Goal: Task Accomplishment & Management: Complete application form

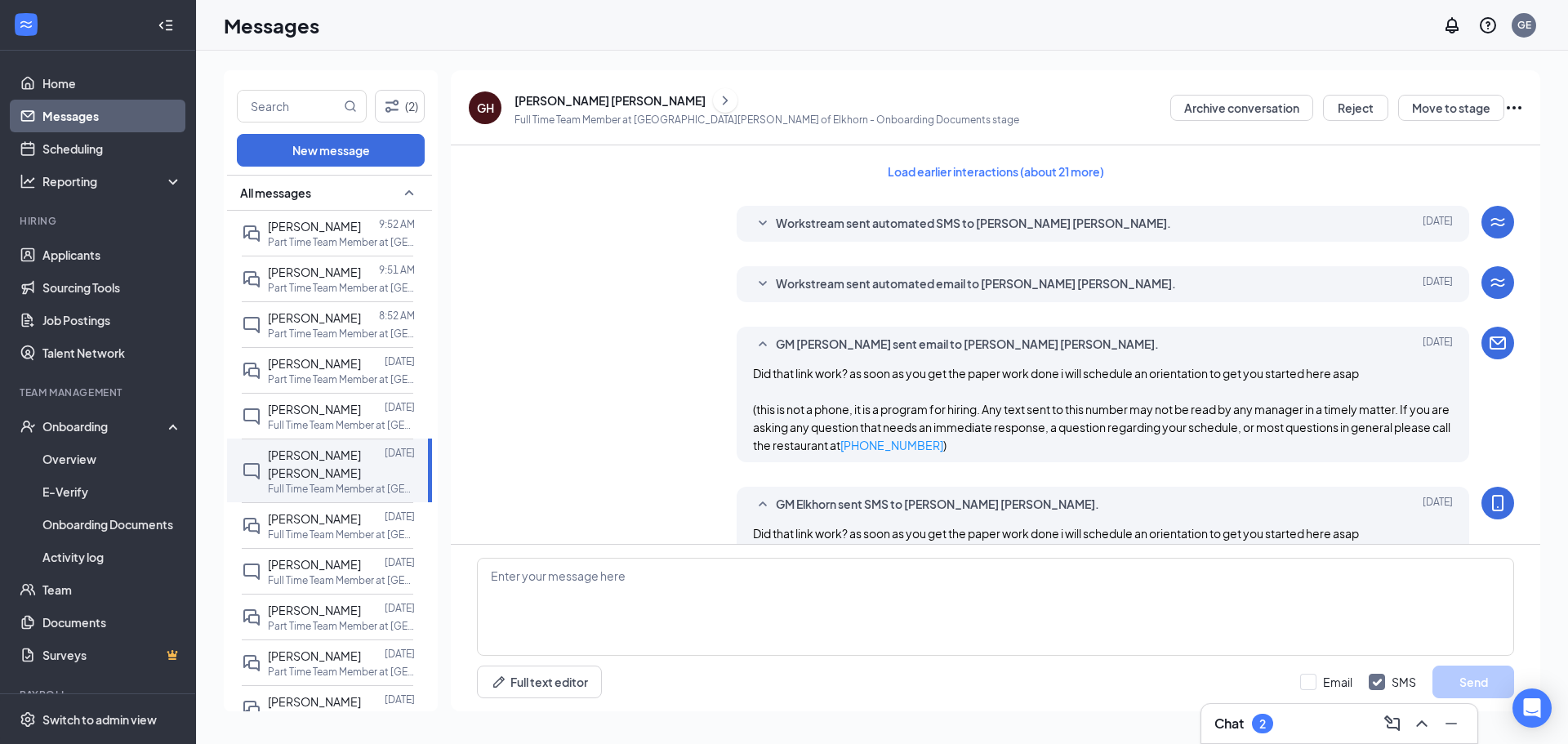
scroll to position [624, 0]
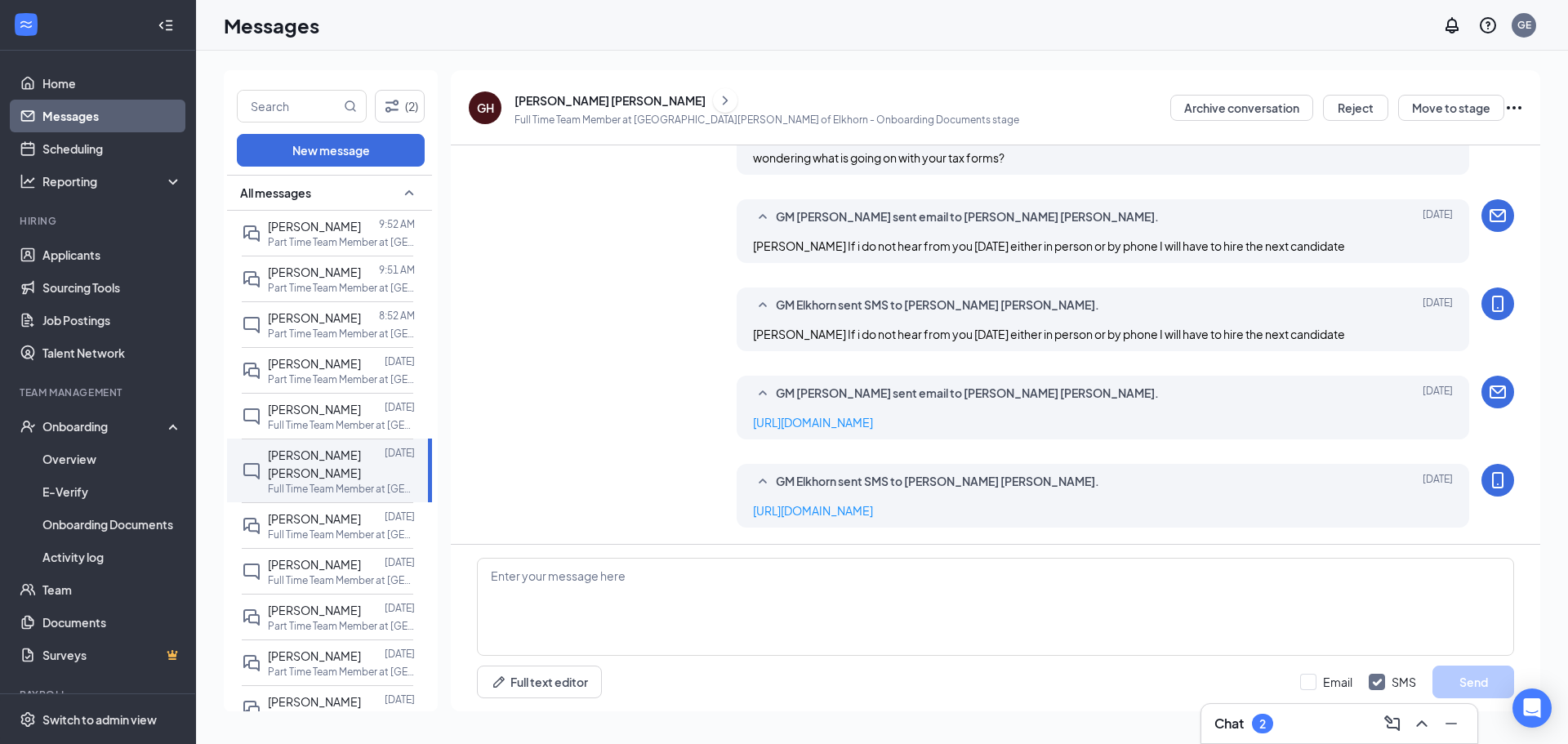
click at [590, 100] on div "[PERSON_NAME] [PERSON_NAME]" at bounding box center [610, 99] width 191 height 16
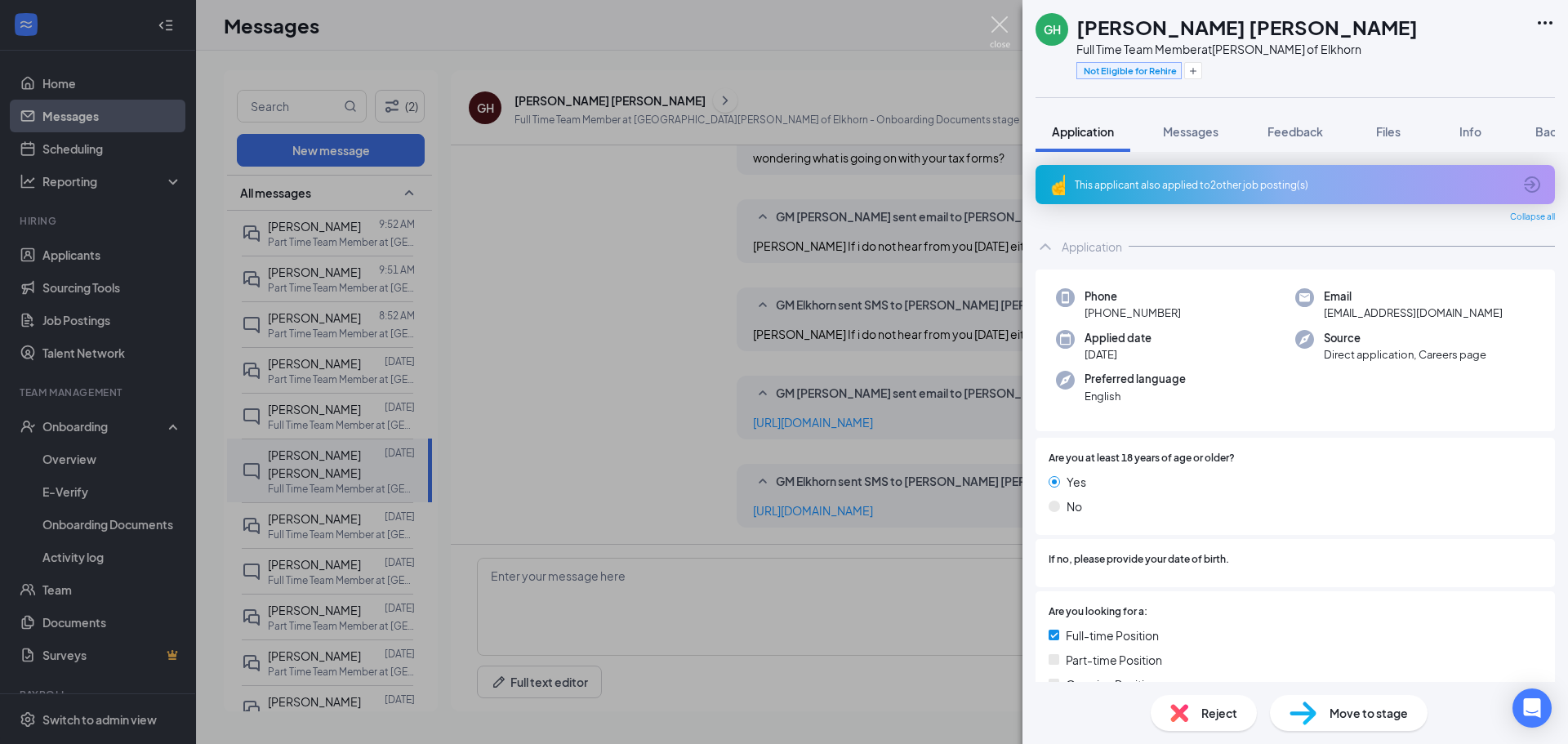
click at [997, 22] on img at bounding box center [1000, 32] width 21 height 32
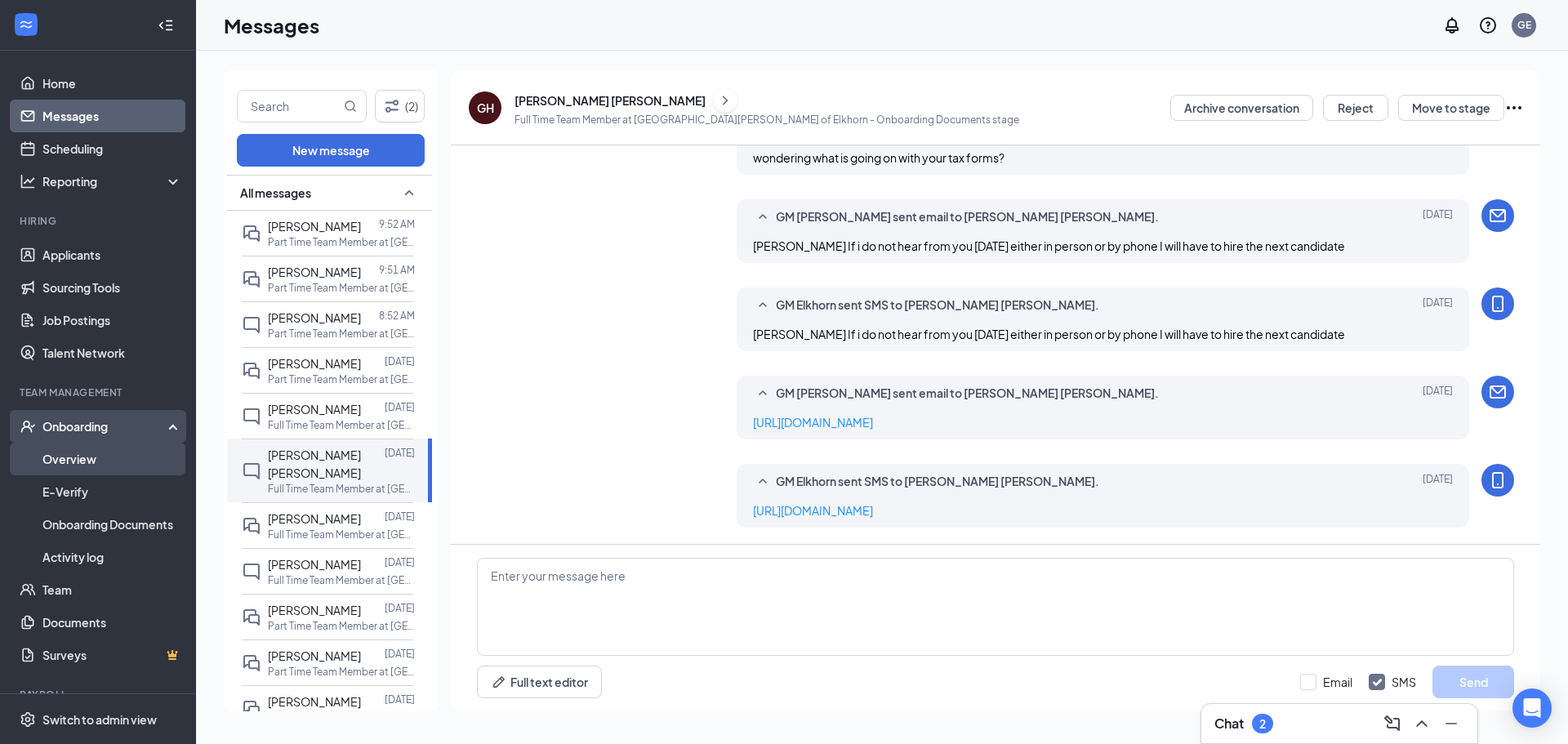
click at [68, 462] on link "Overview" at bounding box center [112, 459] width 140 height 33
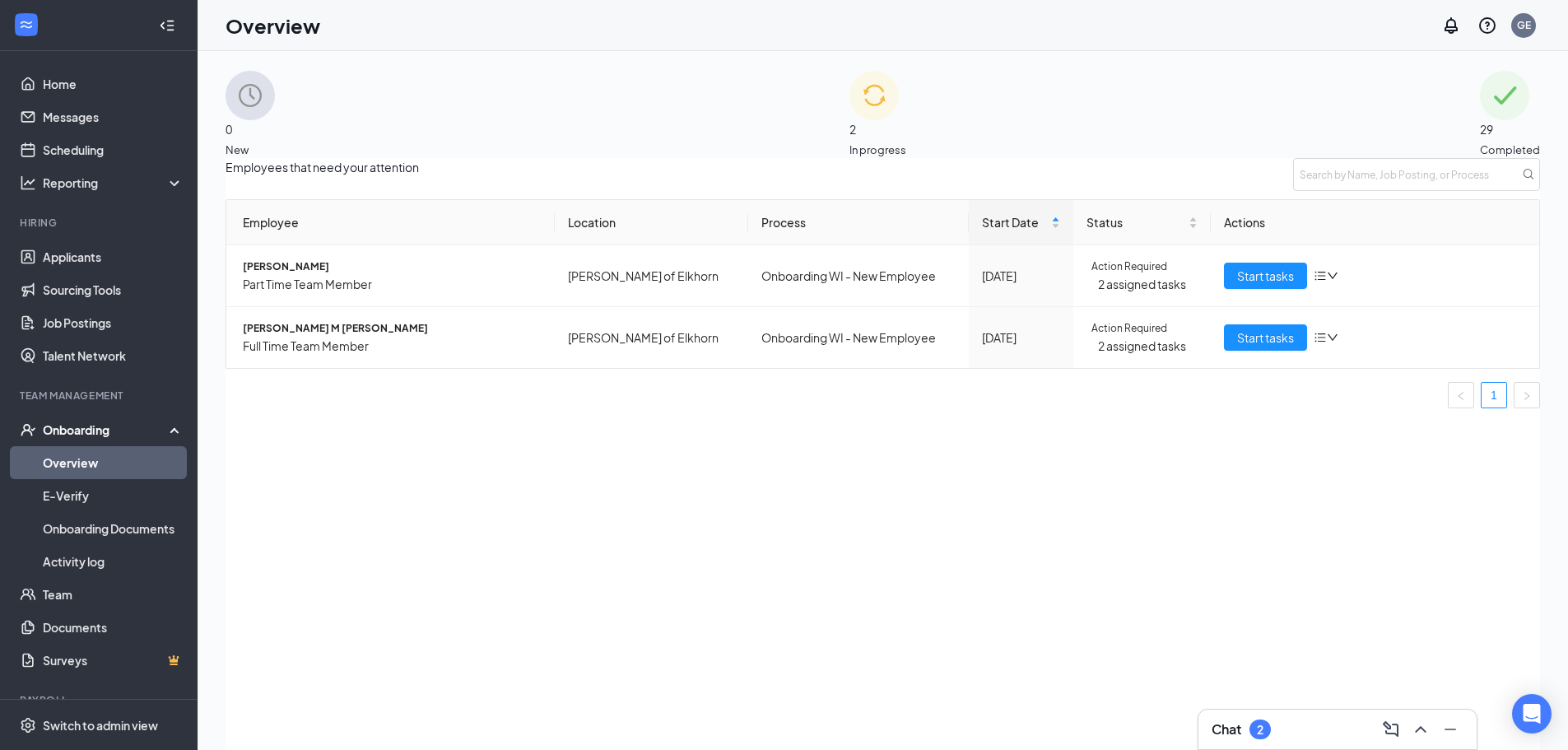
click at [1262, 728] on div "2" at bounding box center [1260, 729] width 7 height 14
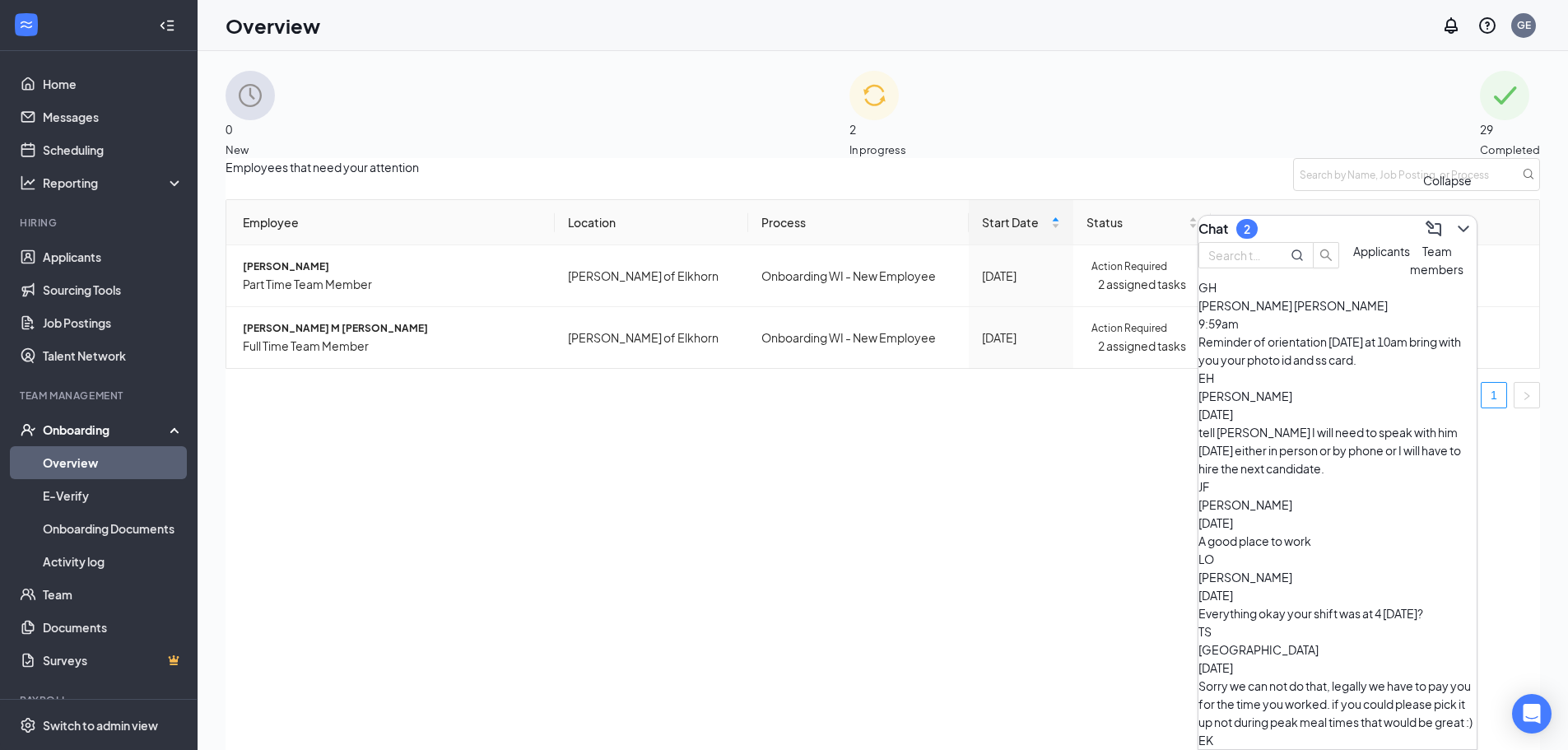
click at [1455, 229] on icon "ChevronDown" at bounding box center [1463, 228] width 20 height 20
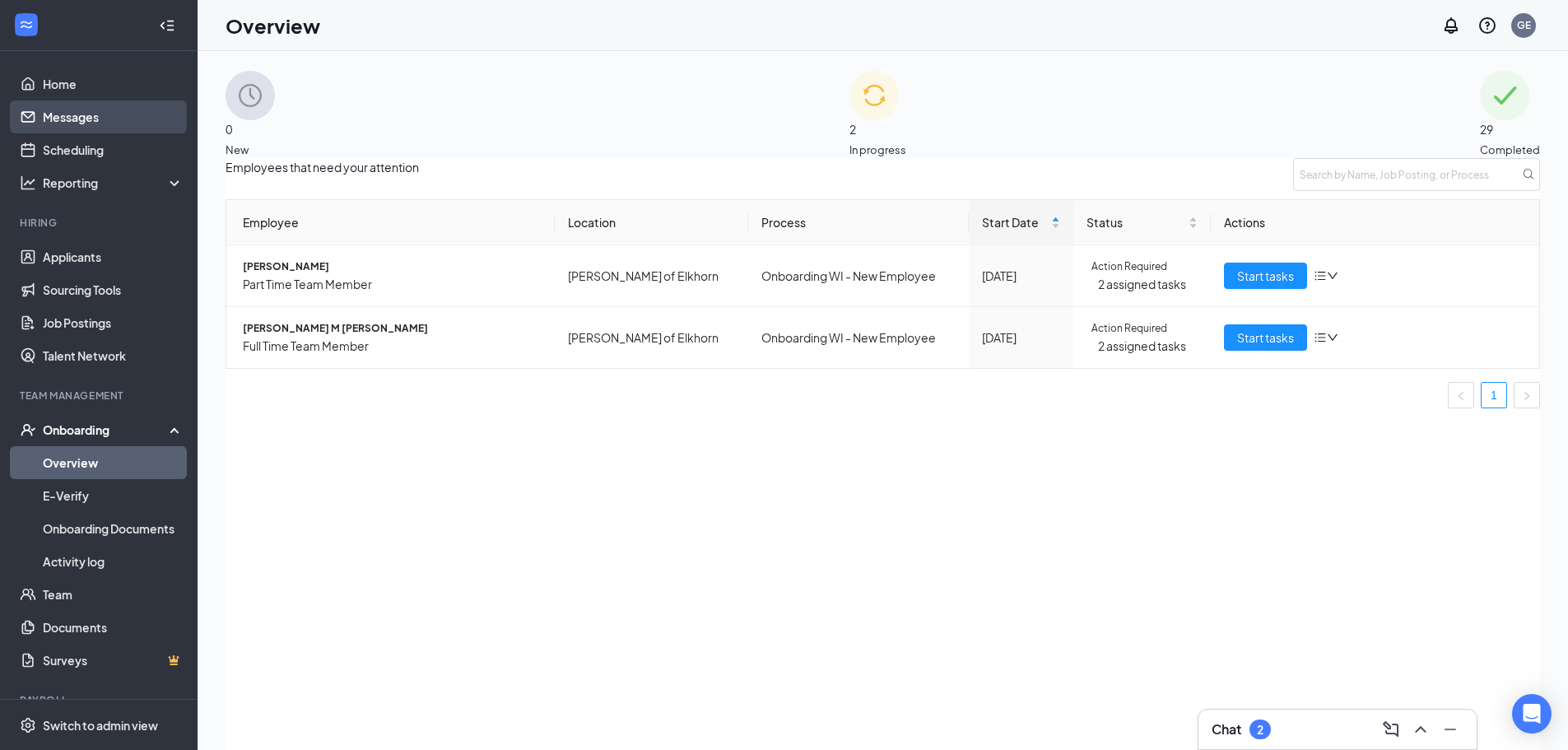
click at [85, 114] on link "Messages" at bounding box center [113, 116] width 141 height 33
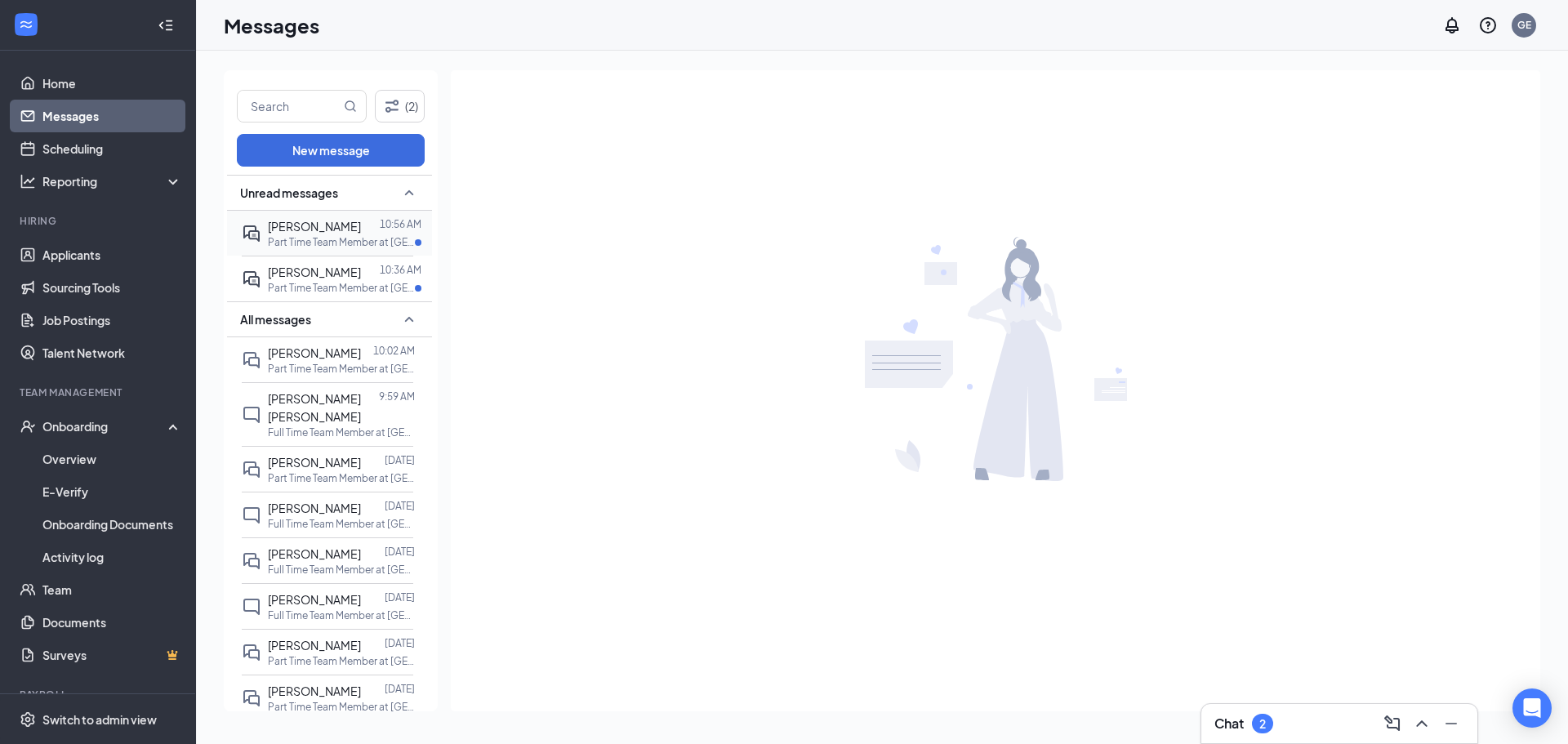
click at [301, 241] on p "Part Time Team Member at [GEOGRAPHIC_DATA][PERSON_NAME] of [GEOGRAPHIC_DATA]" at bounding box center [341, 242] width 147 height 14
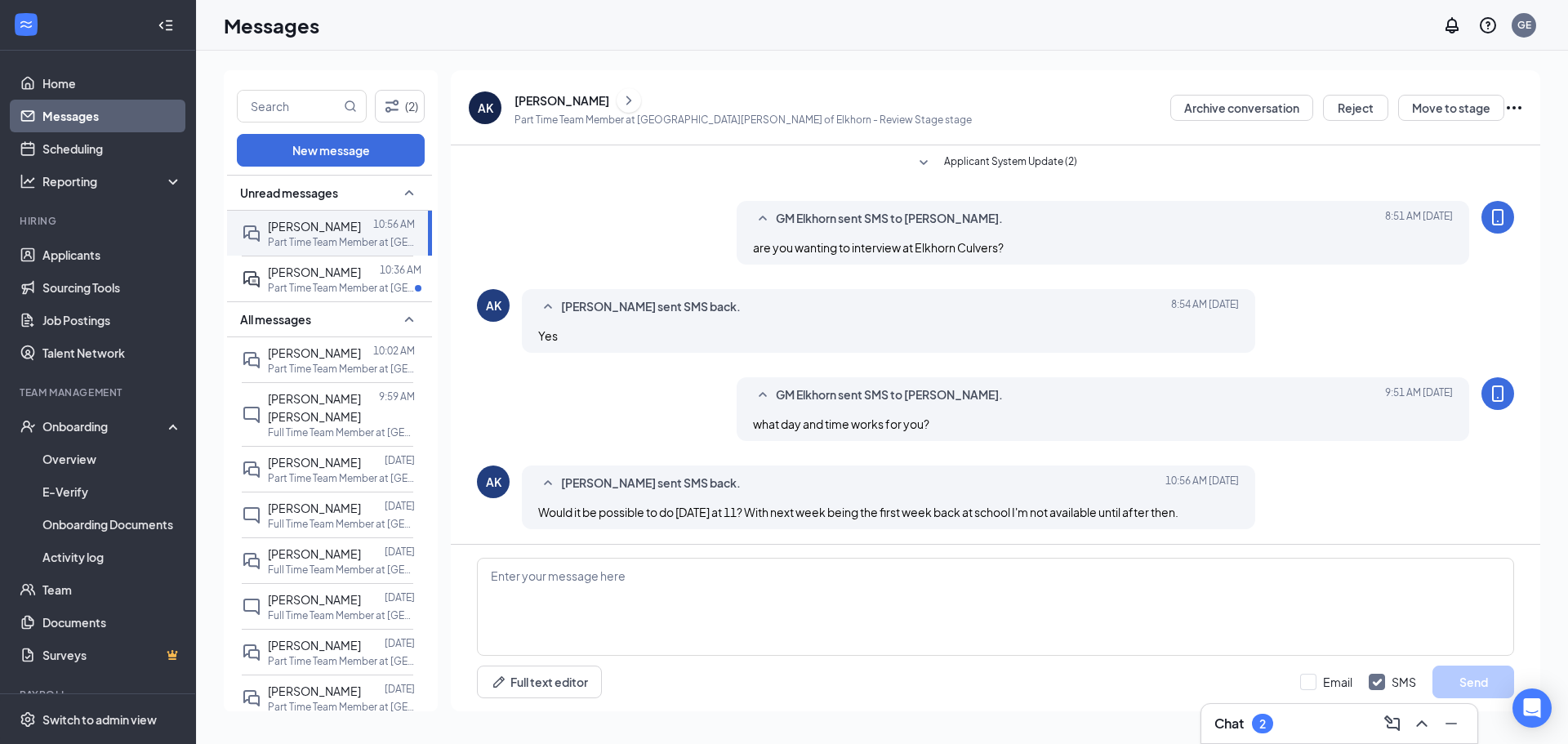
scroll to position [20, 0]
click at [347, 291] on p "Part Time Team Member at [GEOGRAPHIC_DATA][PERSON_NAME] of [GEOGRAPHIC_DATA]" at bounding box center [341, 287] width 147 height 14
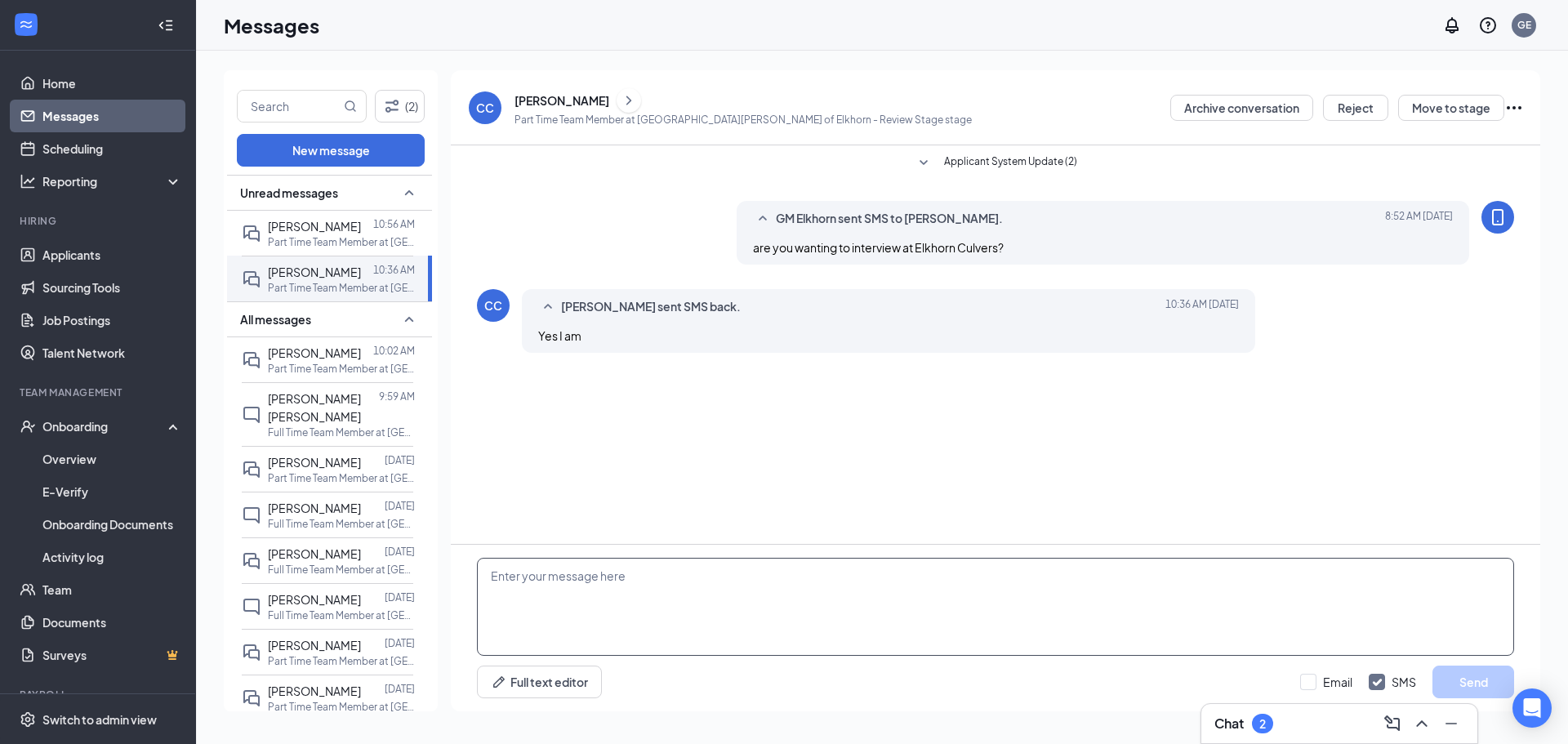
click at [852, 615] on textarea at bounding box center [995, 606] width 1037 height 98
type textarea "what day and time works for you?"
click at [1499, 685] on button "Send" at bounding box center [1472, 681] width 82 height 33
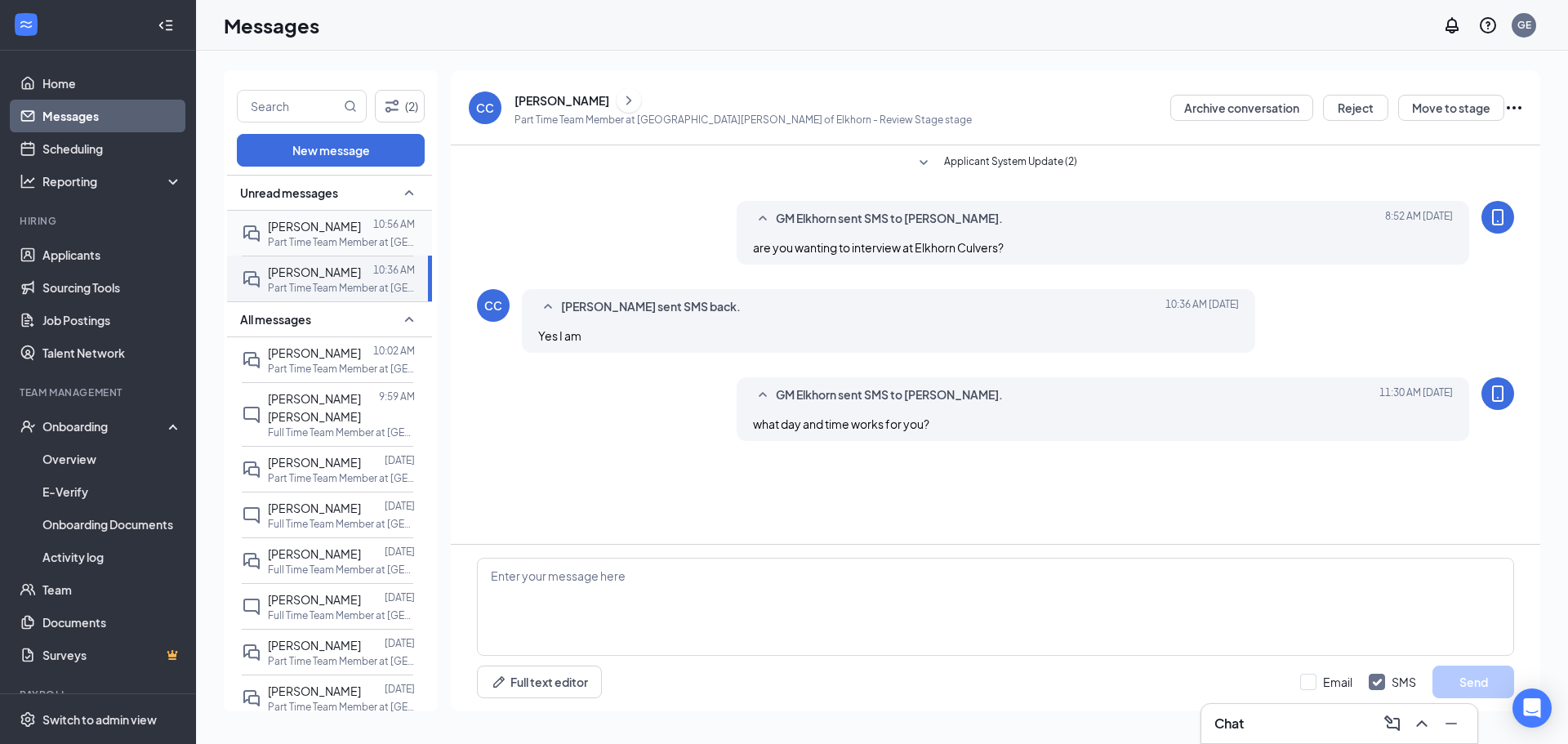
click at [285, 236] on p "Part Time Team Member at [GEOGRAPHIC_DATA][PERSON_NAME] of [GEOGRAPHIC_DATA]" at bounding box center [341, 242] width 147 height 14
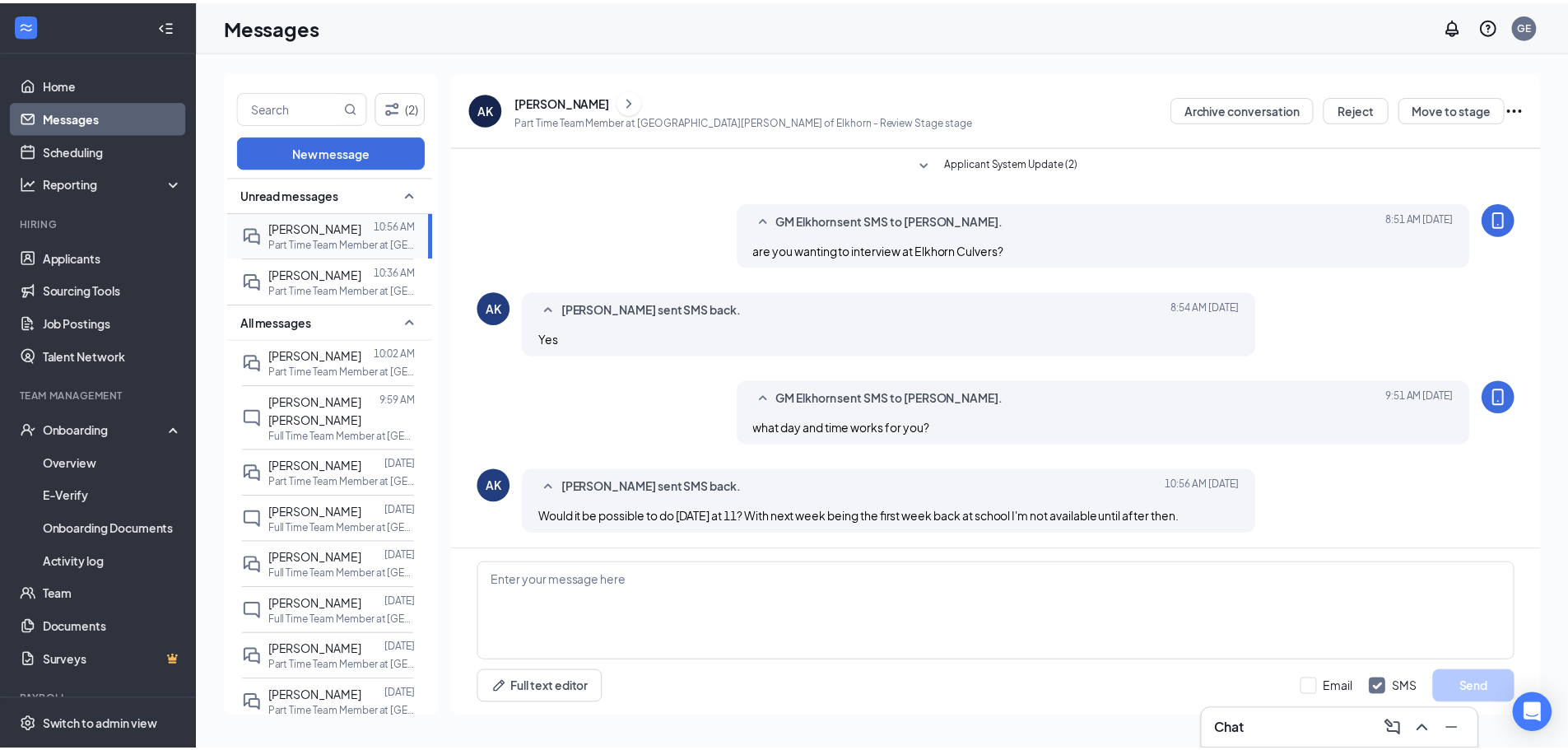
scroll to position [20, 0]
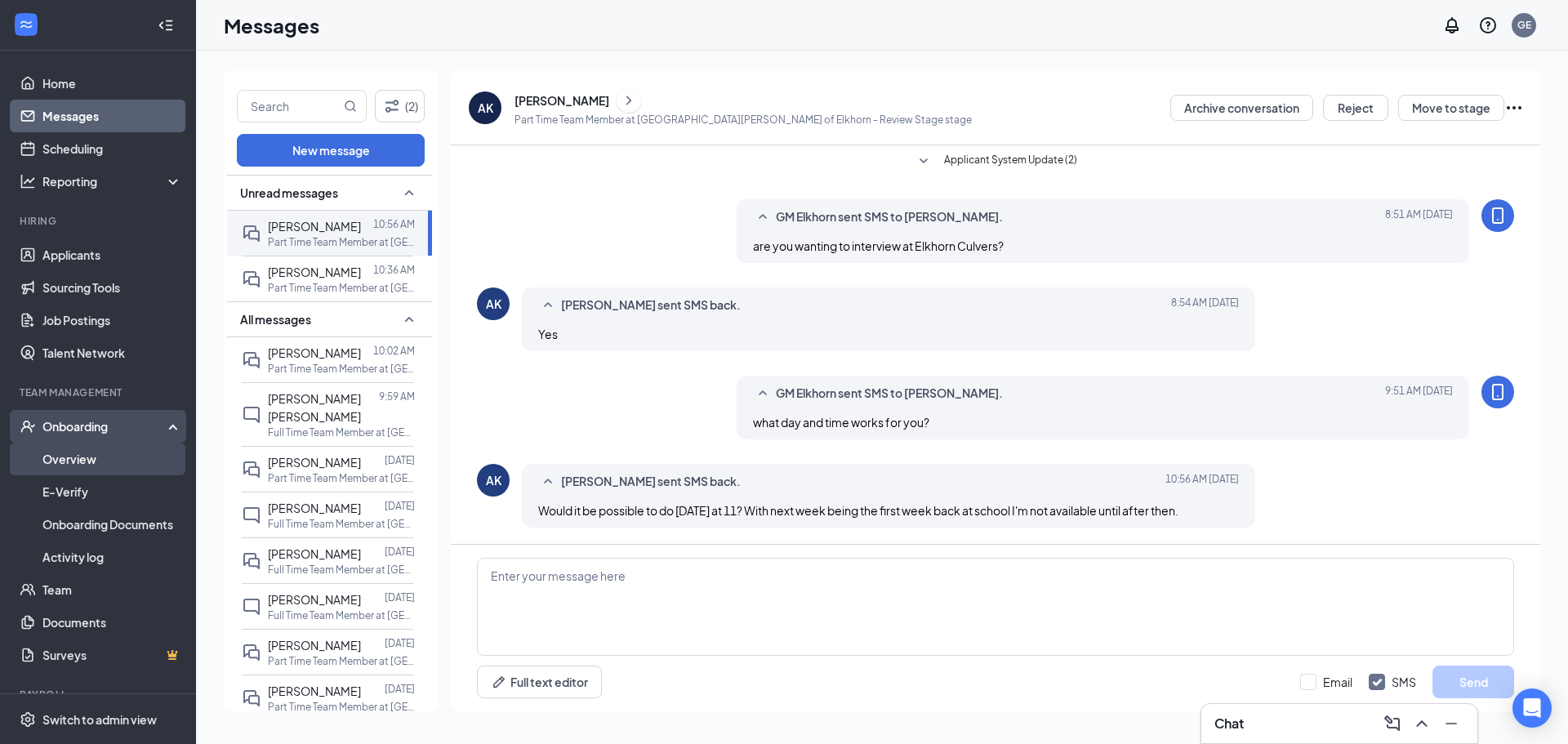
click at [84, 451] on link "Overview" at bounding box center [112, 459] width 140 height 33
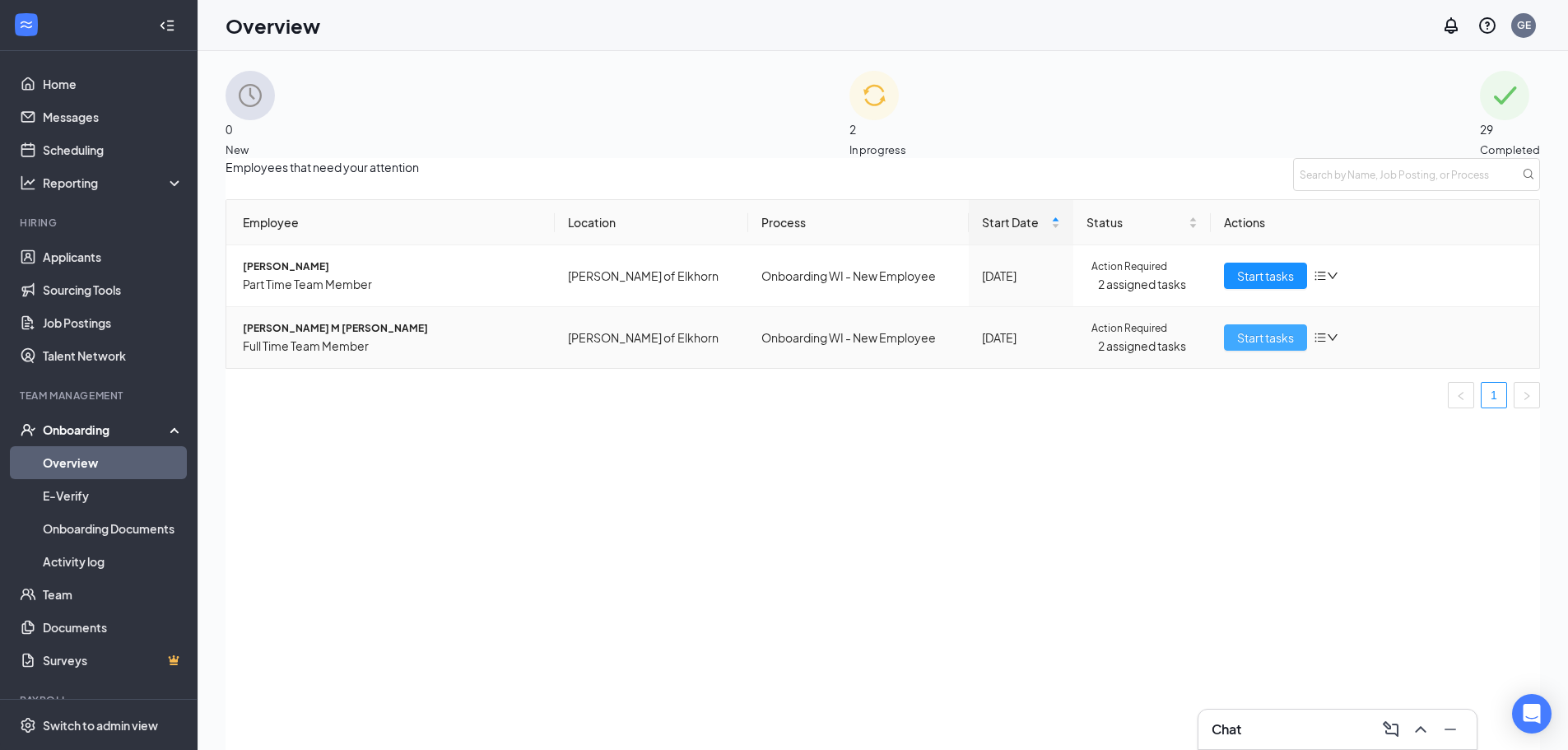
click at [1237, 346] on span "Start tasks" at bounding box center [1265, 337] width 57 height 18
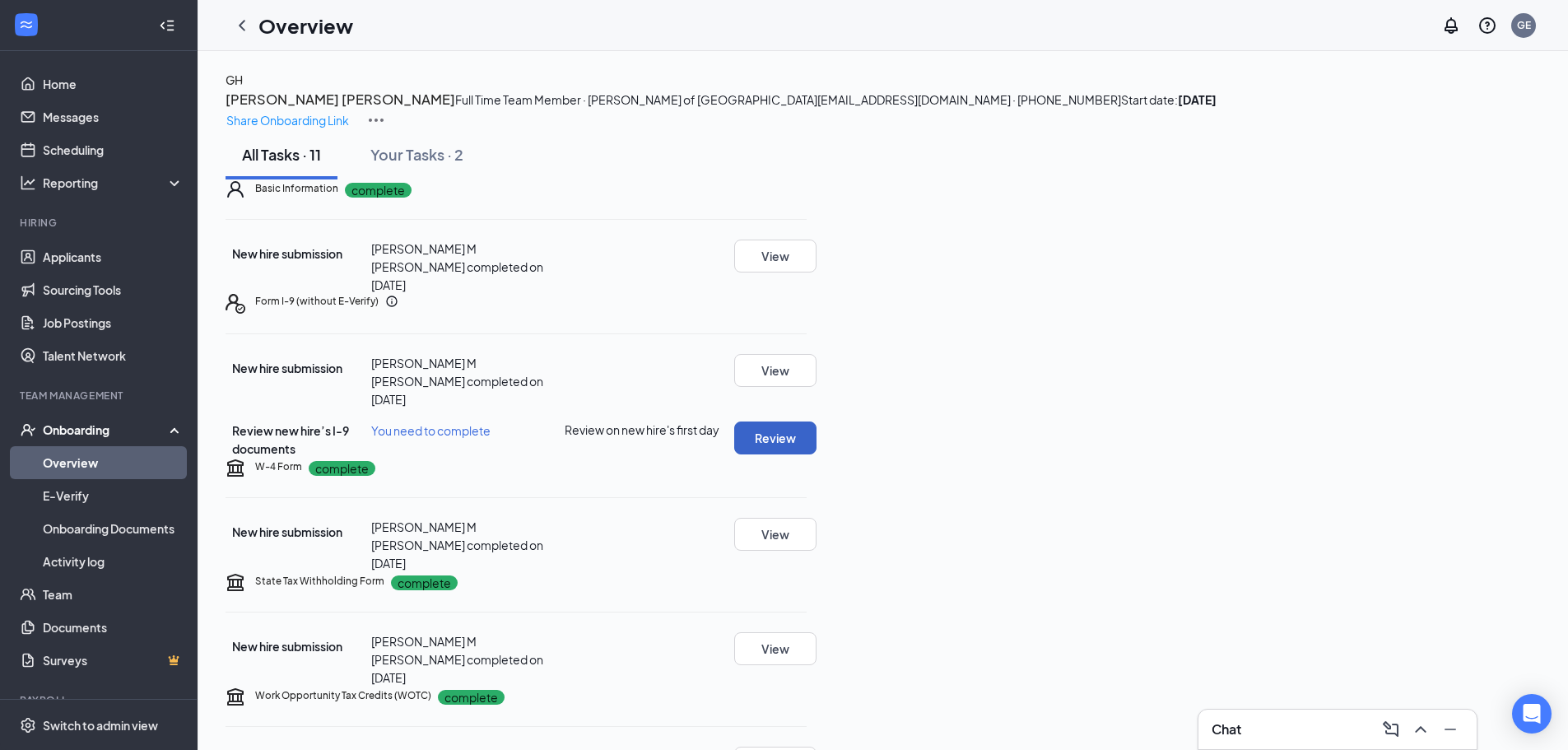
click at [816, 454] on button "Review" at bounding box center [775, 437] width 82 height 33
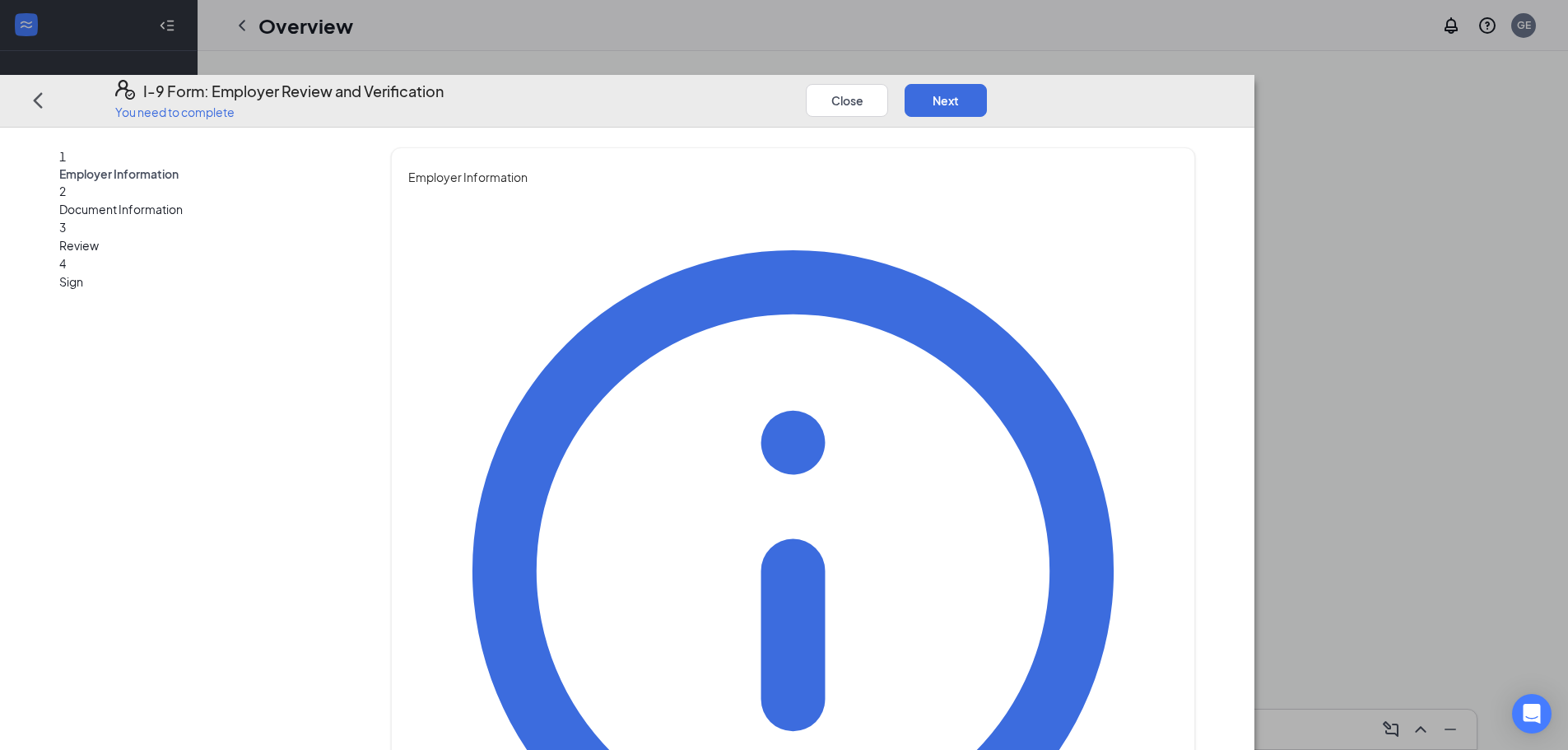
type input "[PERSON_NAME]"
type input "gm"
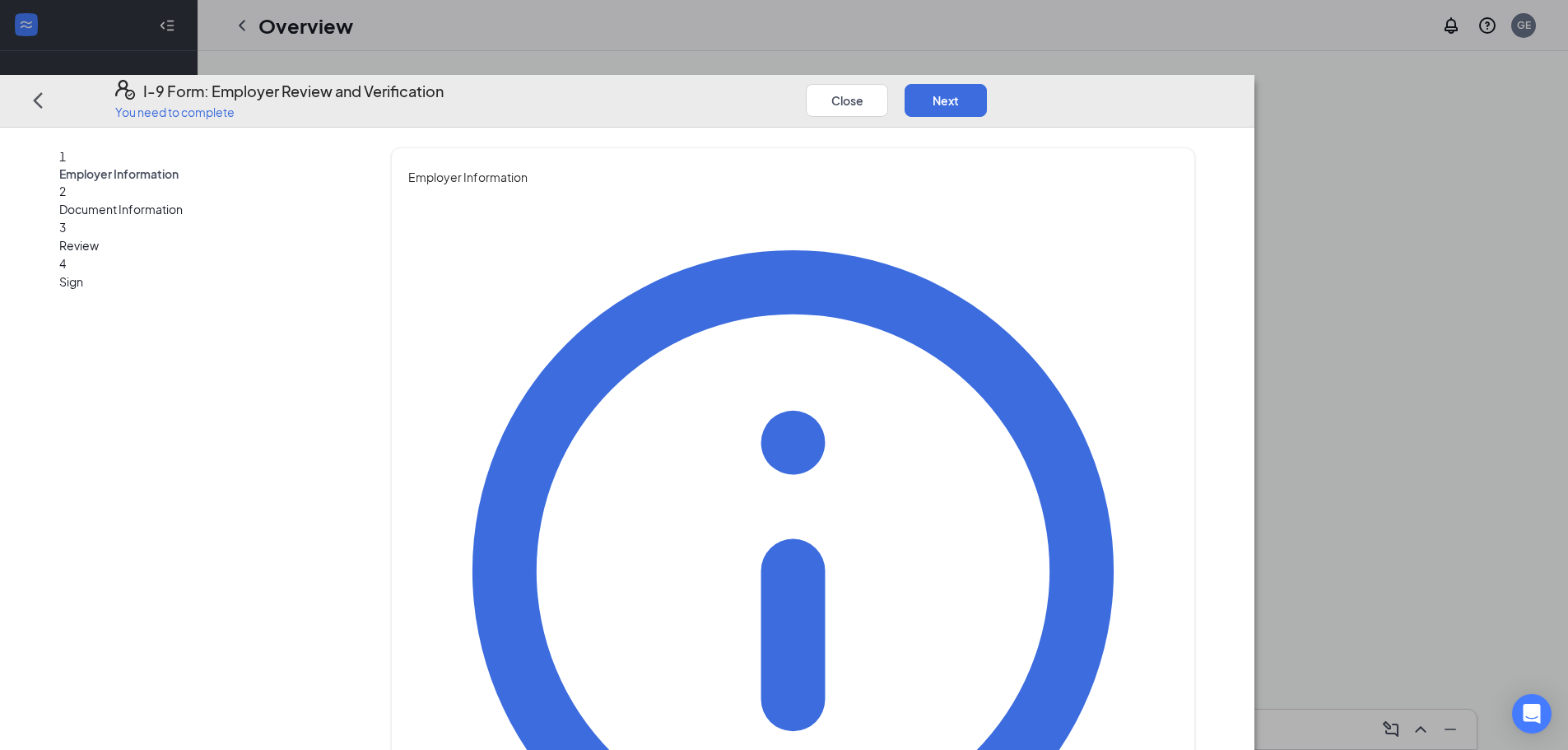
click at [1078, 403] on div "You must be a representative of the employer who is authorized to examine the n…" at bounding box center [793, 675] width 770 height 979
click at [986, 84] on button "Next" at bounding box center [945, 100] width 82 height 33
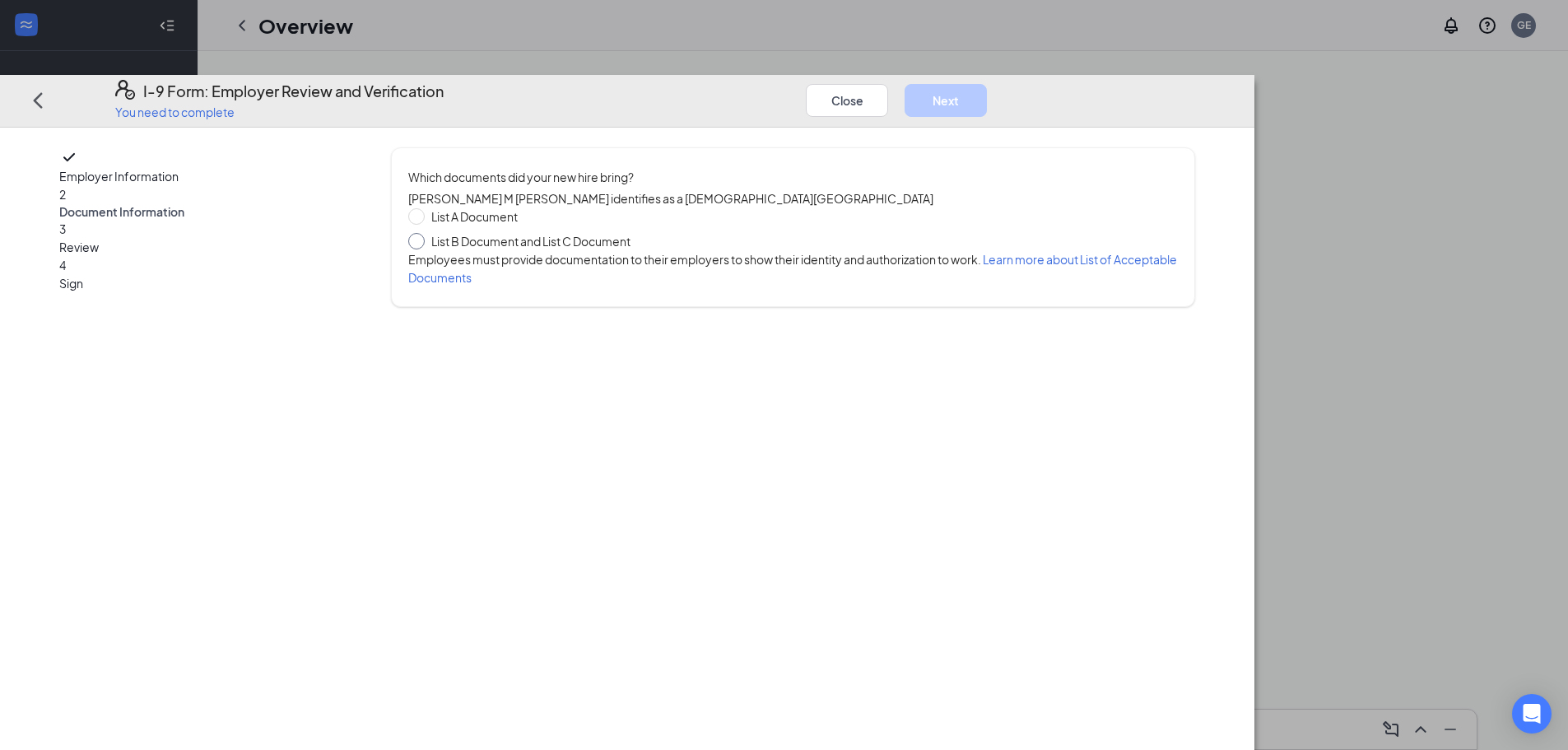
click at [636, 232] on span "List B Document and List C Document" at bounding box center [531, 240] width 212 height 18
click at [420, 233] on input "List B Document and List C Document" at bounding box center [414, 238] width 11 height 11
radio input "true"
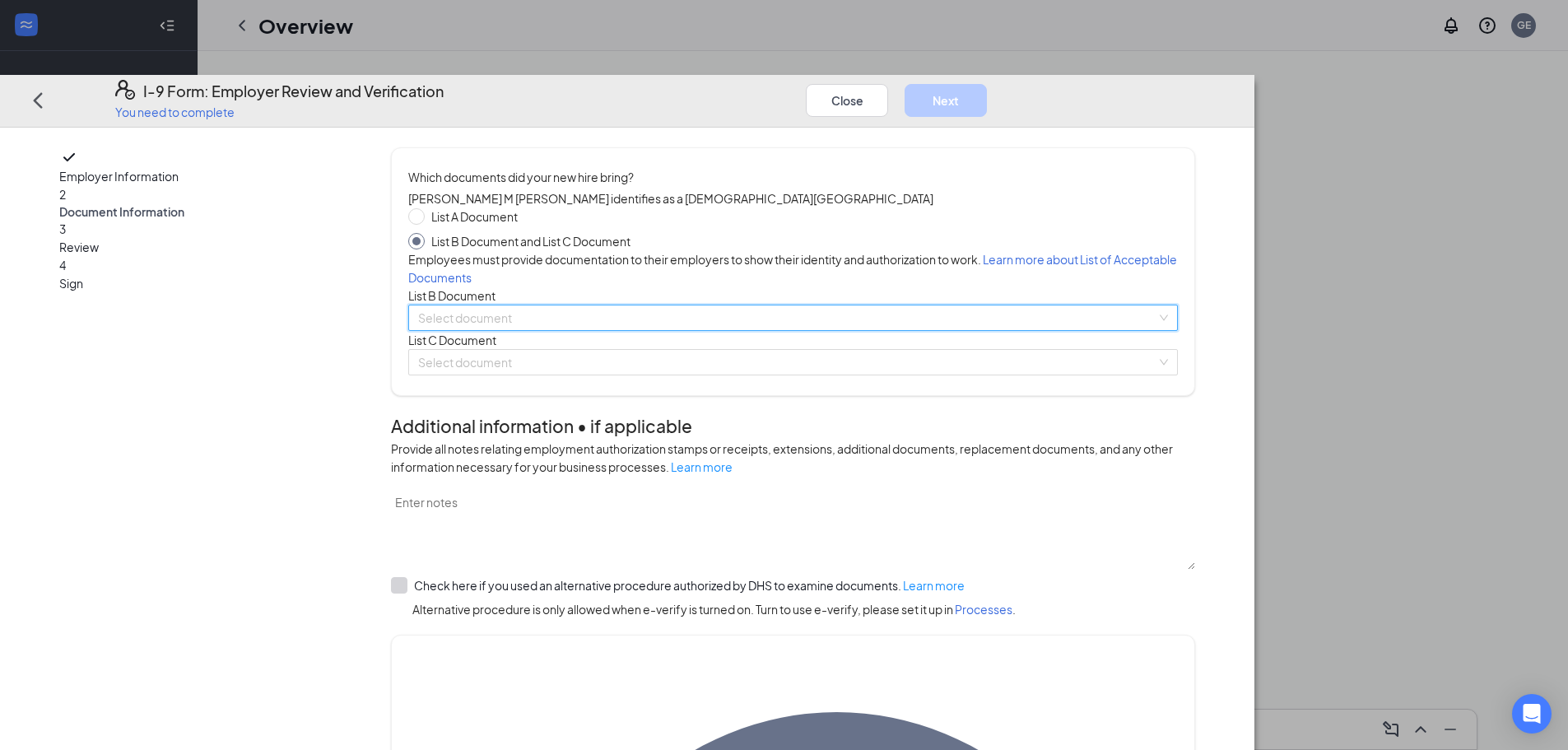
click at [656, 330] on input "search" at bounding box center [787, 318] width 738 height 25
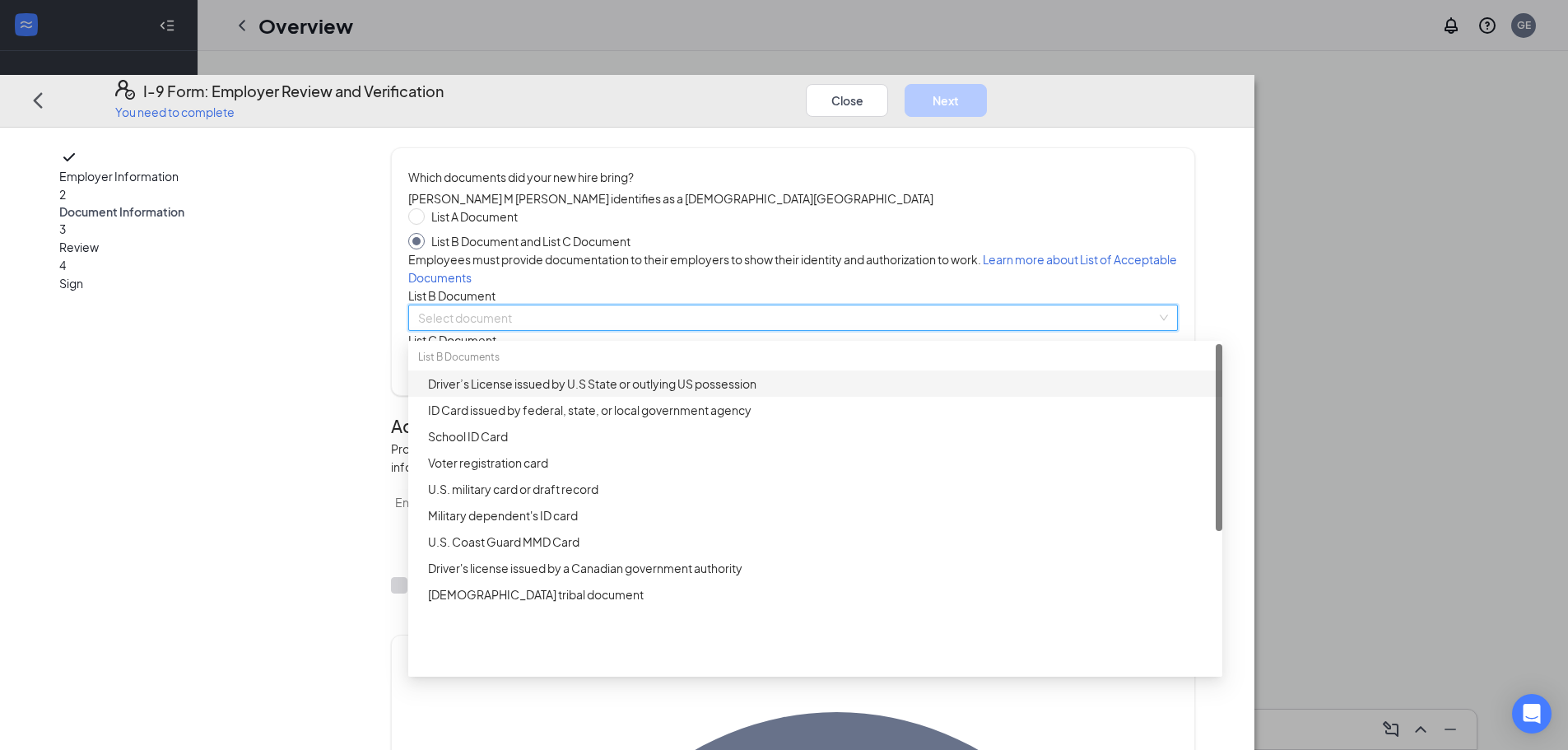
click at [721, 396] on div "Driver’s License issued by U.S State or outlying US possession" at bounding box center [815, 384] width 814 height 26
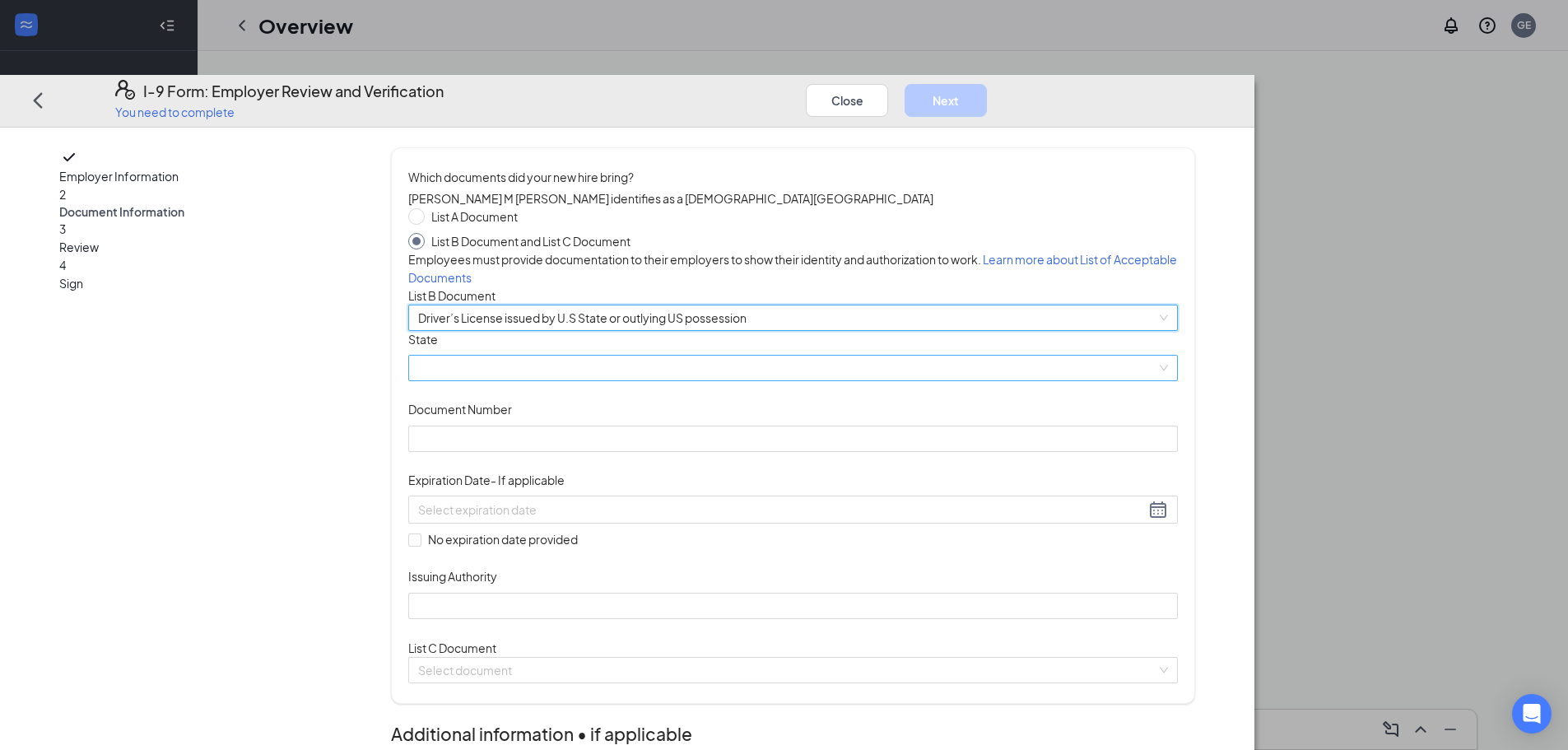
click at [637, 381] on span at bounding box center [793, 369] width 750 height 25
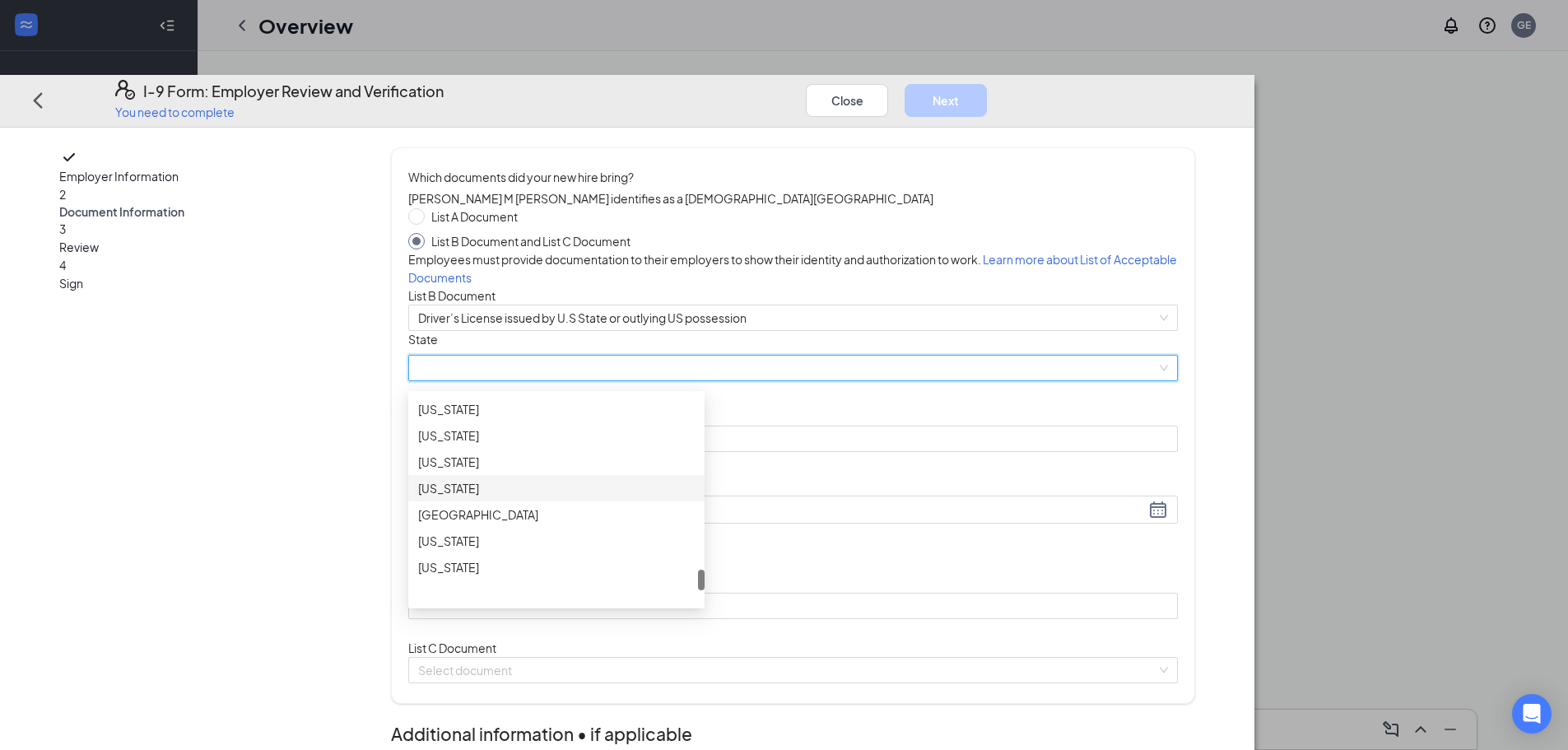
scroll to position [1910, 0]
click at [624, 506] on div "[US_STATE]" at bounding box center [556, 497] width 276 height 18
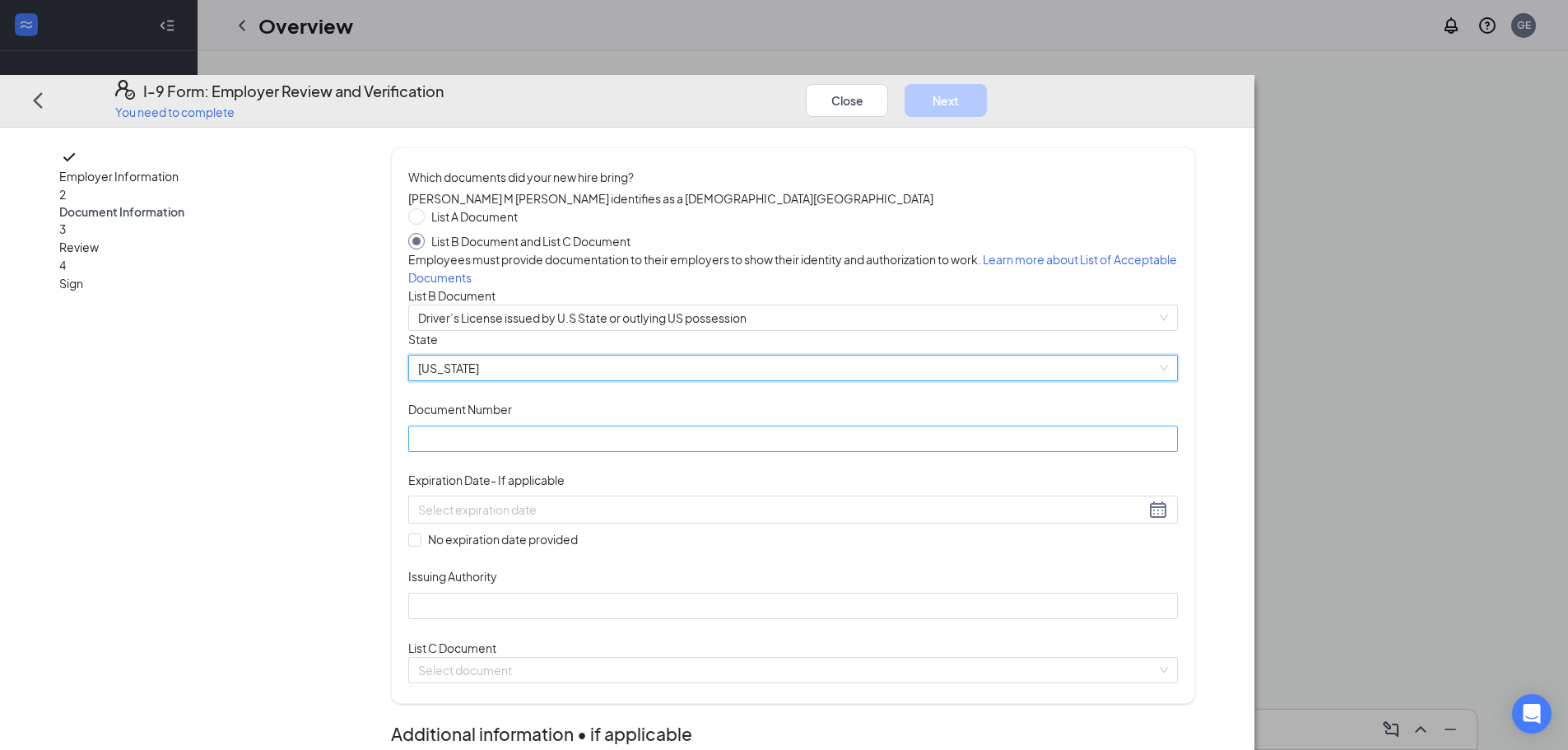
click at [617, 452] on input "Document Number" at bounding box center [793, 439] width 770 height 26
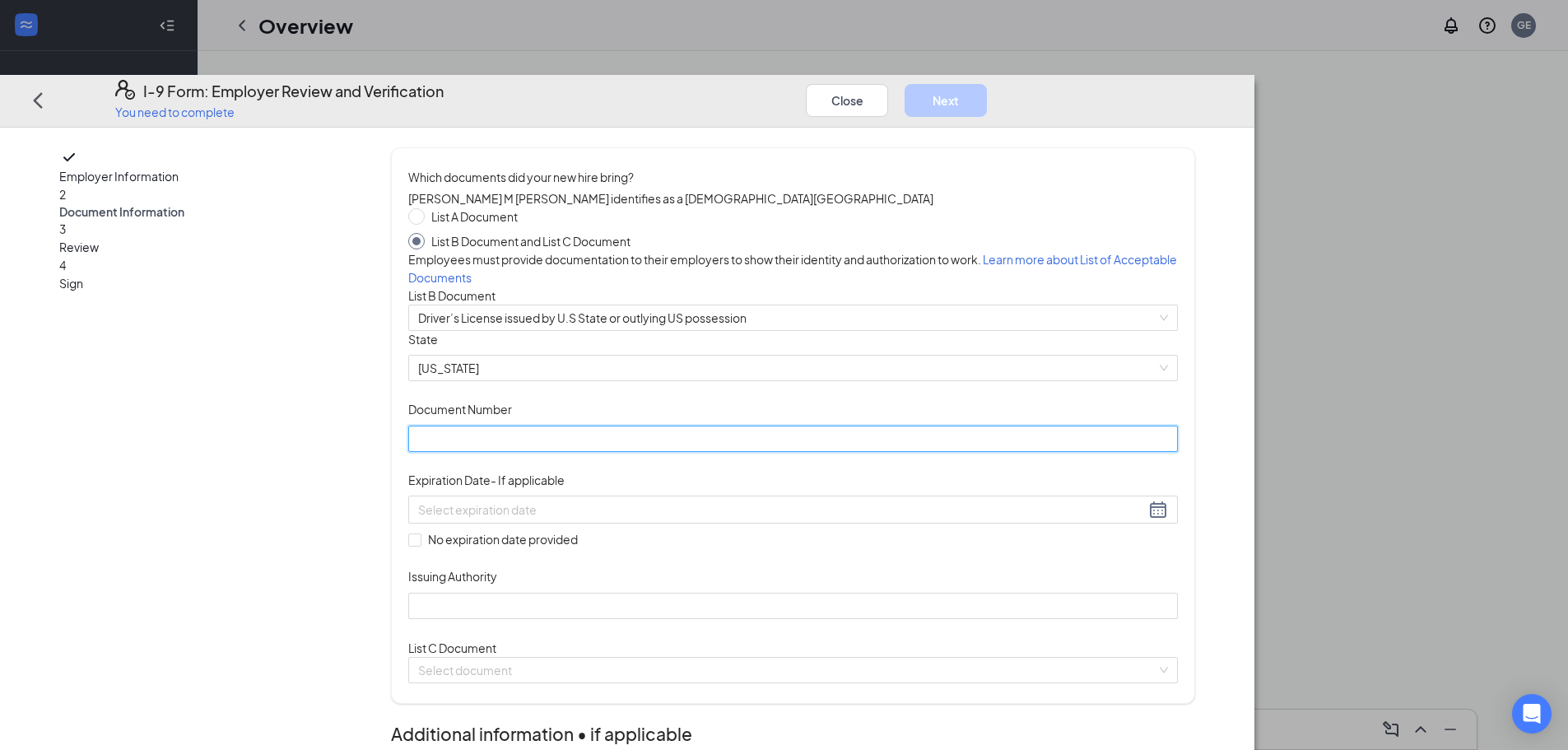
click at [724, 452] on input "Document Number" at bounding box center [793, 439] width 770 height 26
type input "h5162930446808"
click at [665, 518] on input at bounding box center [781, 509] width 726 height 18
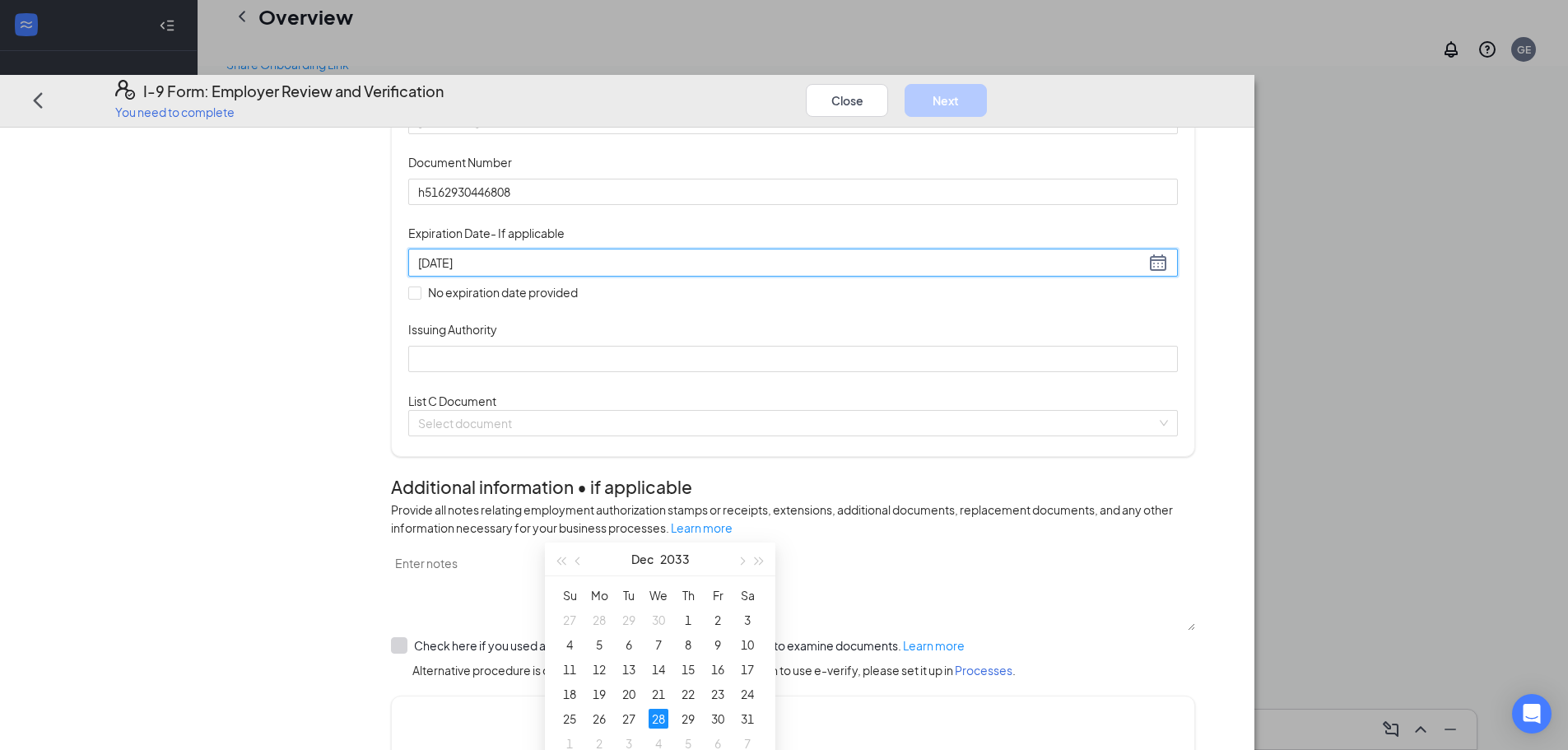
scroll to position [165, 0]
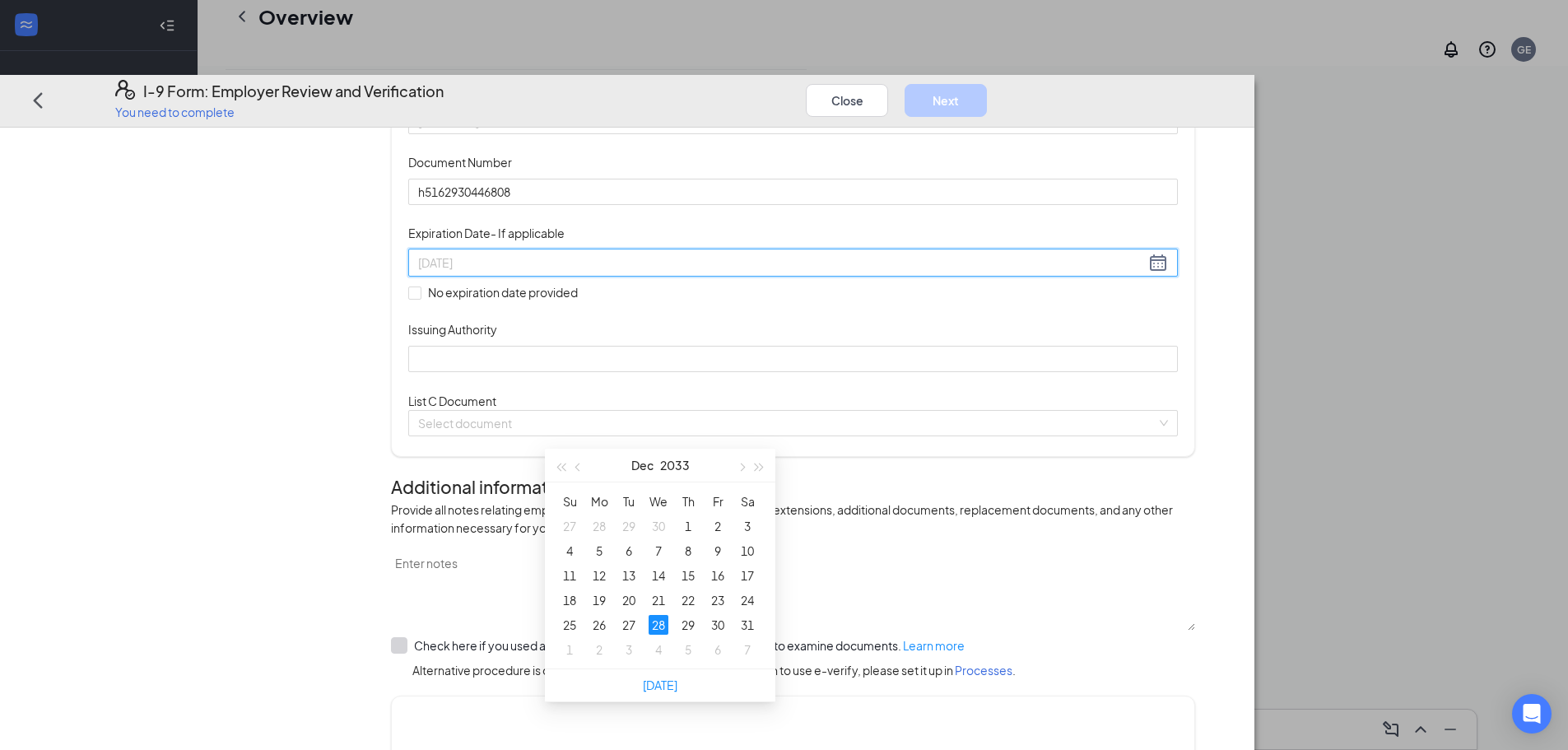
click at [660, 624] on div "28" at bounding box center [658, 624] width 20 height 20
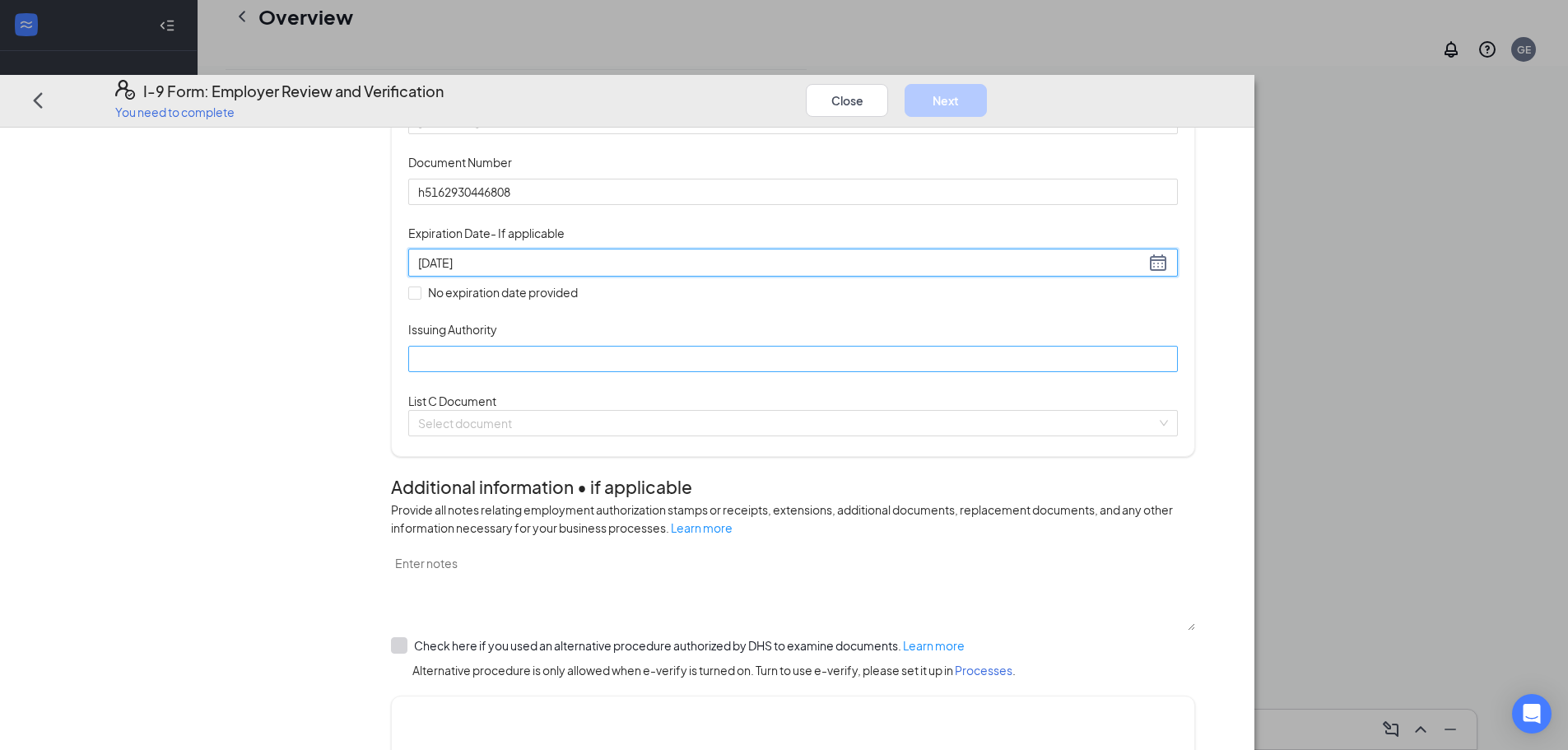
type input "[DATE]"
click at [659, 372] on input "Issuing Authority" at bounding box center [793, 358] width 770 height 26
type input "[US_STATE]"
click at [669, 435] on input "search" at bounding box center [787, 423] width 738 height 25
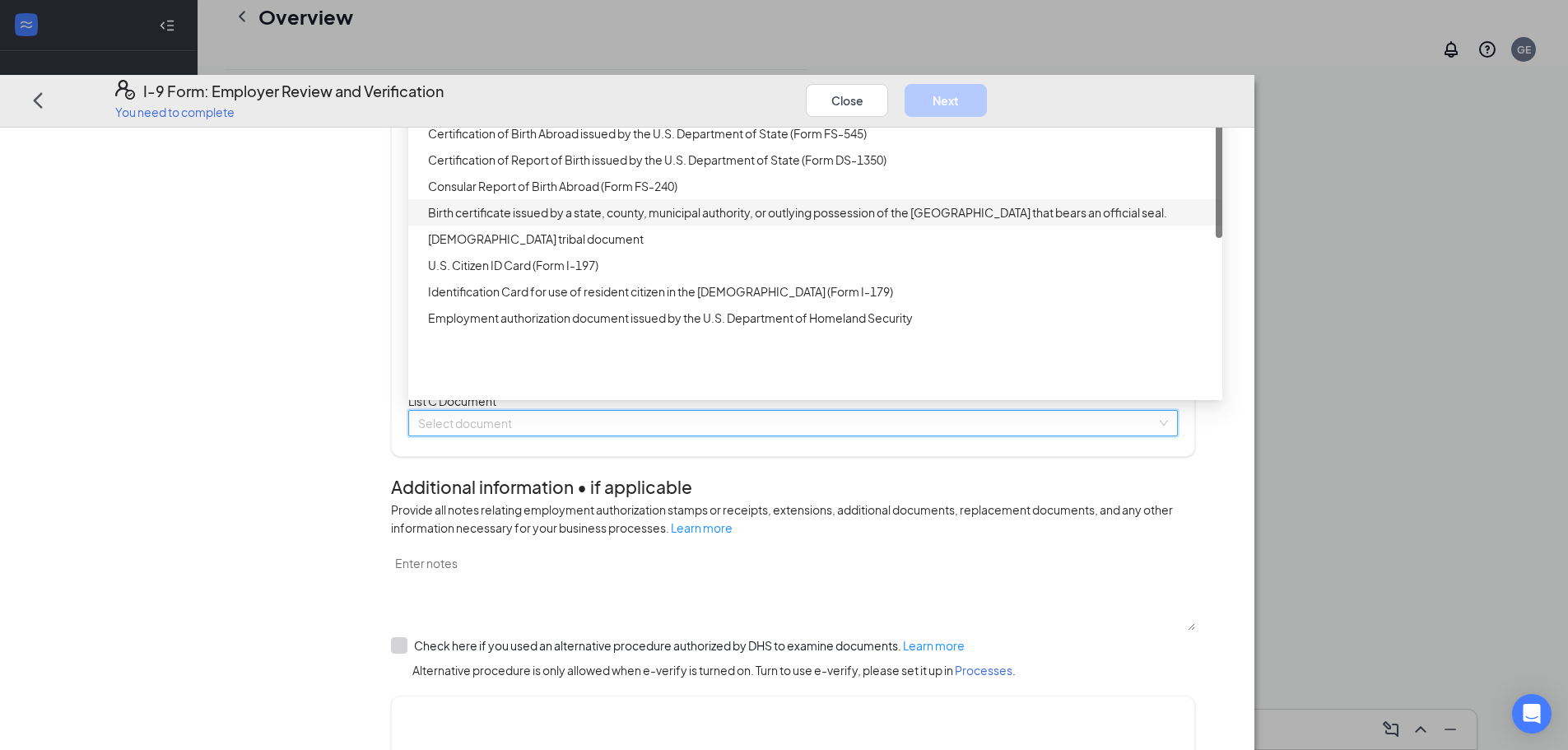
click at [703, 221] on div "Birth certificate issued by a state, county, municipal authority, or outlying p…" at bounding box center [819, 212] width 784 height 18
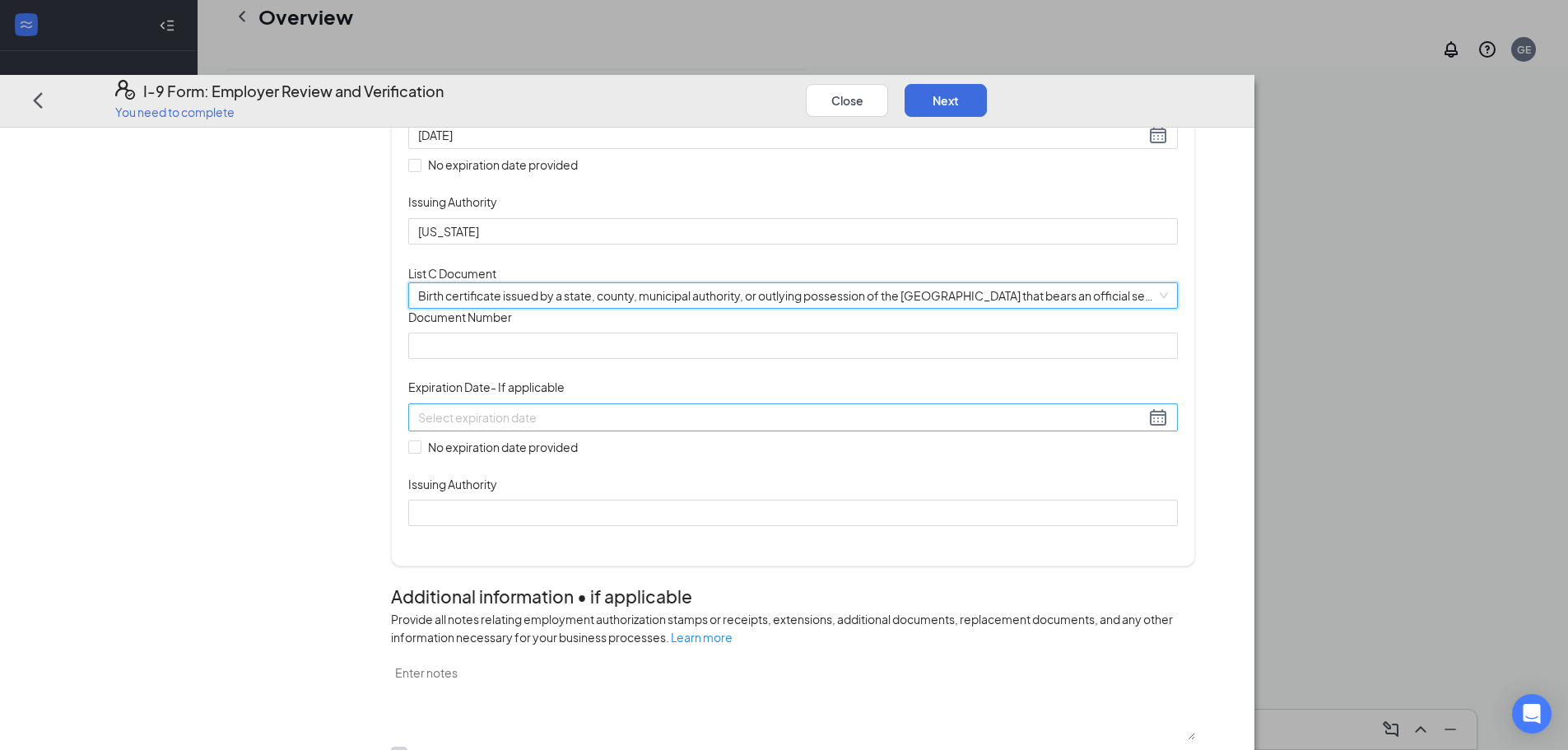
scroll to position [411, 0]
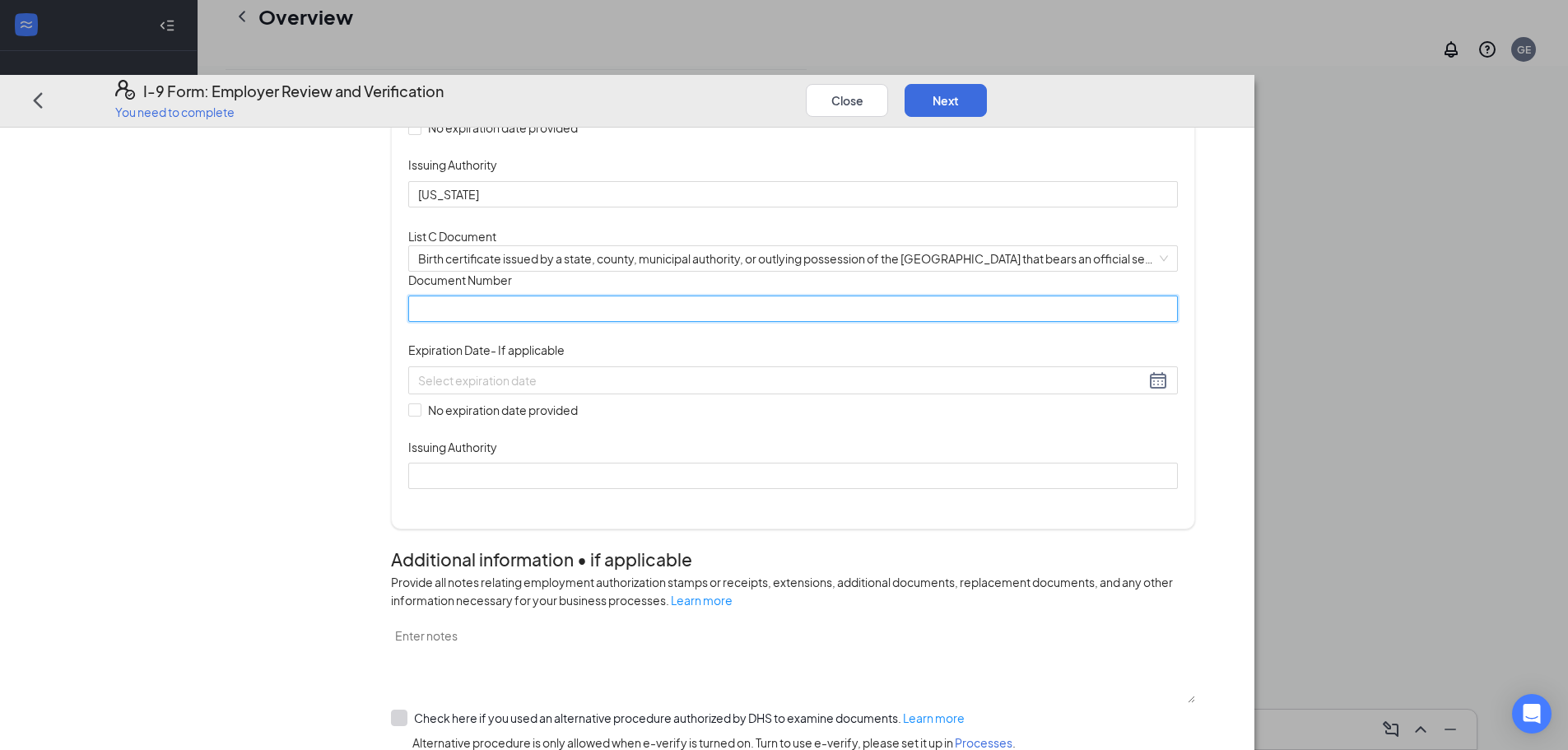
click at [613, 322] on input "Document Number" at bounding box center [793, 308] width 770 height 26
type input "[US_STATE]"
click at [421, 416] on span at bounding box center [415, 410] width 13 height 13
click at [420, 415] on input "No expiration date provided" at bounding box center [414, 409] width 11 height 11
checkbox input "true"
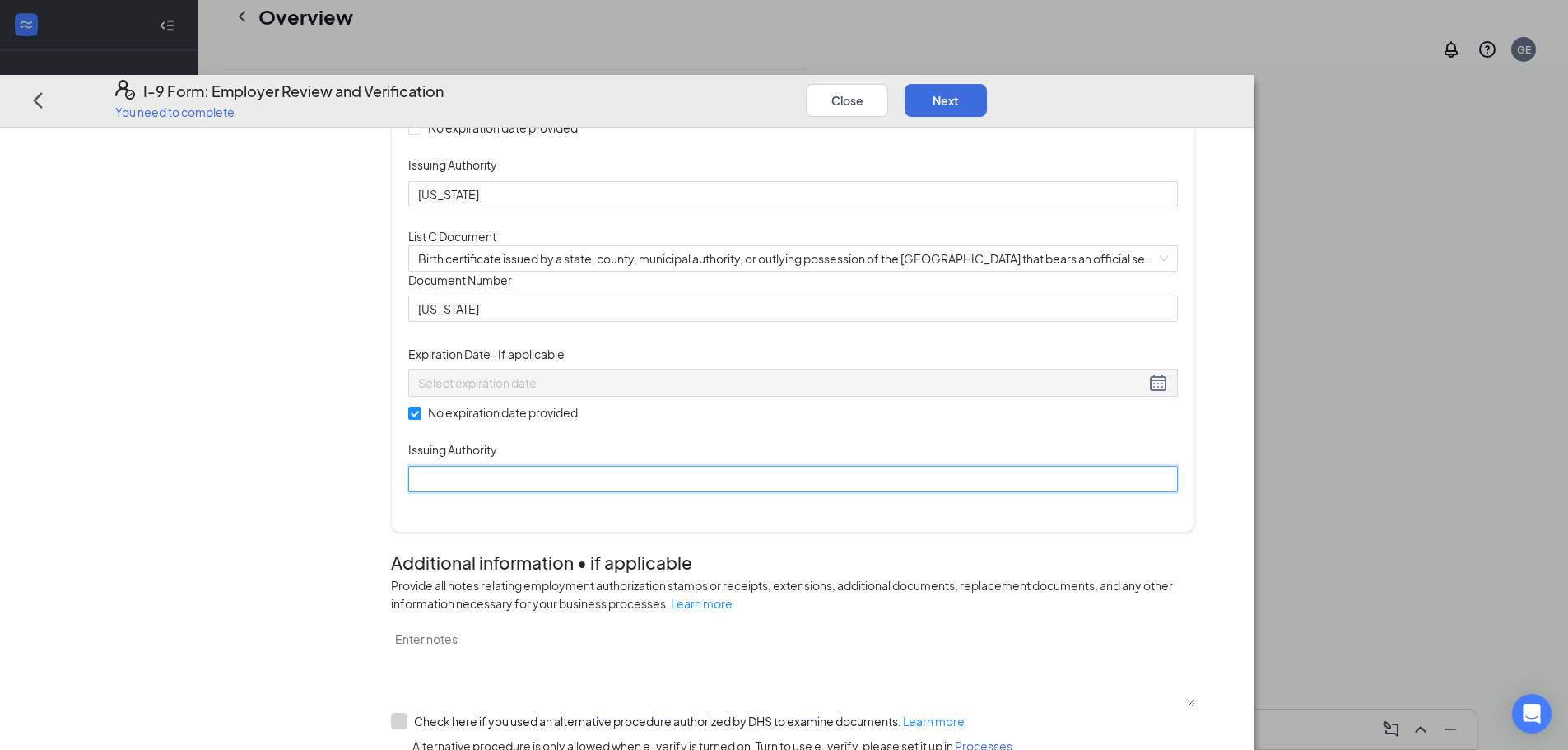
click at [592, 492] on input "Issuing Authority" at bounding box center [793, 479] width 770 height 26
type input "[US_STATE]"
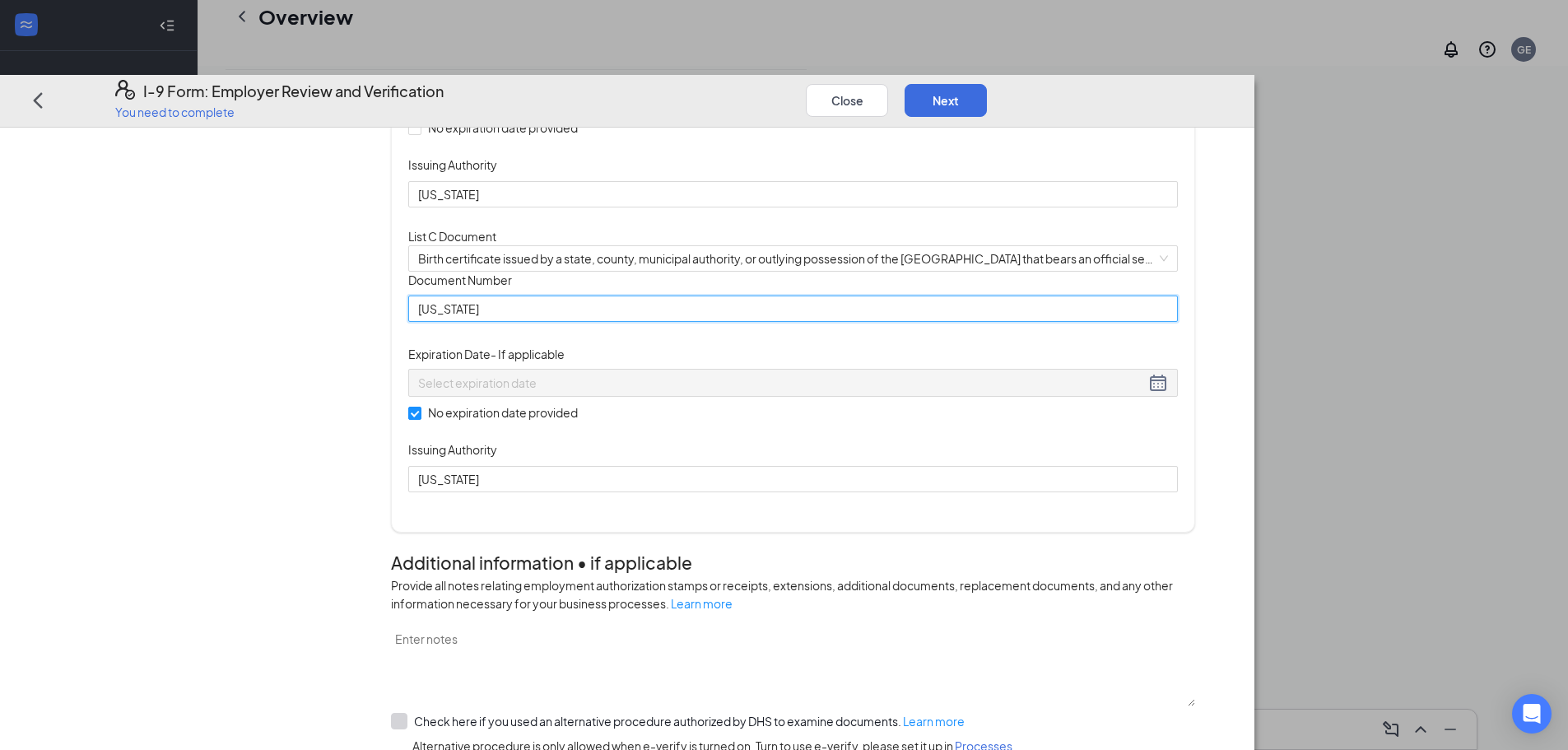
drag, startPoint x: 629, startPoint y: 462, endPoint x: 212, endPoint y: 501, distance: 418.8
click at [193, 507] on div "Employer Information 2 Document Information 3 Review 4 Sign Which documents did…" at bounding box center [627, 637] width 1136 height 1804
type input "9442252"
click at [1057, 492] on div "Document Title Birth certificate issued by a state, county, municipal authority…" at bounding box center [793, 381] width 770 height 220
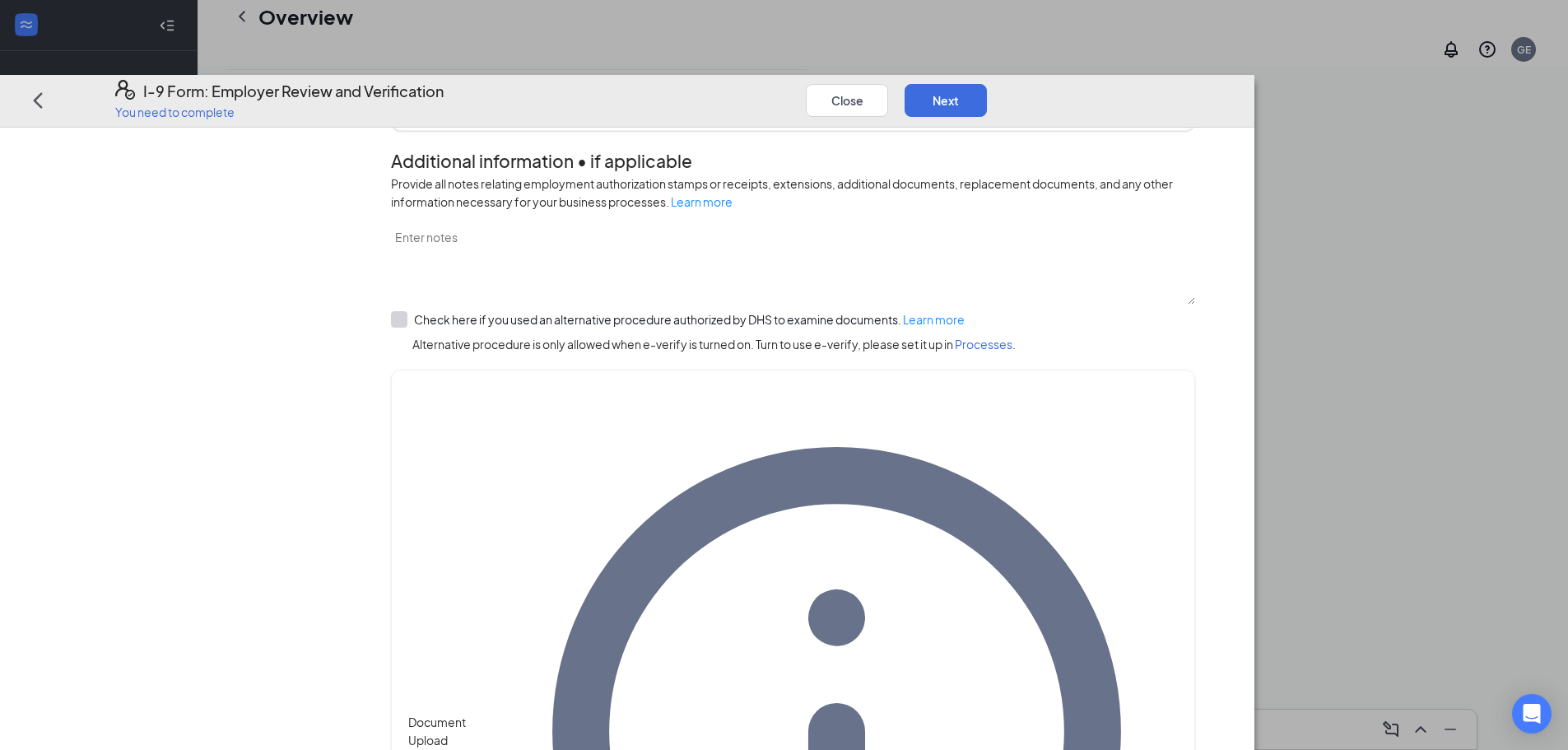
scroll to position [247, 0]
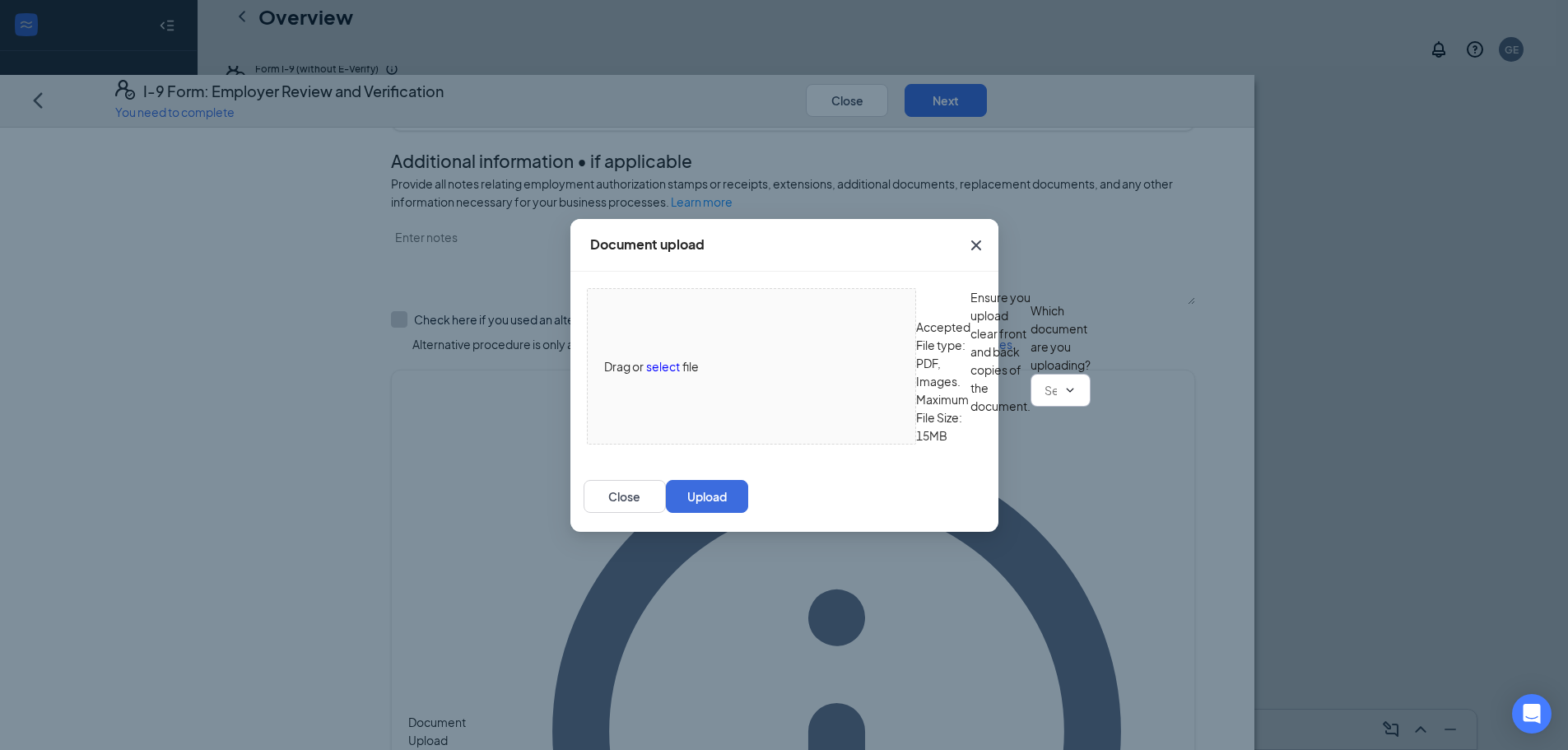
click at [1030, 407] on span at bounding box center [1060, 390] width 61 height 33
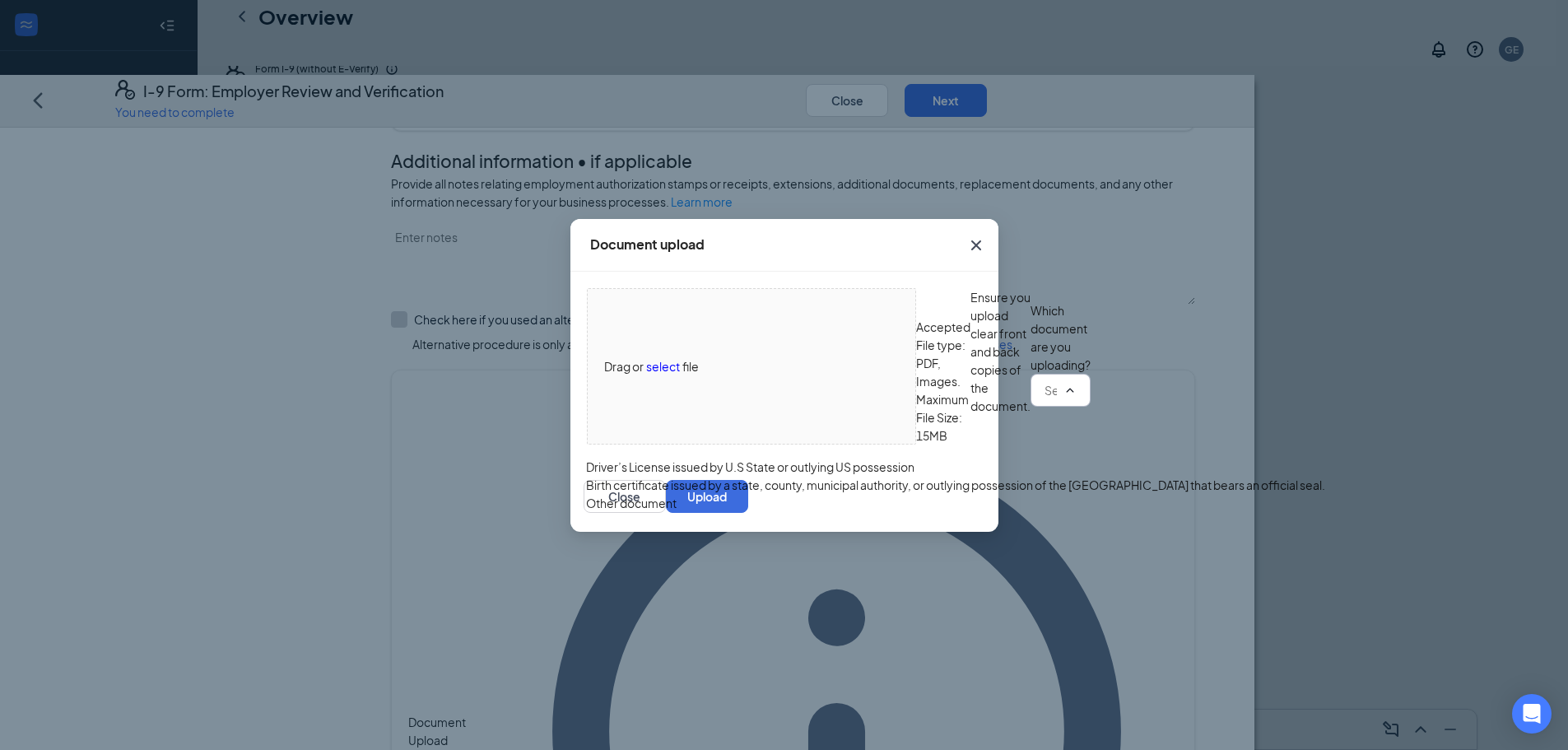
click at [740, 476] on div "Driver’s License issued by U.S State or outlying US possession" at bounding box center [750, 466] width 328 height 18
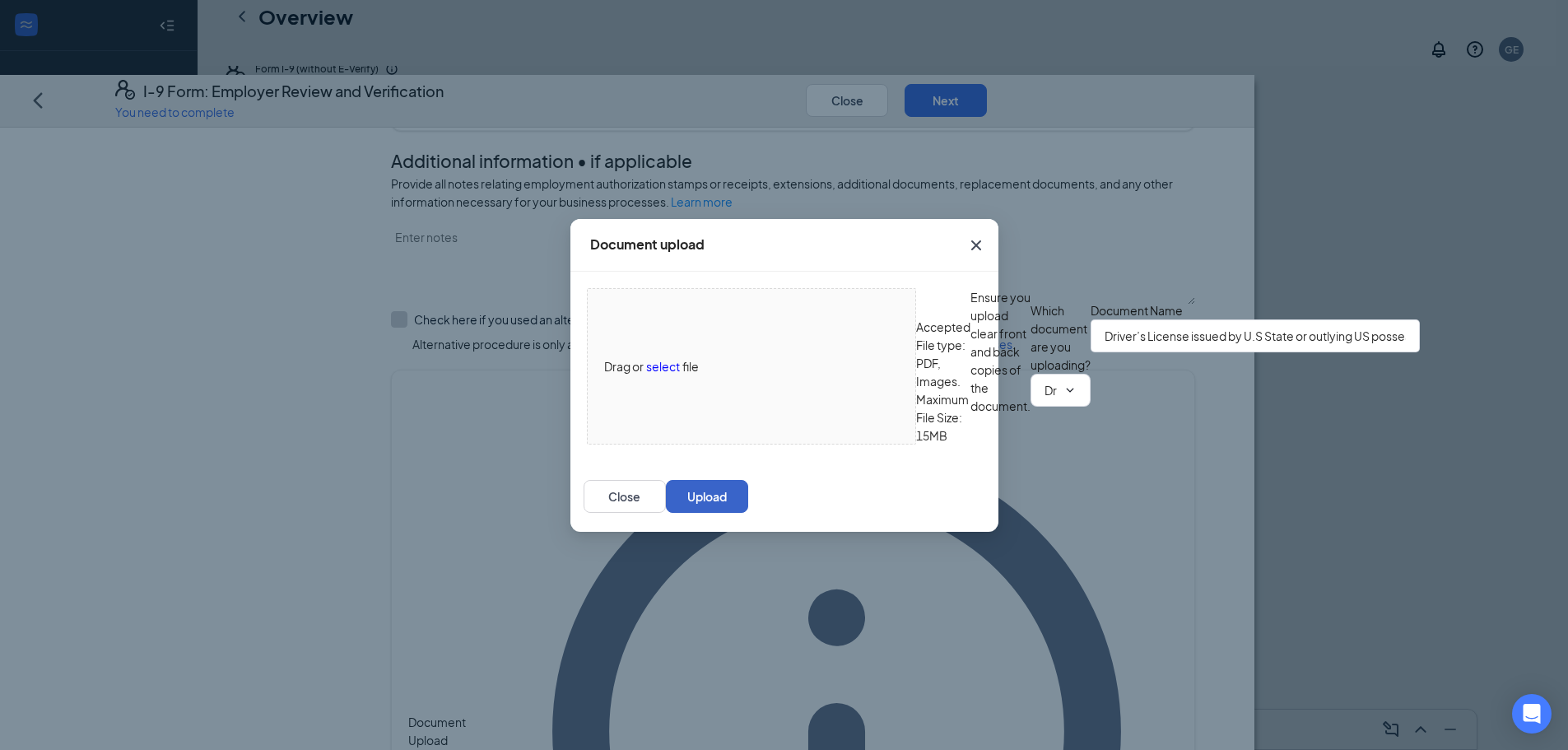
click at [748, 513] on button "Upload" at bounding box center [706, 496] width 82 height 33
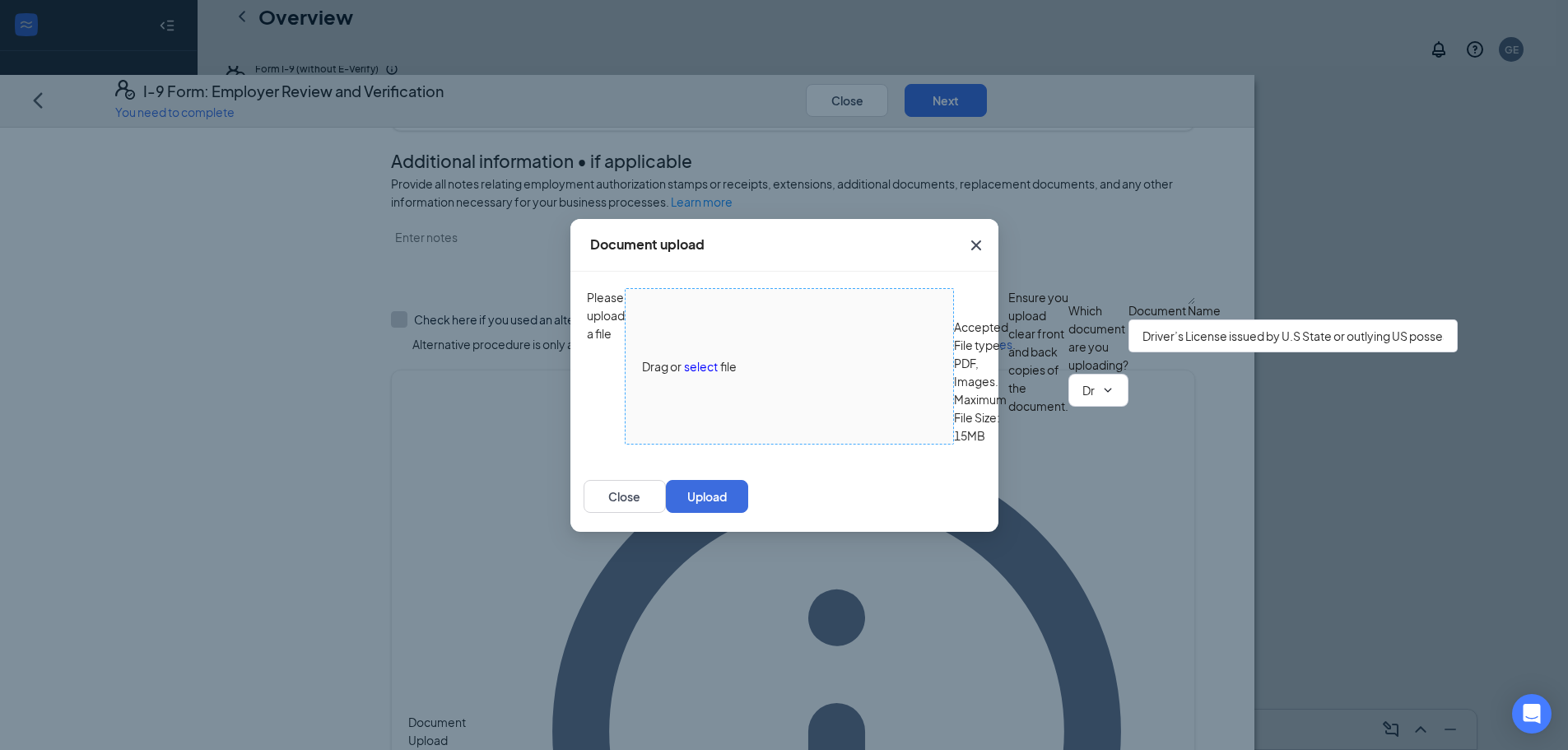
click at [684, 358] on span "select" at bounding box center [701, 366] width 34 height 18
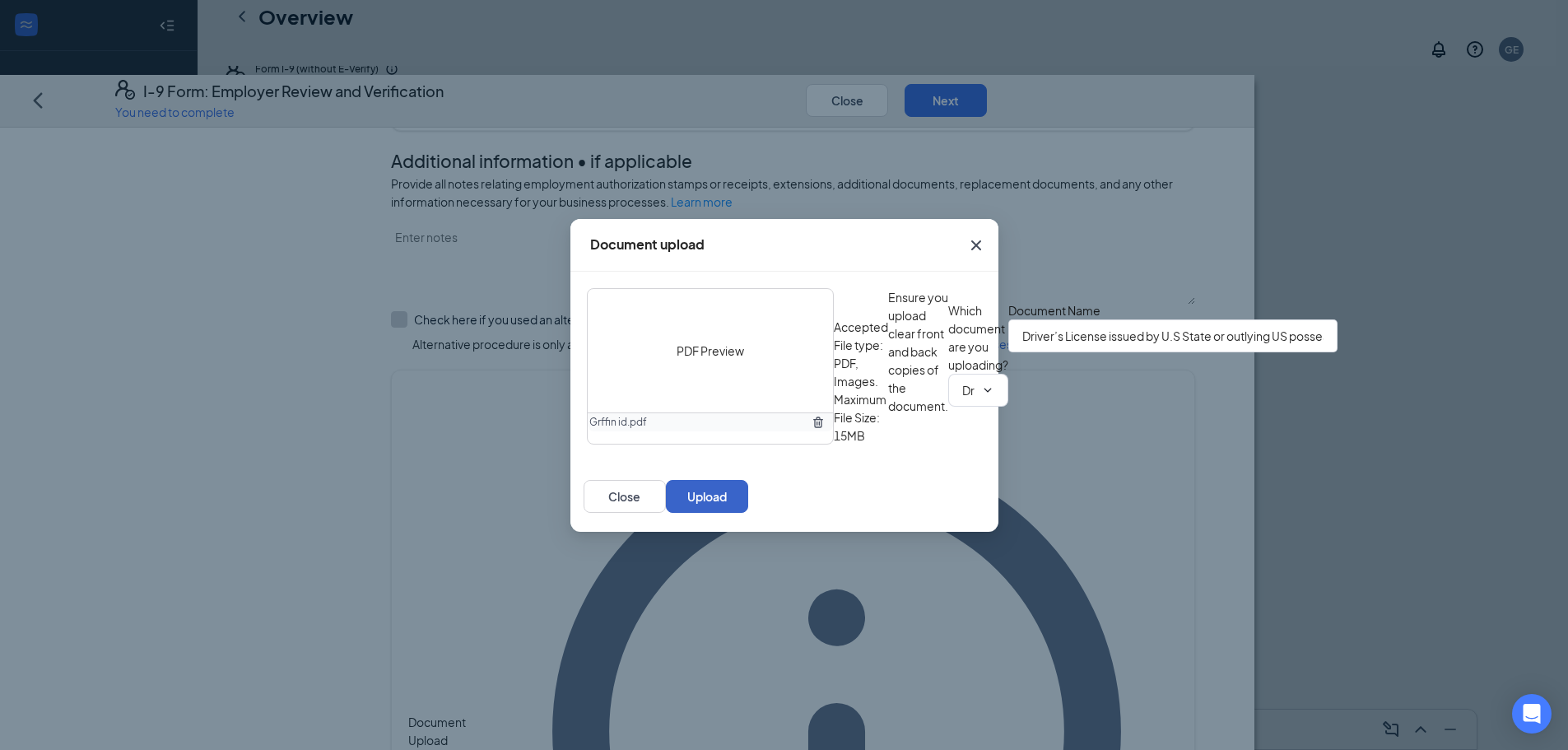
click at [748, 513] on button "Upload" at bounding box center [706, 496] width 82 height 33
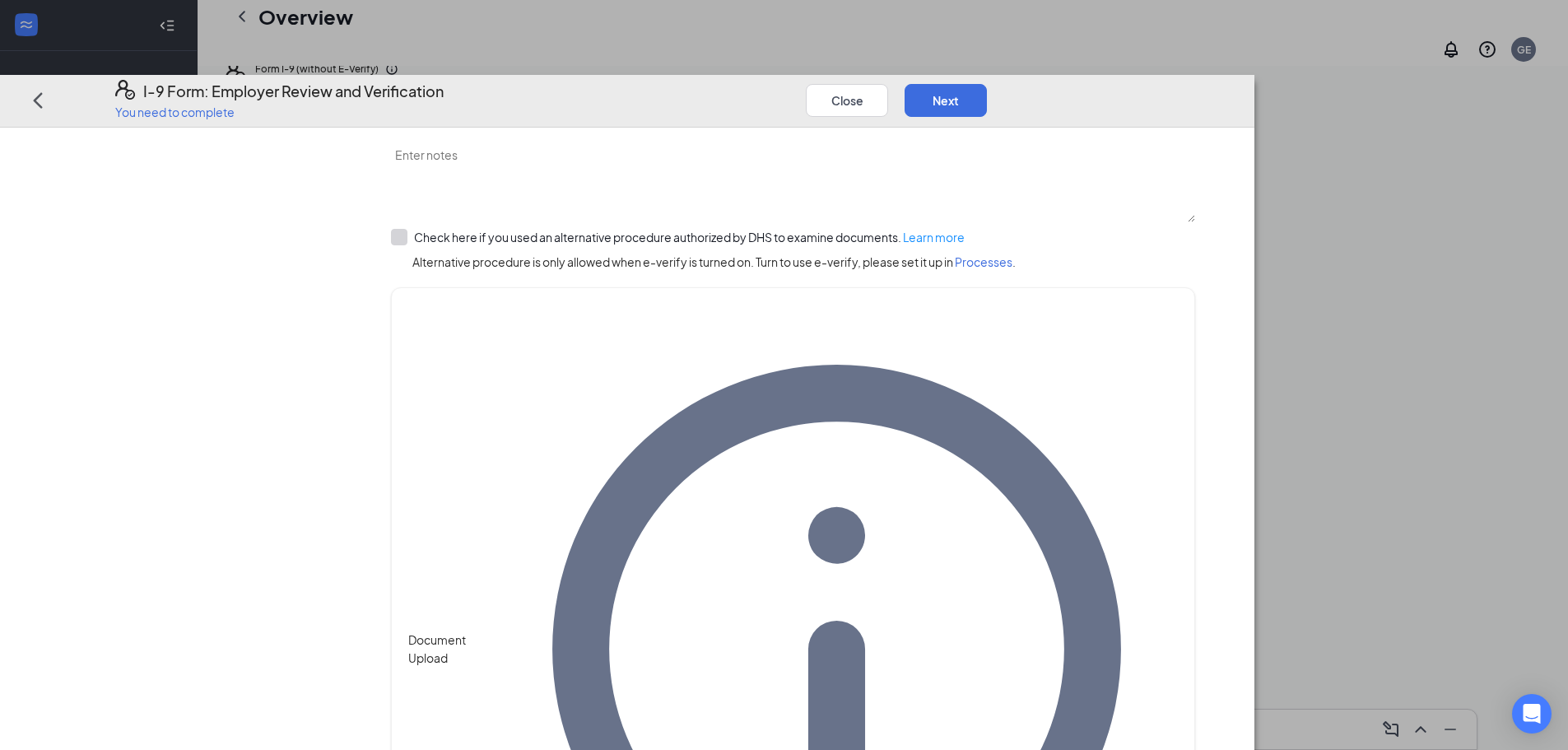
scroll to position [968, 0]
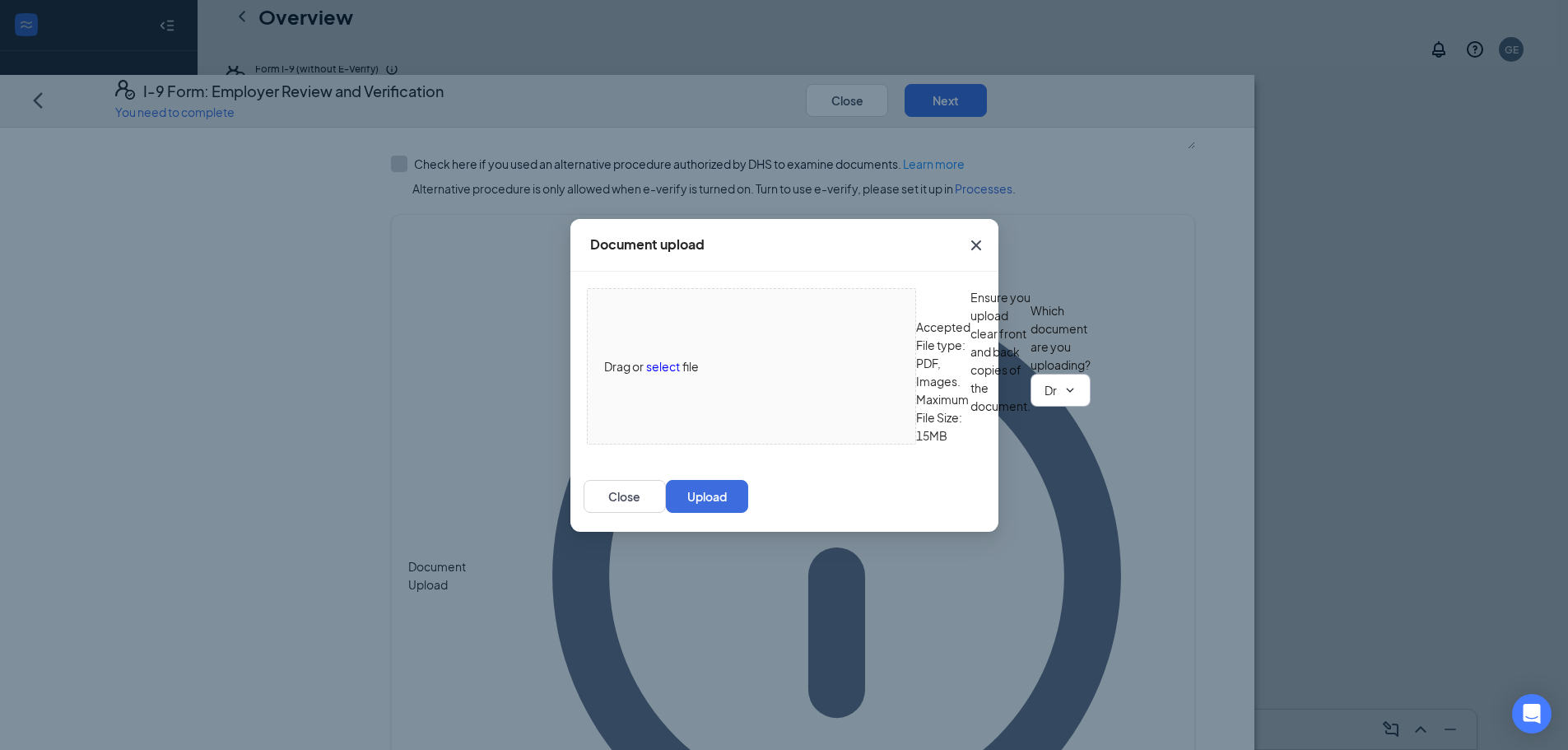
click at [1044, 399] on input "Driver’s License issued by U.S State or outlying US possession" at bounding box center [1050, 390] width 12 height 18
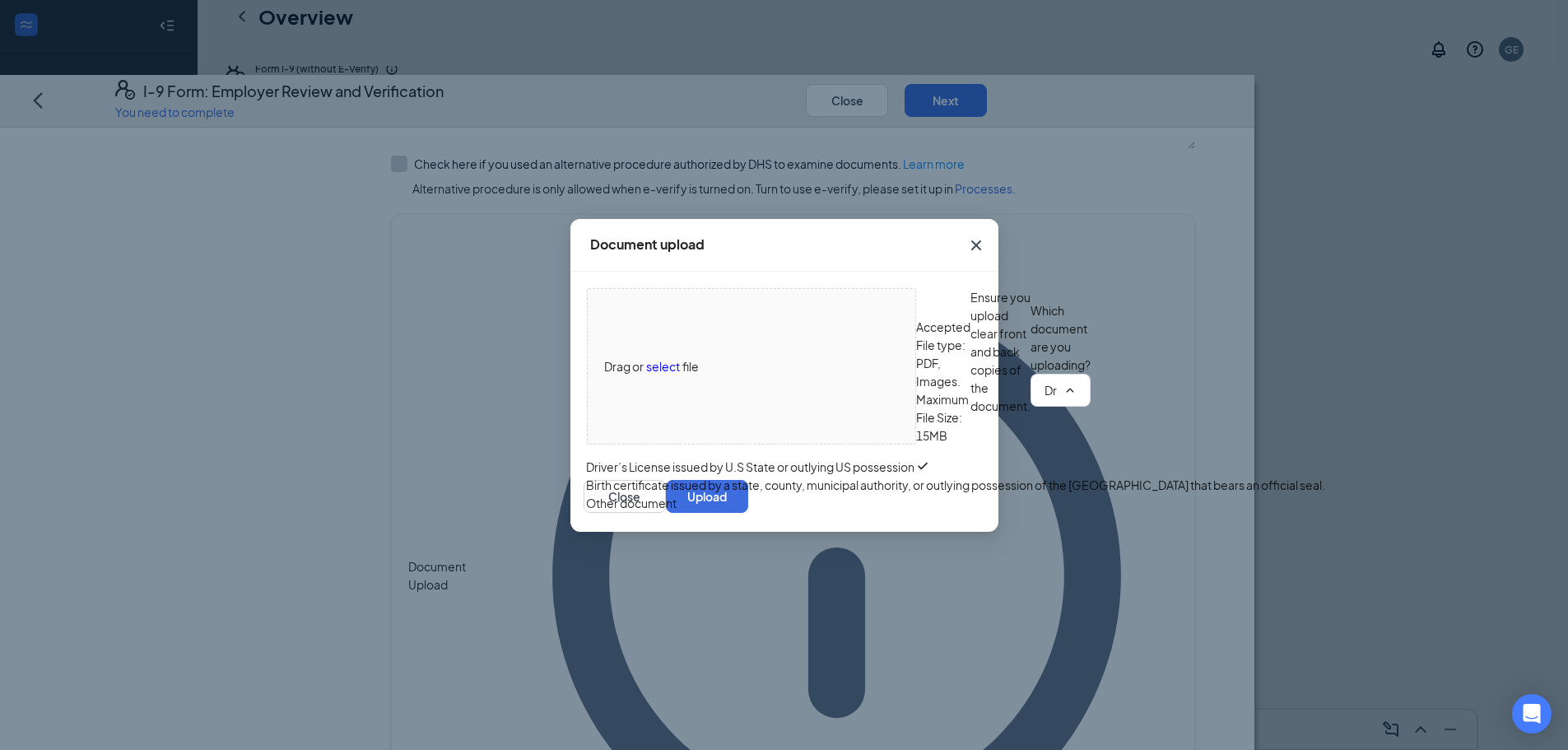
click at [809, 494] on div "Birth certificate issued by a state, county, municipal authority, or outlying p…" at bounding box center [955, 484] width 739 height 18
type input "Birth certificate issued by a state, county, municipal authority, or outlying p…"
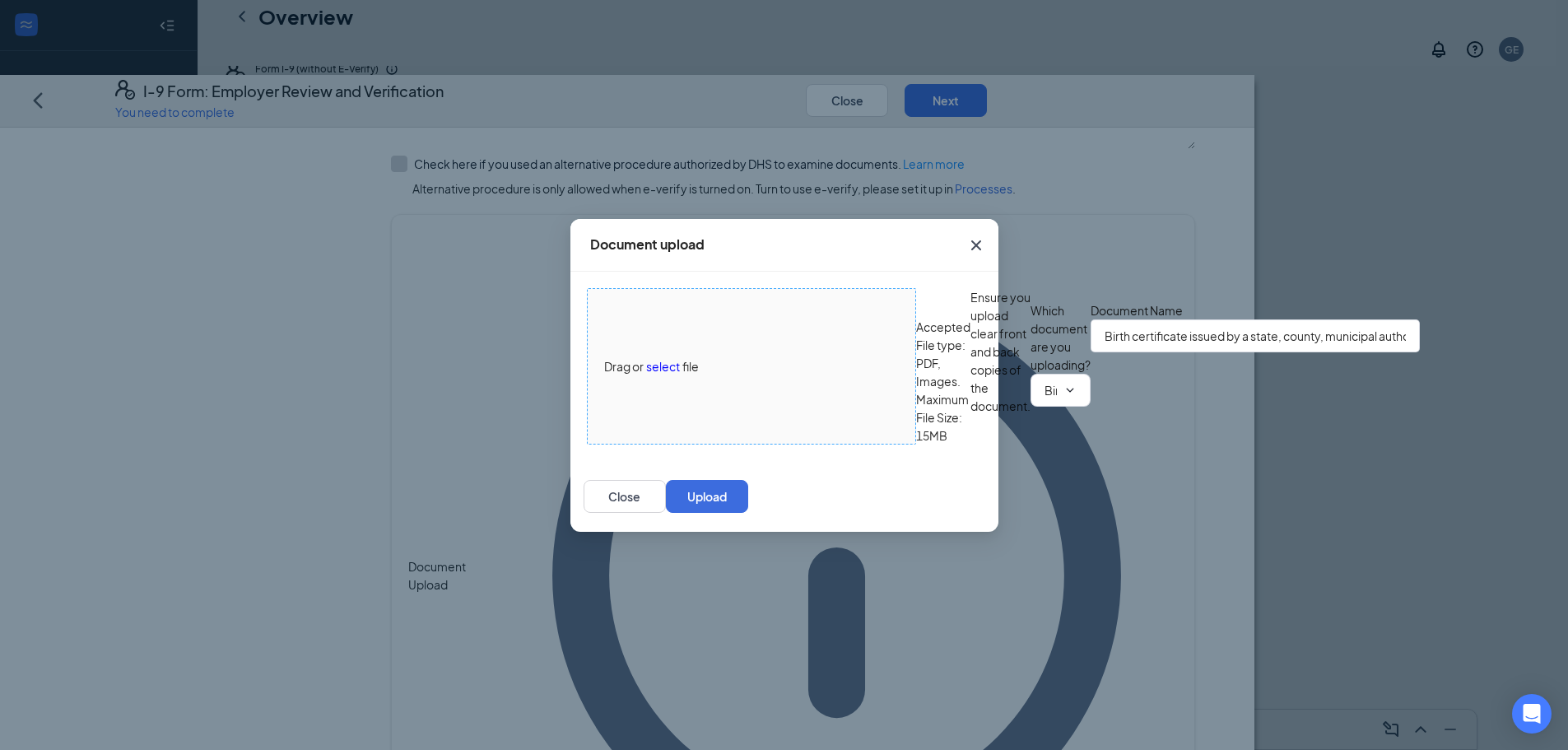
click at [662, 358] on span "select" at bounding box center [663, 366] width 34 height 18
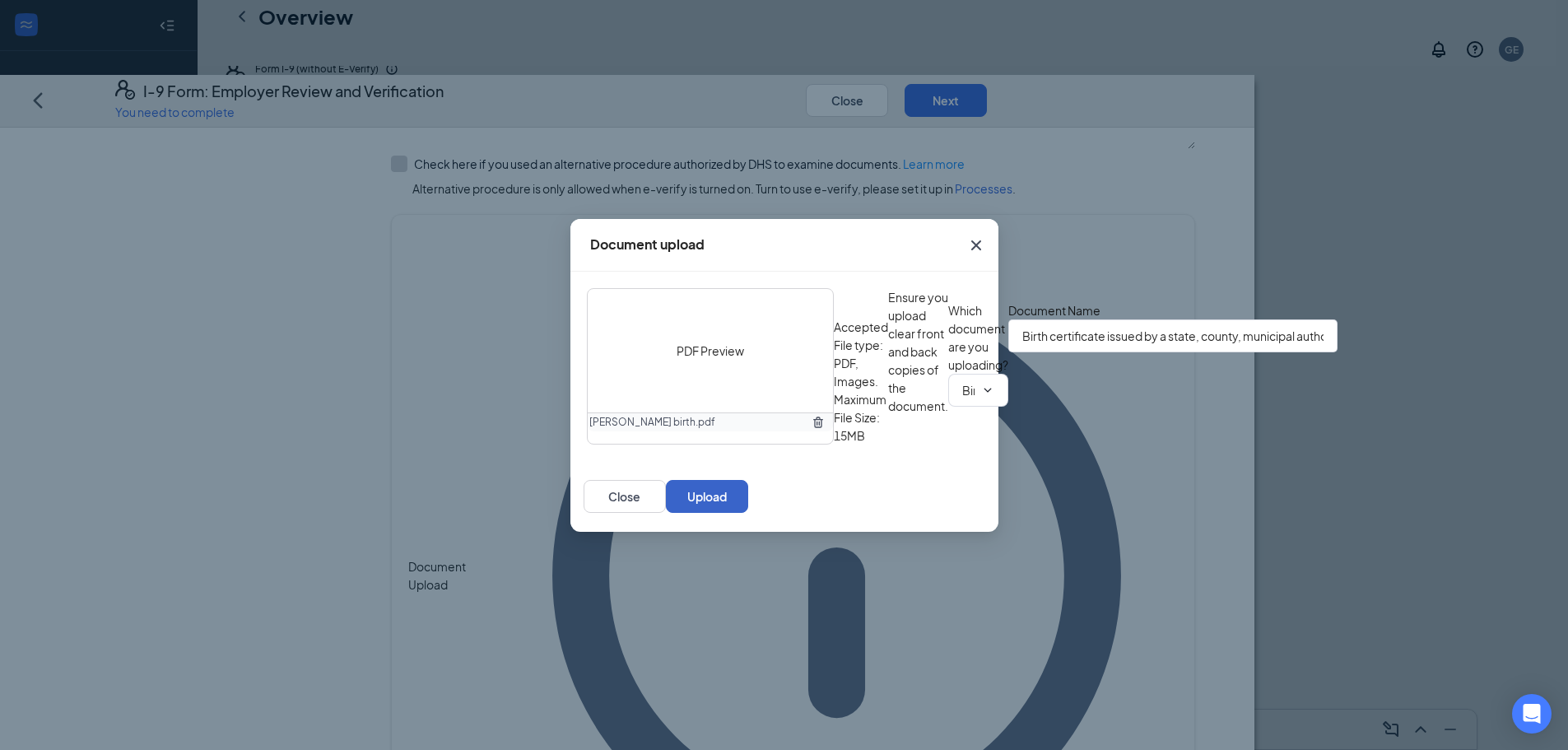
click at [748, 513] on button "Upload" at bounding box center [706, 496] width 82 height 33
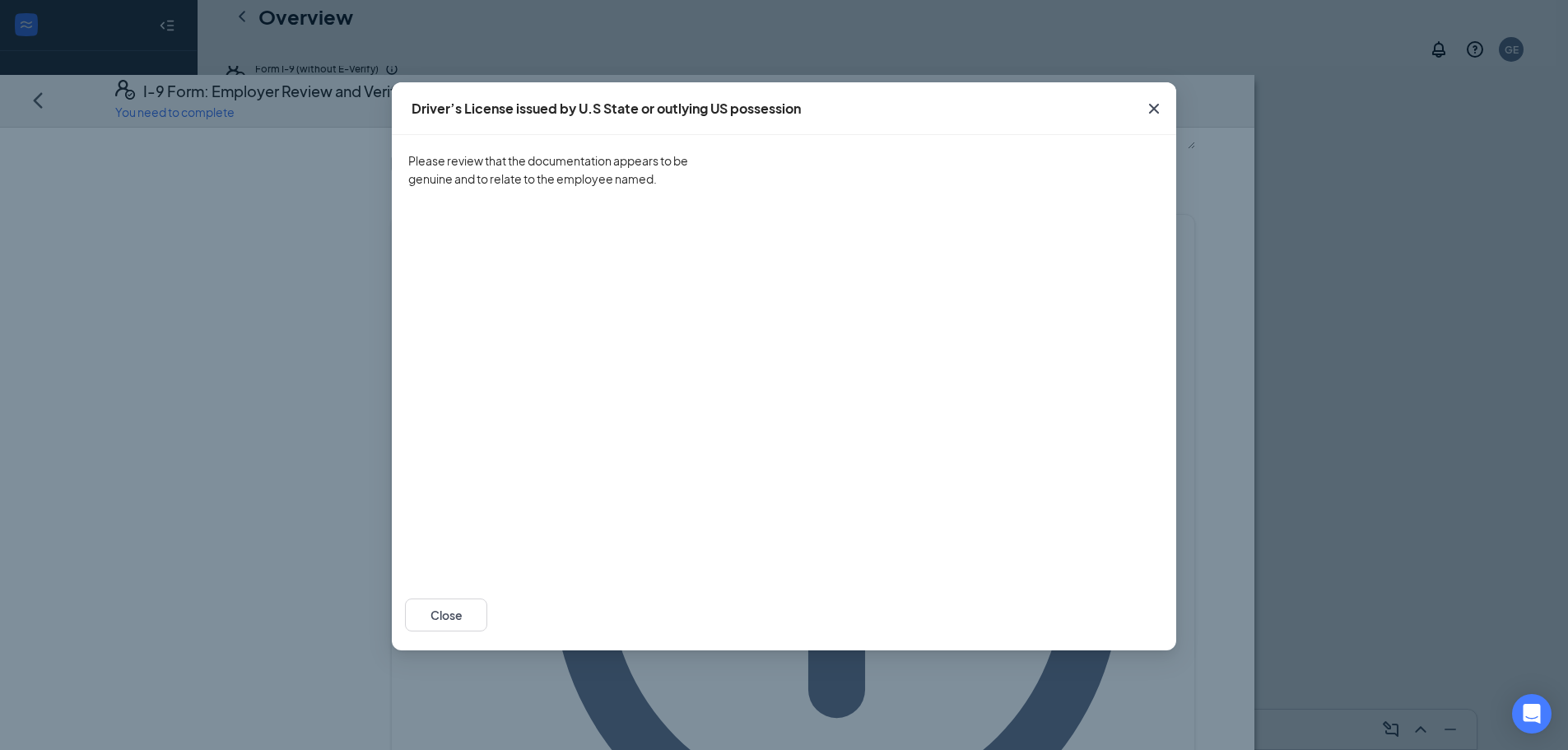
click at [1149, 102] on icon "Cross" at bounding box center [1153, 108] width 20 height 20
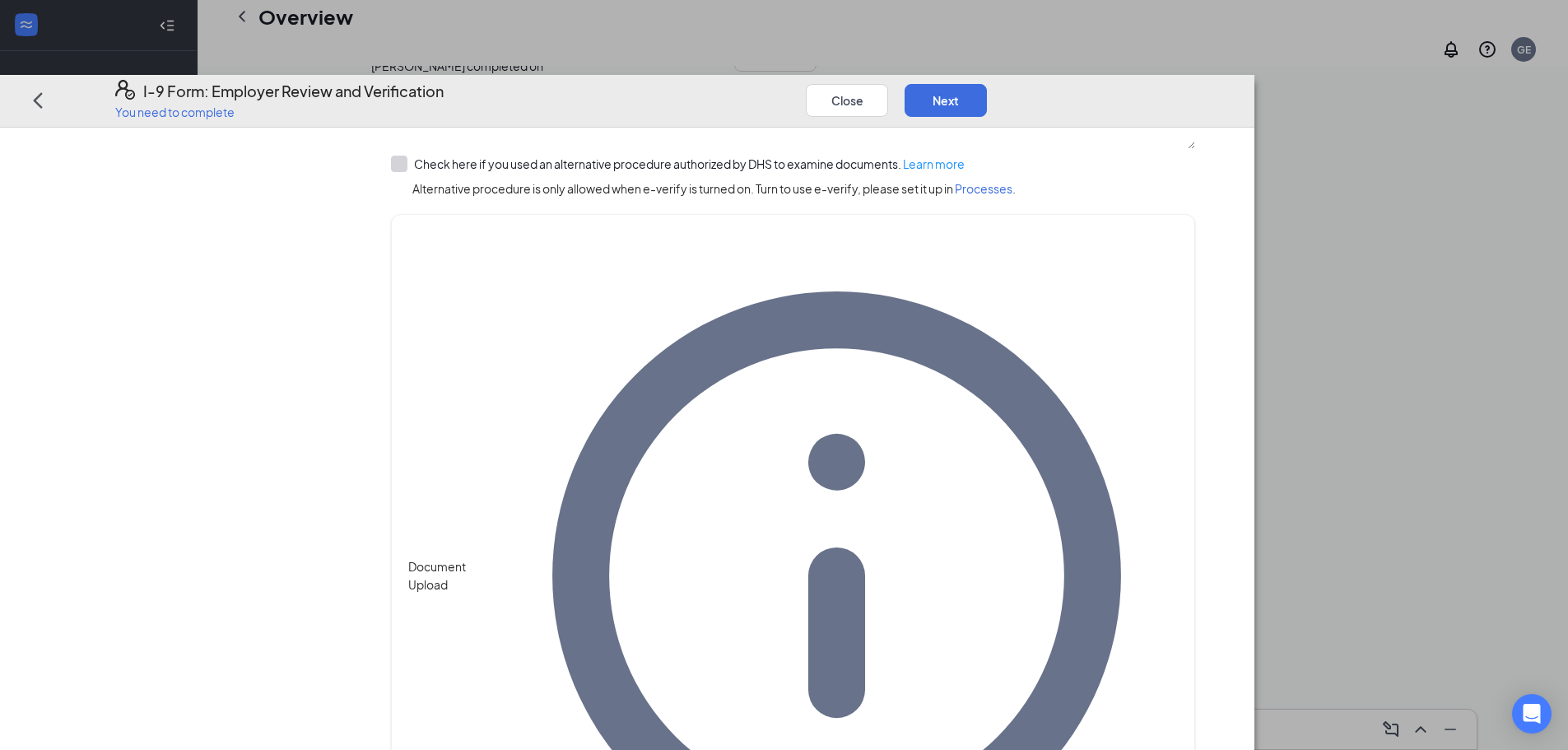
scroll to position [633, 0]
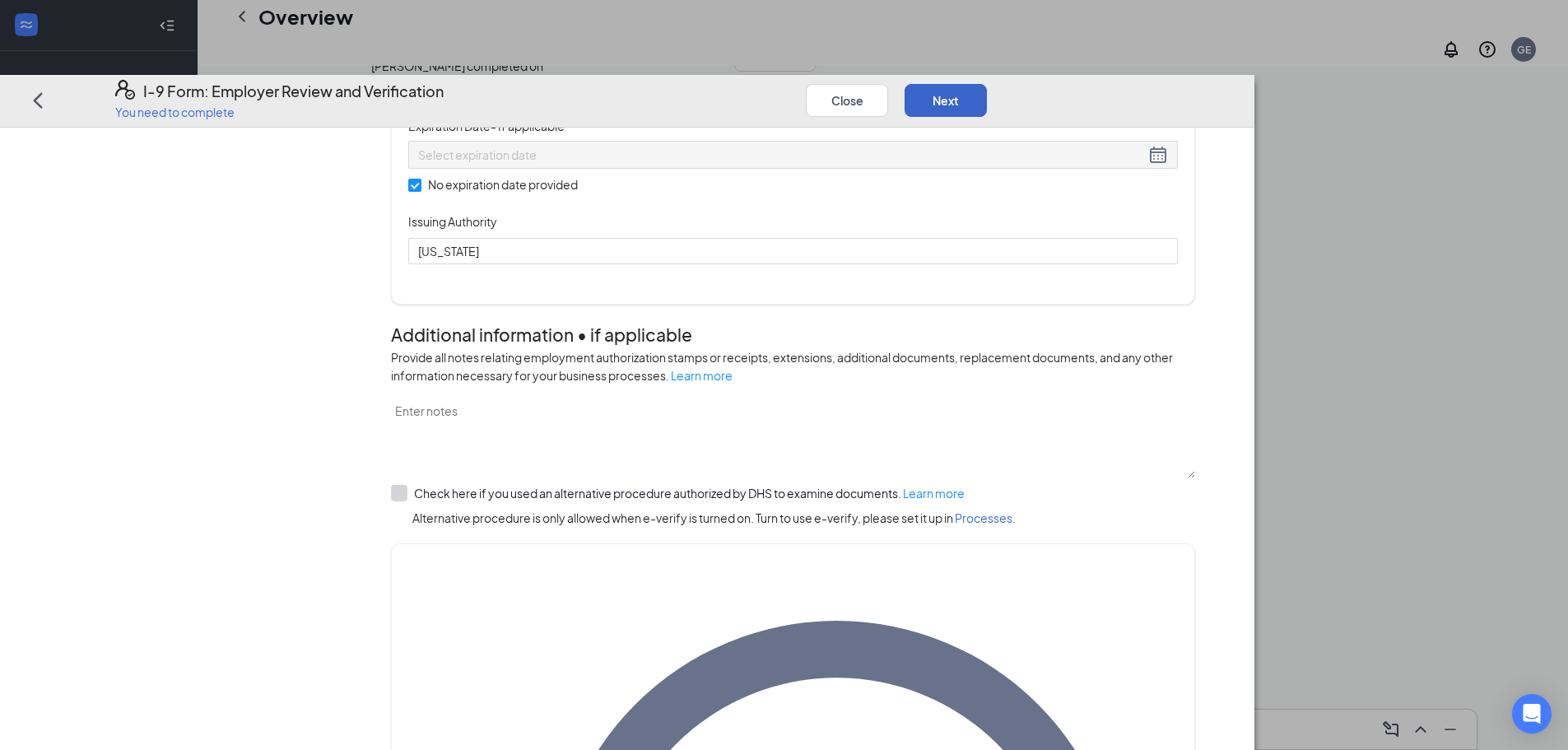
click at [986, 84] on button "Next" at bounding box center [945, 100] width 82 height 33
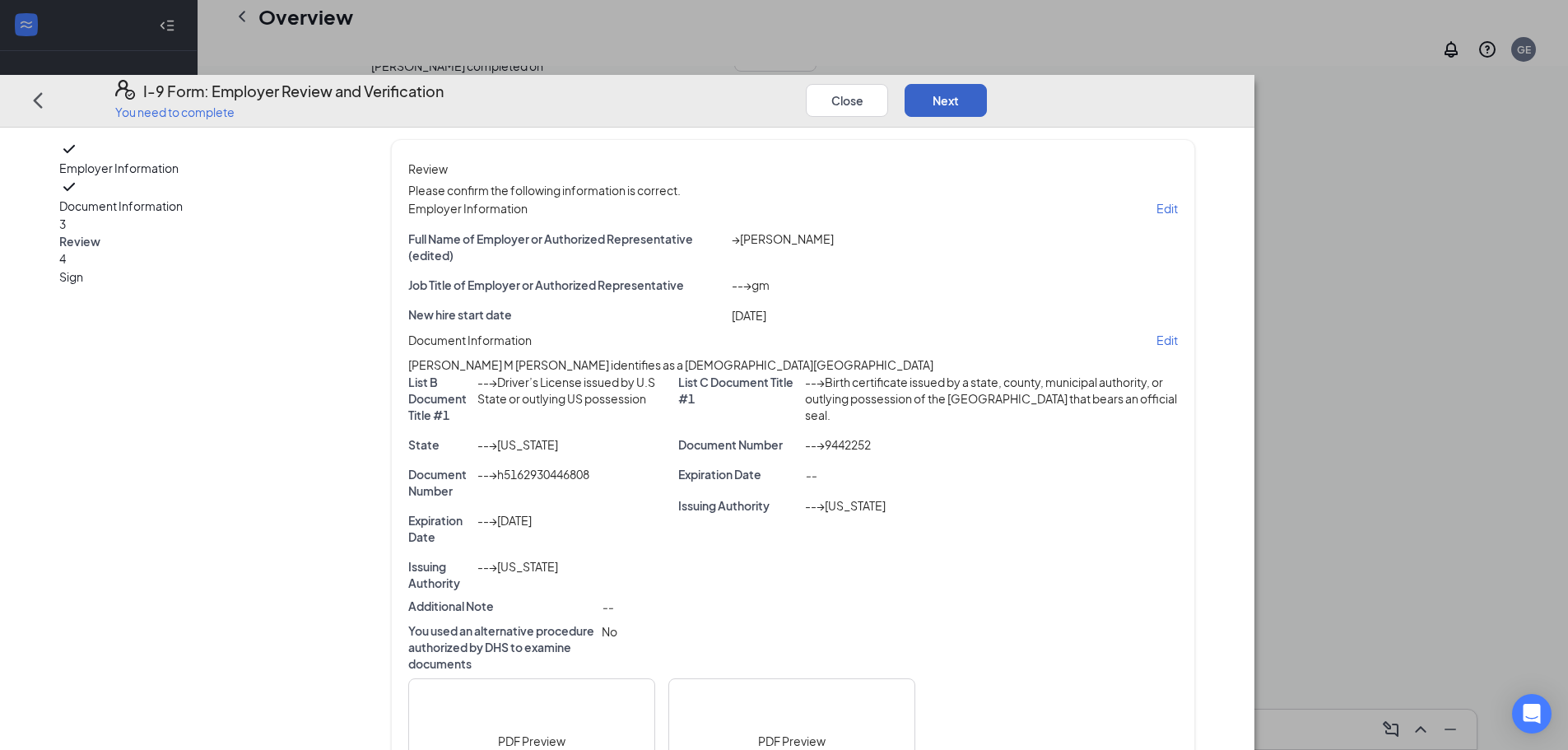
scroll to position [0, 0]
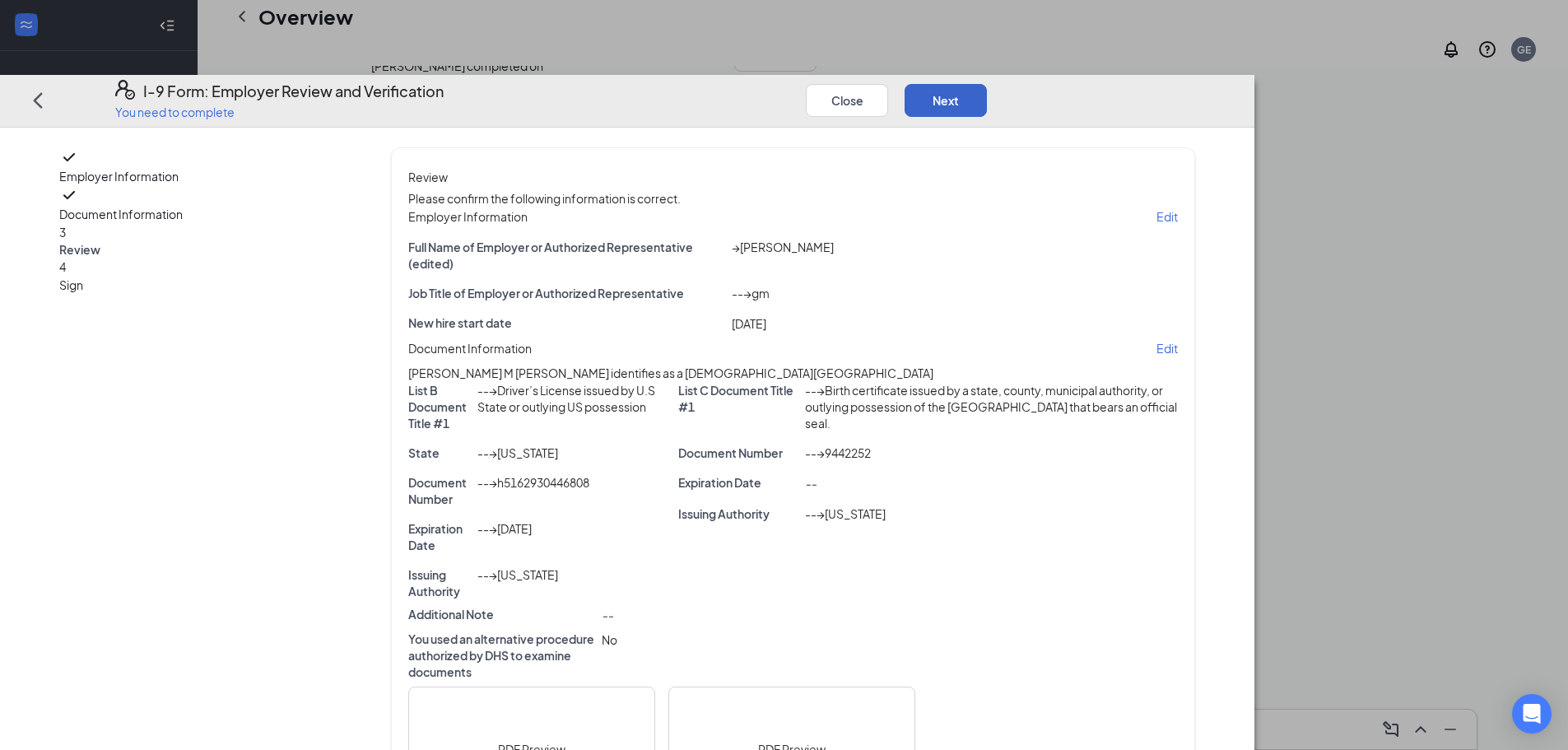
click at [986, 84] on button "Next" at bounding box center [945, 100] width 82 height 33
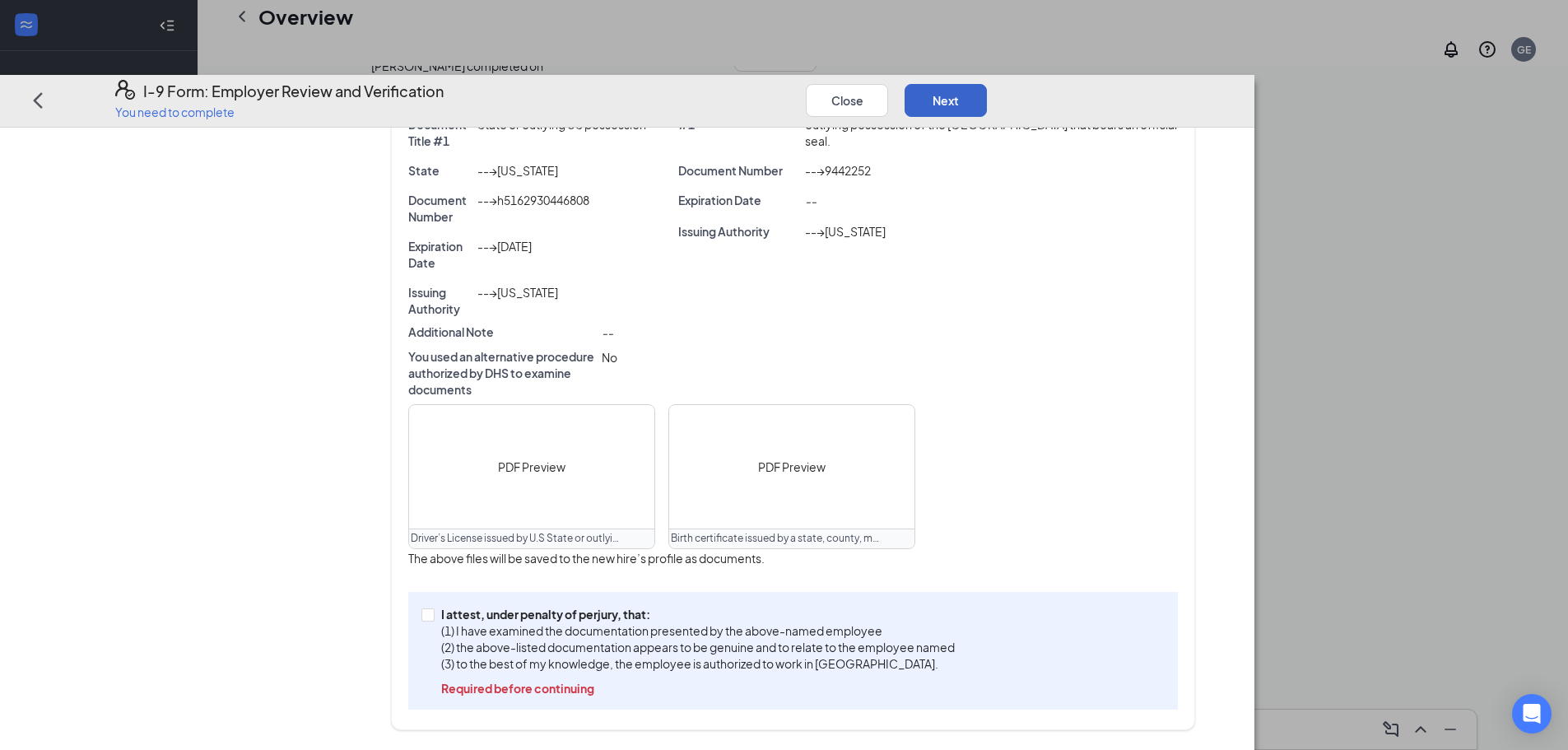
scroll to position [340, 0]
drag, startPoint x: 558, startPoint y: 617, endPoint x: 584, endPoint y: 609, distance: 27.2
click at [433, 616] on input "I attest, under penalty of [PERSON_NAME], that: (1) I have examined the documen…" at bounding box center [427, 614] width 11 height 11
checkbox input "true"
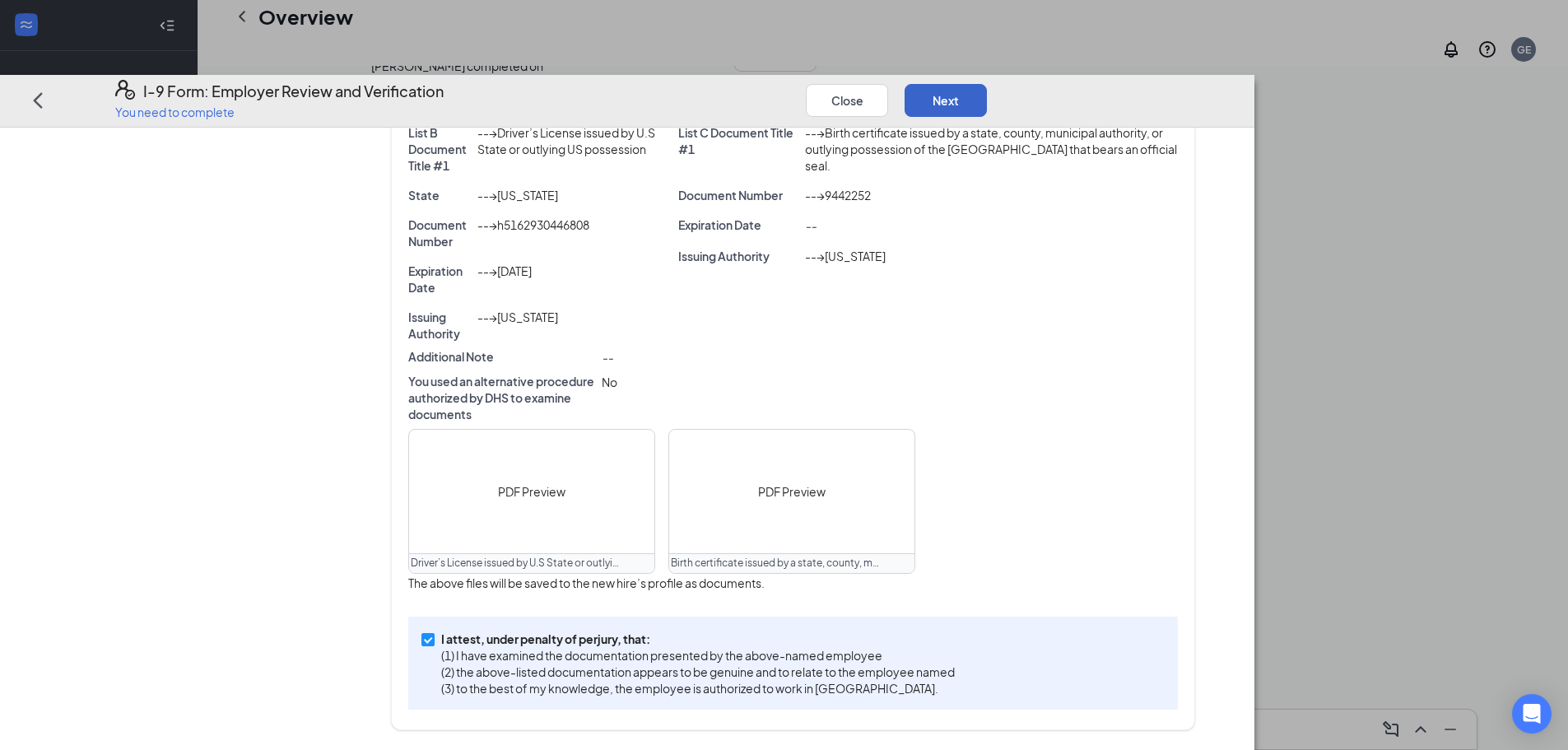
click at [986, 84] on button "Next" at bounding box center [945, 100] width 82 height 33
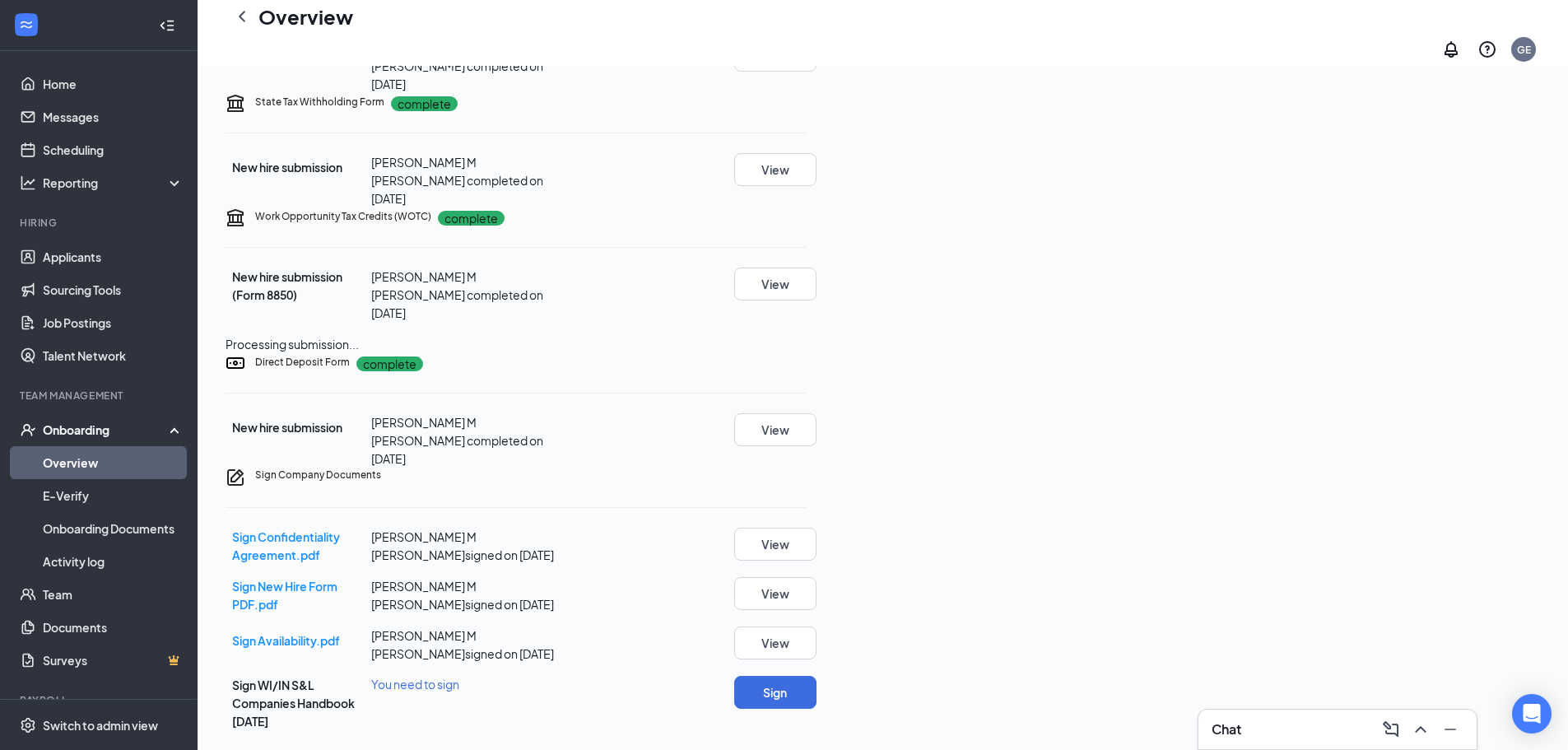
scroll to position [633, 0]
click at [816, 689] on button "Sign" at bounding box center [775, 691] width 82 height 33
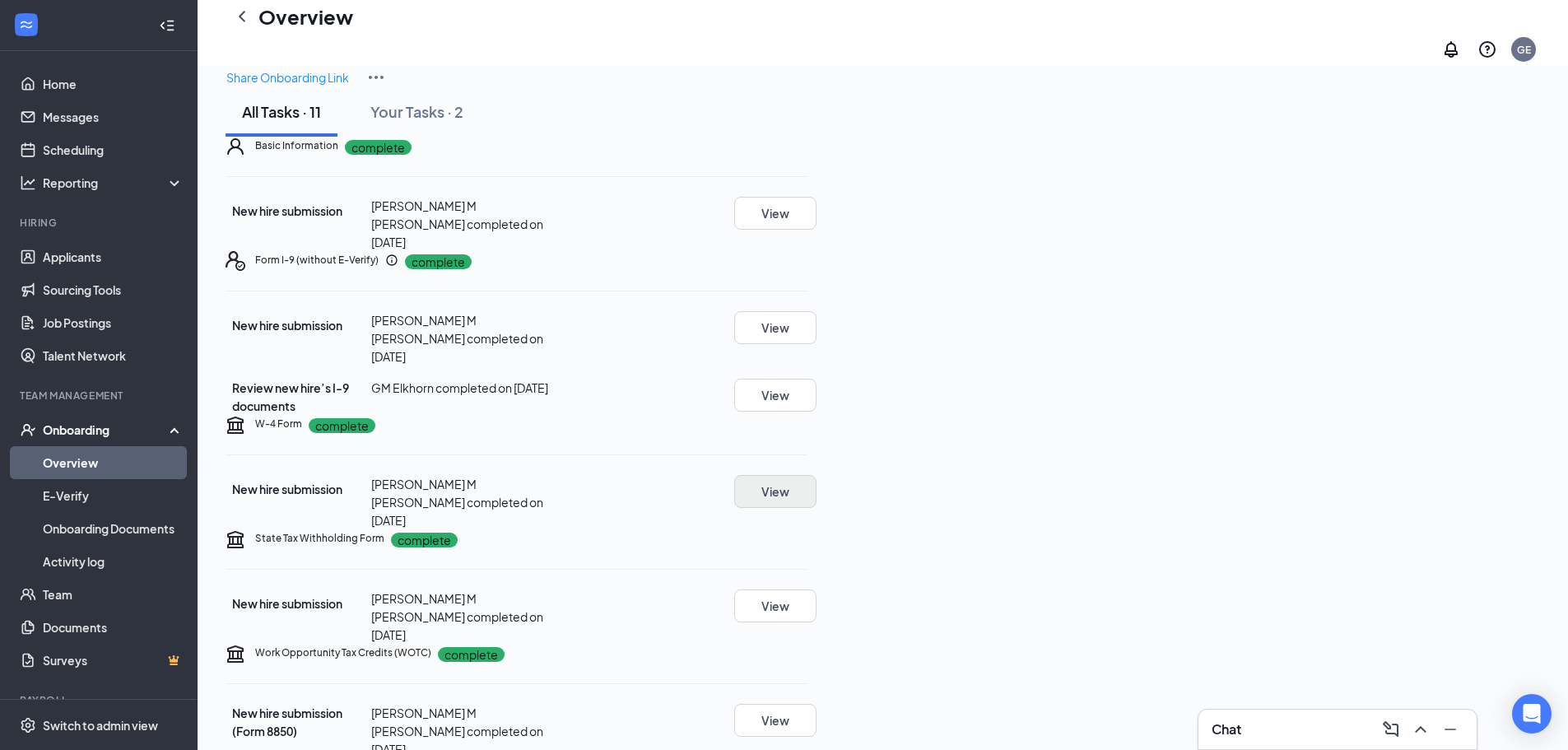
scroll to position [0, 0]
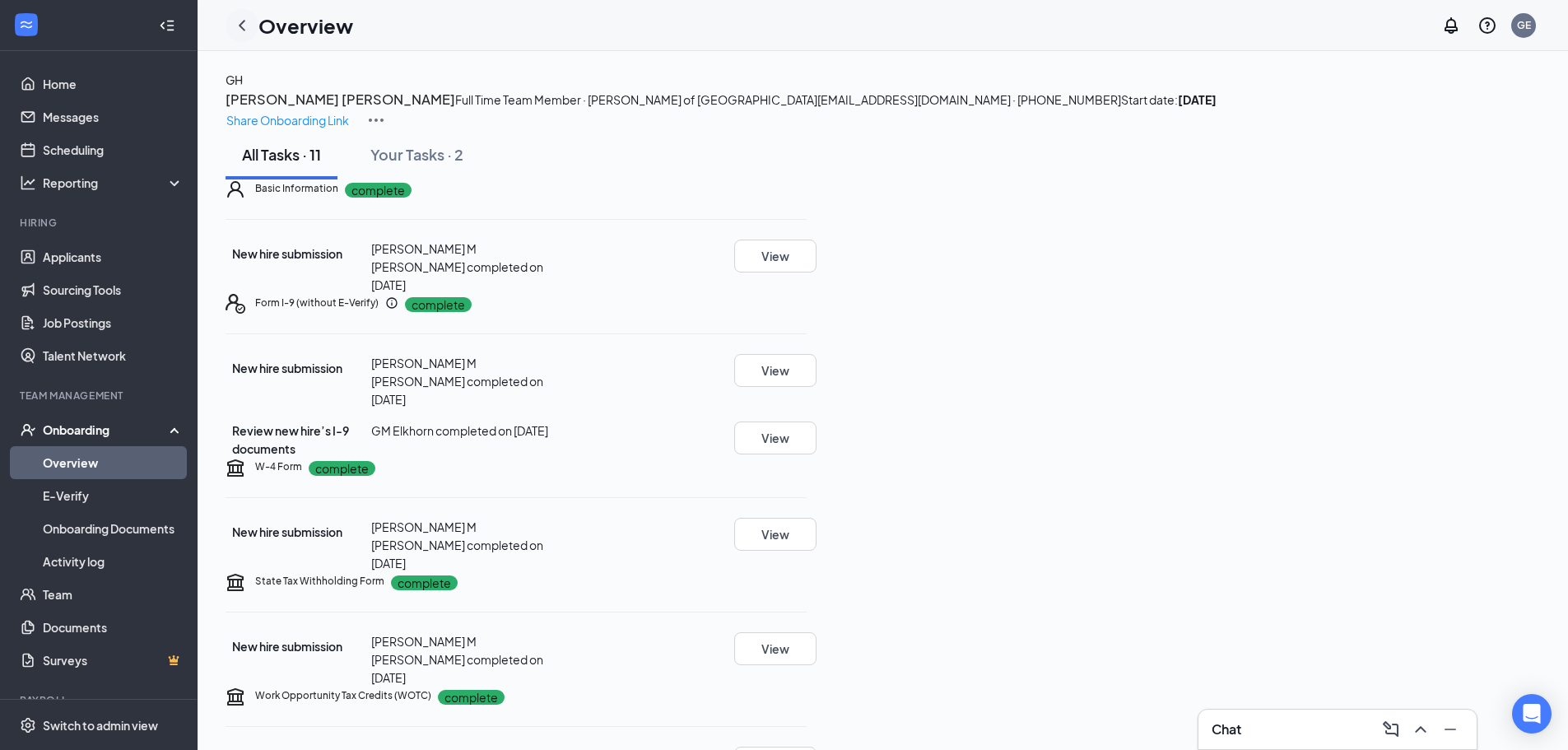
click at [238, 17] on icon "ChevronLeft" at bounding box center [241, 26] width 20 height 20
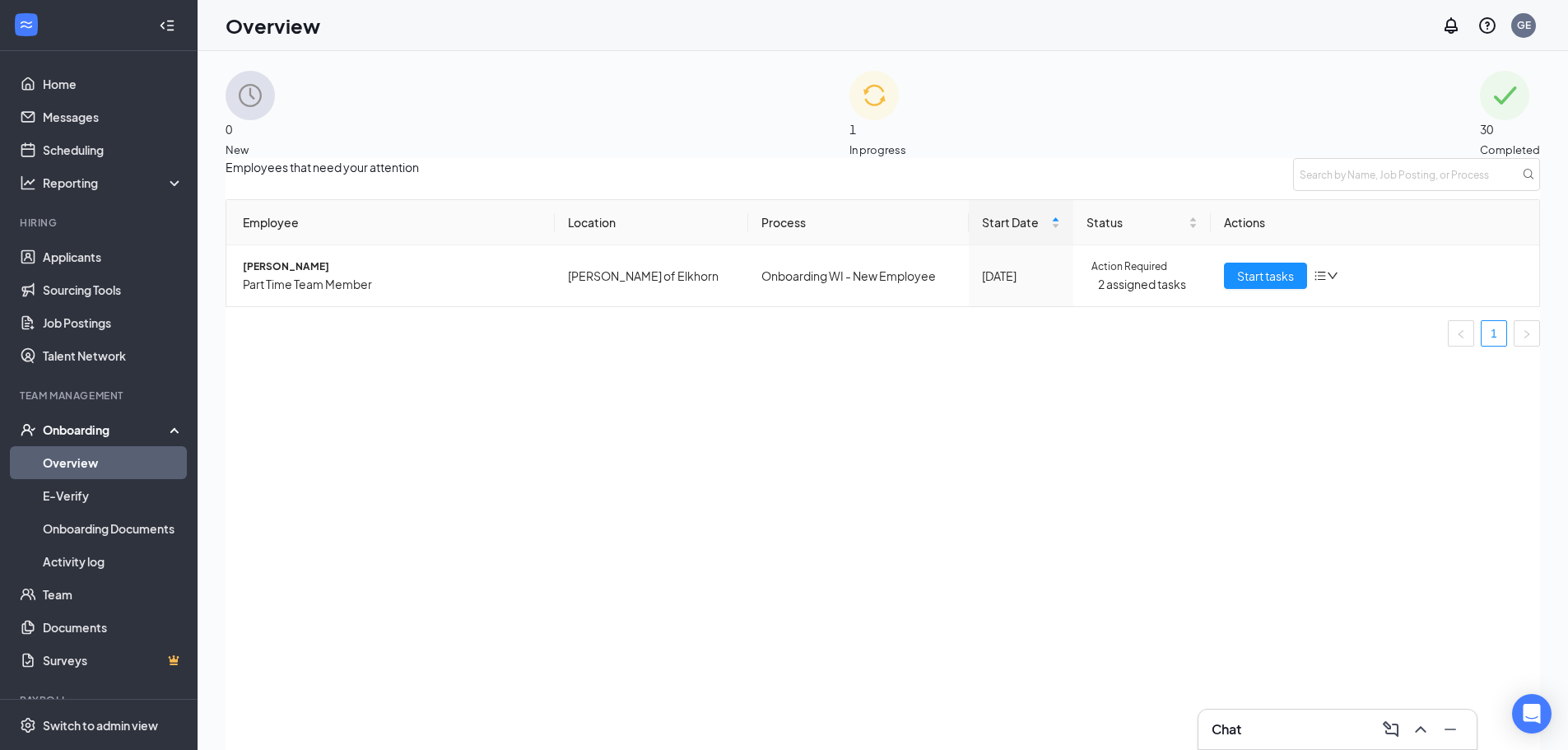
click at [1479, 120] on span "30" at bounding box center [1509, 129] width 61 height 18
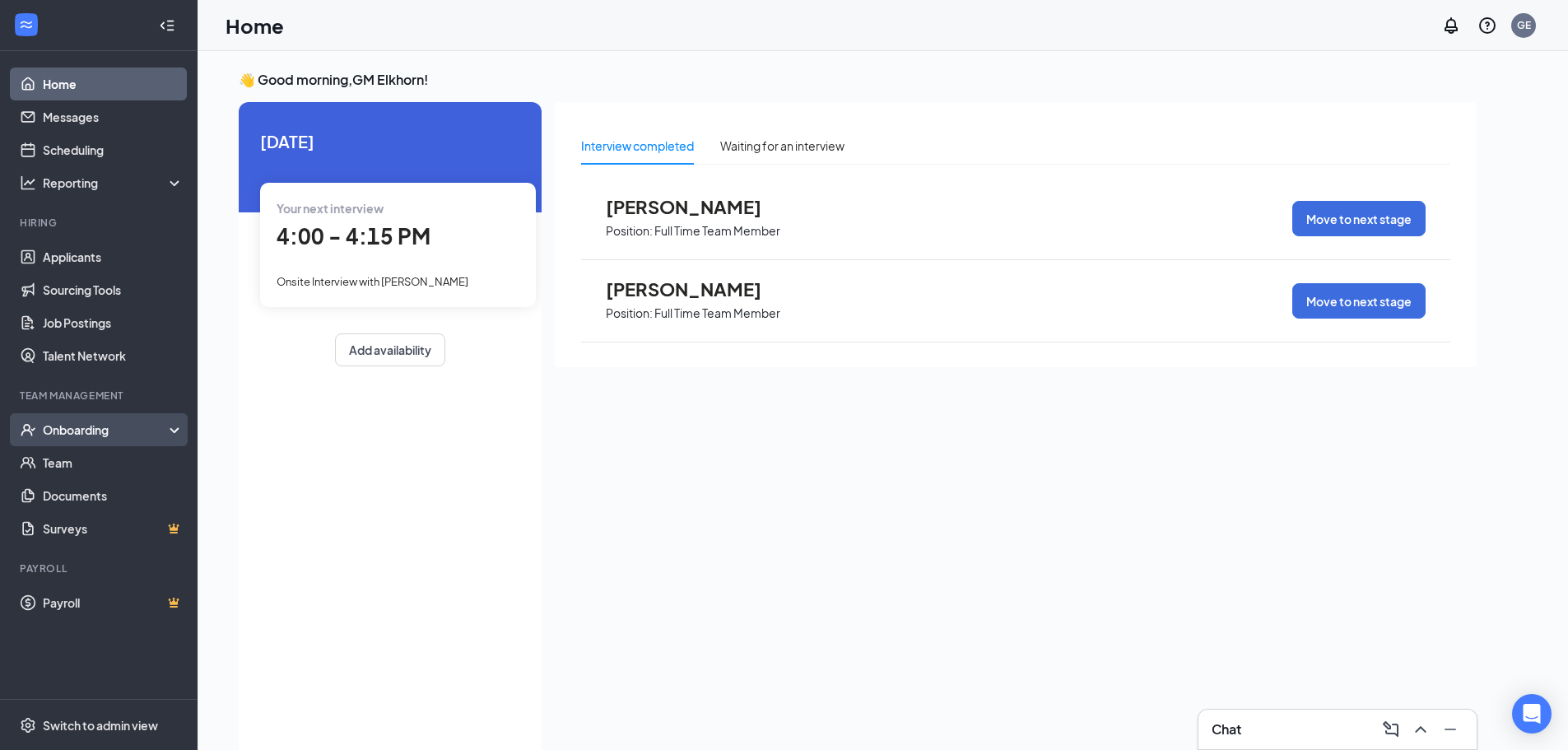
click at [89, 435] on div "Onboarding" at bounding box center [106, 428] width 127 height 16
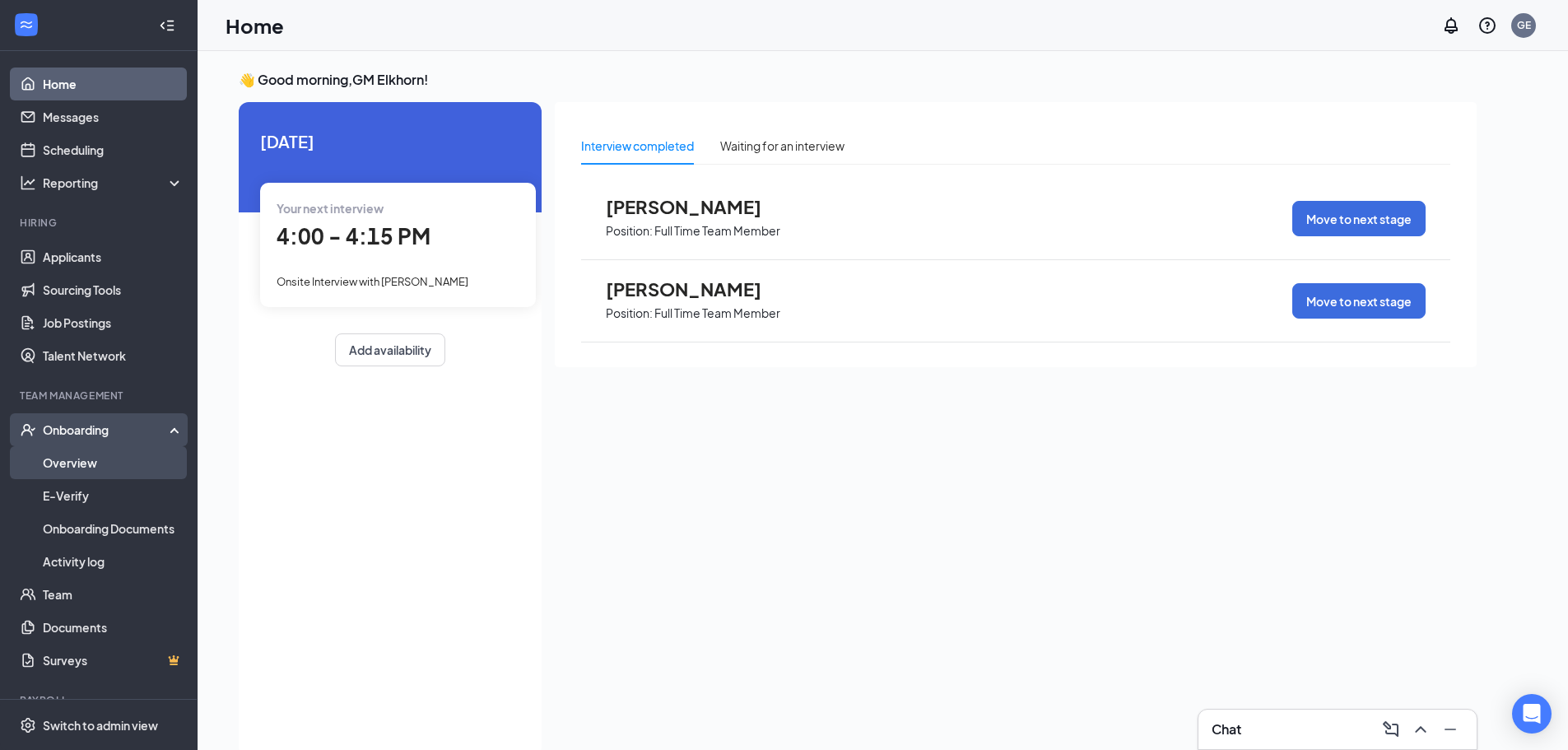
click at [89, 461] on link "Overview" at bounding box center [113, 462] width 141 height 33
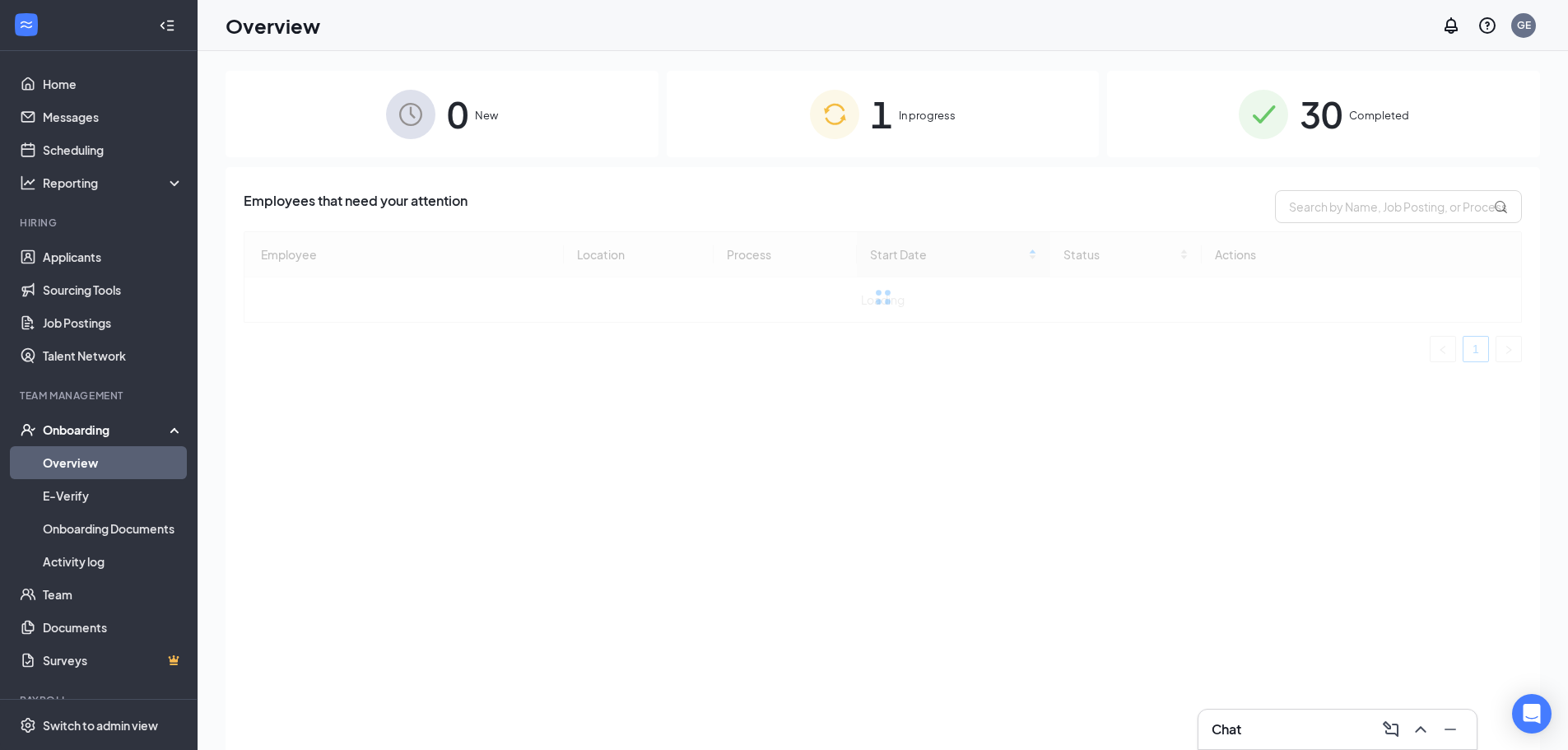
click at [1372, 97] on div "30 Completed" at bounding box center [1323, 113] width 433 height 86
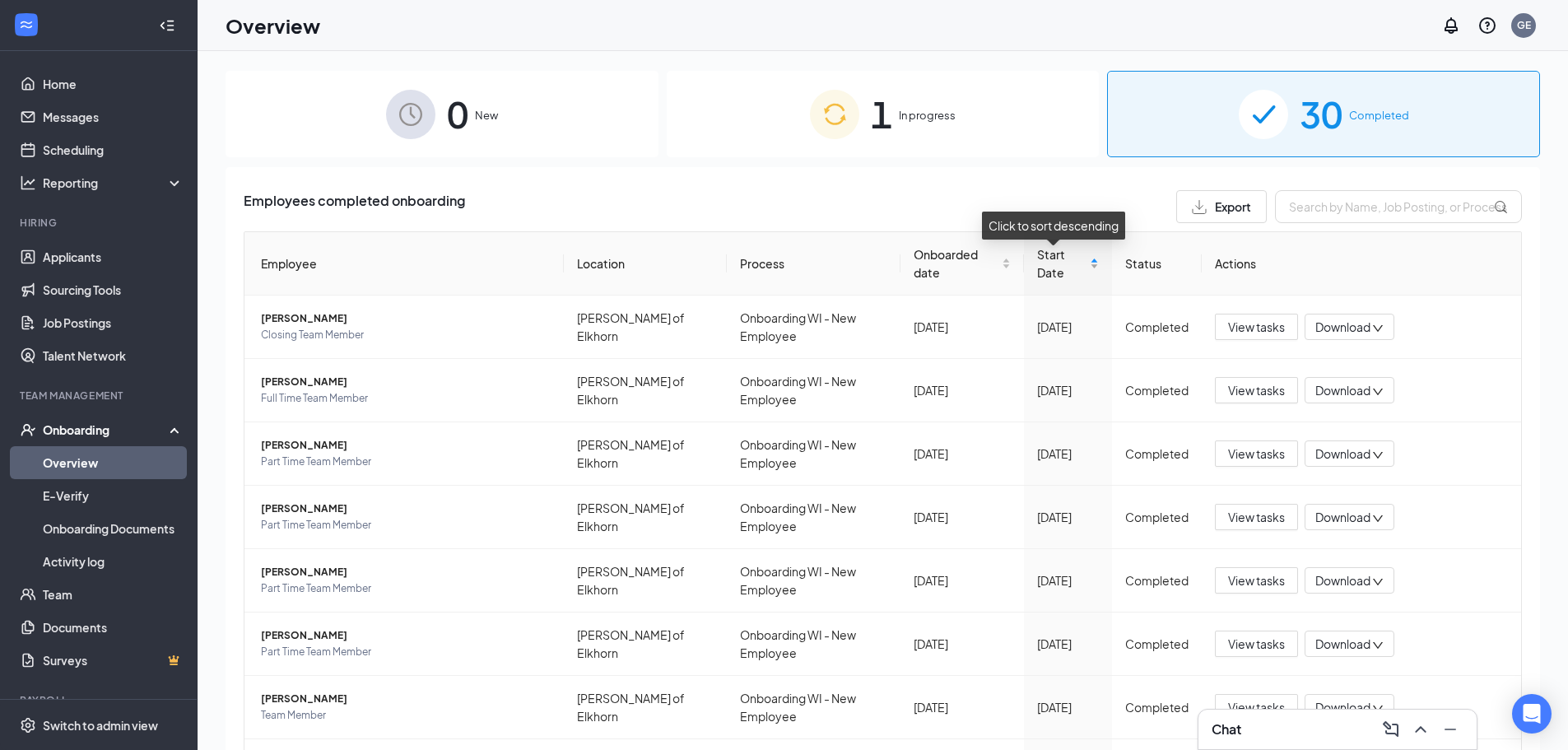
click at [1085, 269] on div "Start Date" at bounding box center [1067, 263] width 61 height 36
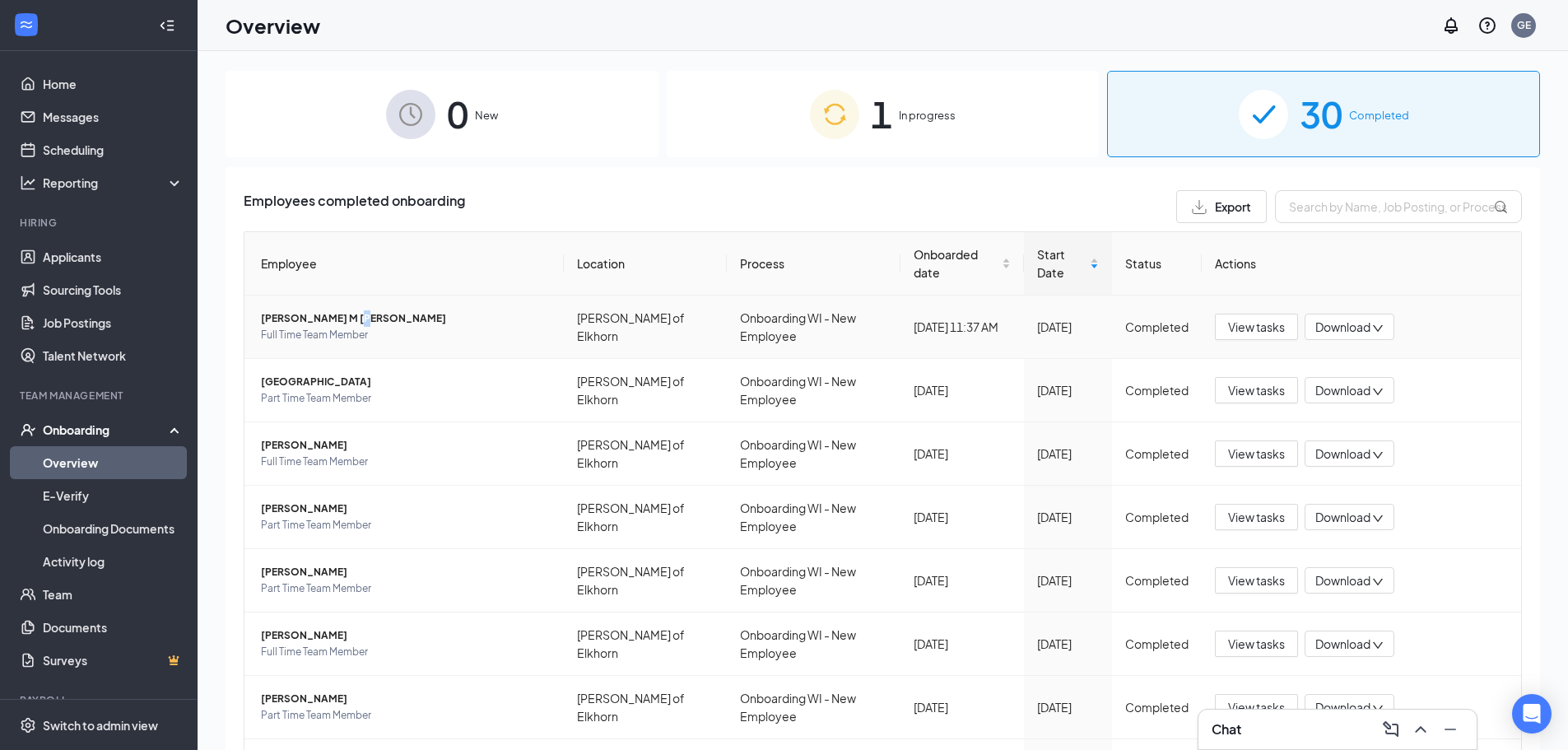
click at [351, 314] on span "[PERSON_NAME] M [PERSON_NAME]" at bounding box center [406, 318] width 289 height 16
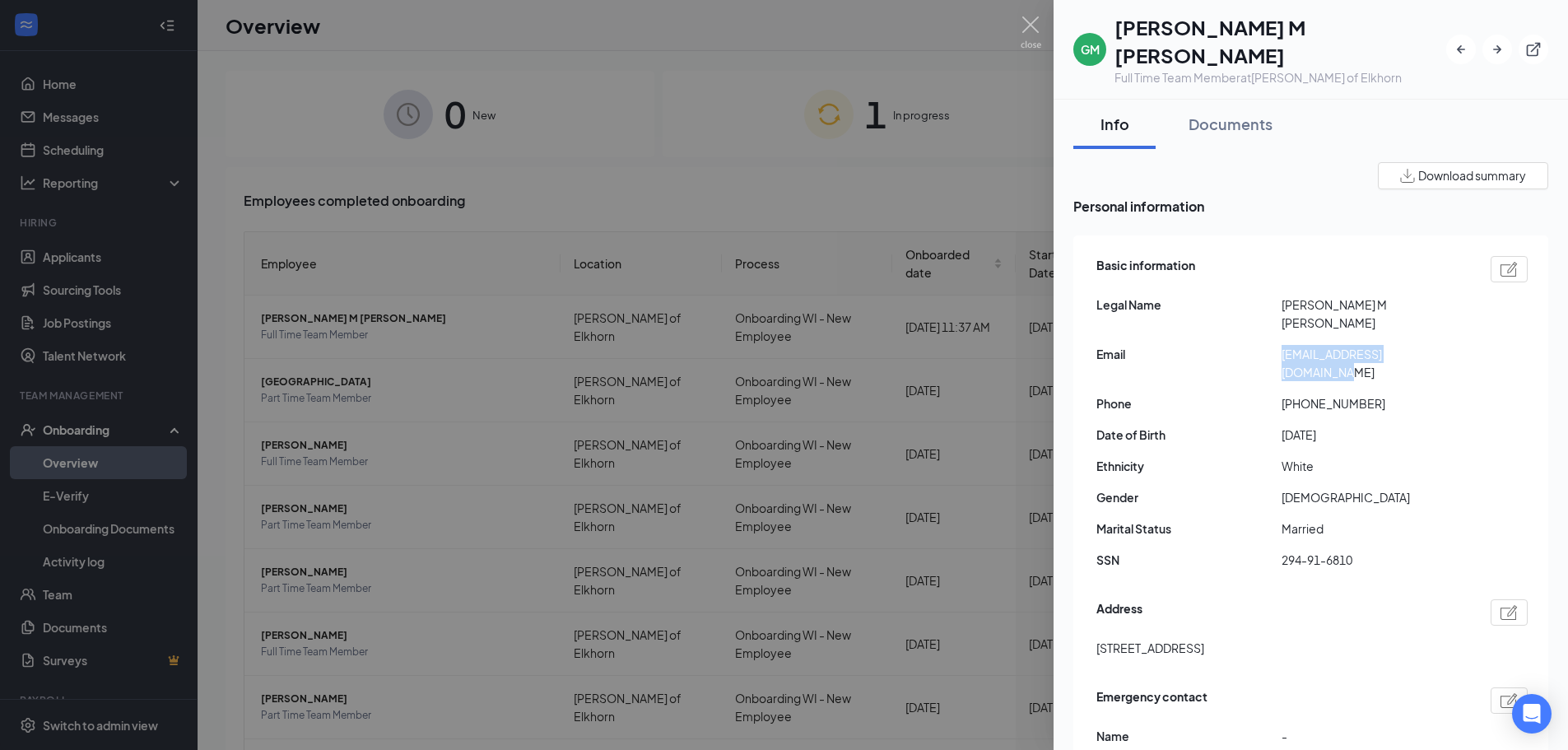
drag, startPoint x: 1449, startPoint y: 311, endPoint x: 1283, endPoint y: 318, distance: 166.1
click at [1283, 318] on div "Basic information Legal Name Griffin M Humphreys Email adriandebbie711@gmail.co…" at bounding box center [1312, 416] width 431 height 330
copy span "[EMAIL_ADDRESS][DOMAIN_NAME]"
click at [1246, 28] on h1 "[PERSON_NAME] M [PERSON_NAME]" at bounding box center [1280, 41] width 332 height 56
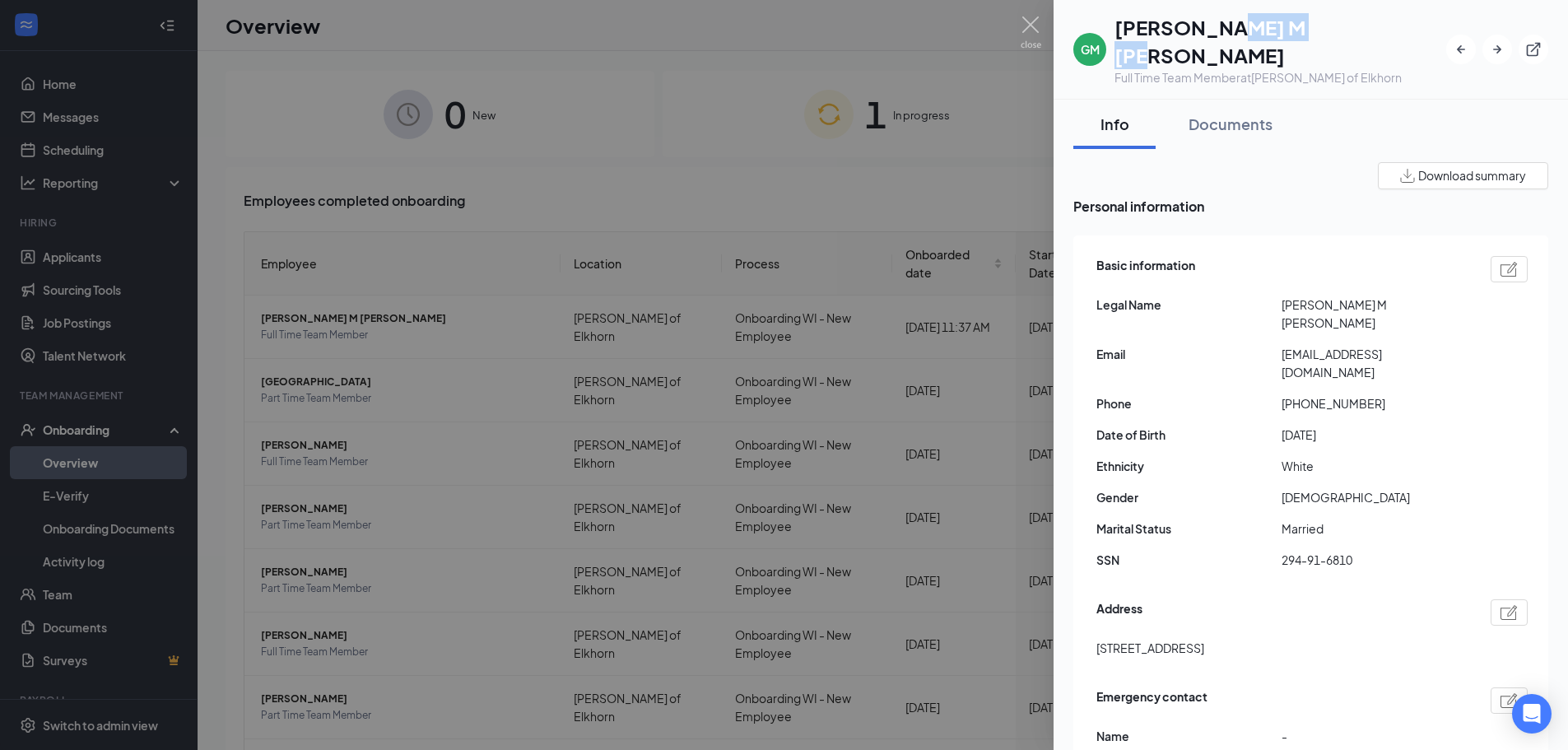
copy h1 "Humphreys"
click at [1023, 24] on img at bounding box center [1031, 32] width 21 height 32
